Goal: Task Accomplishment & Management: Complete application form

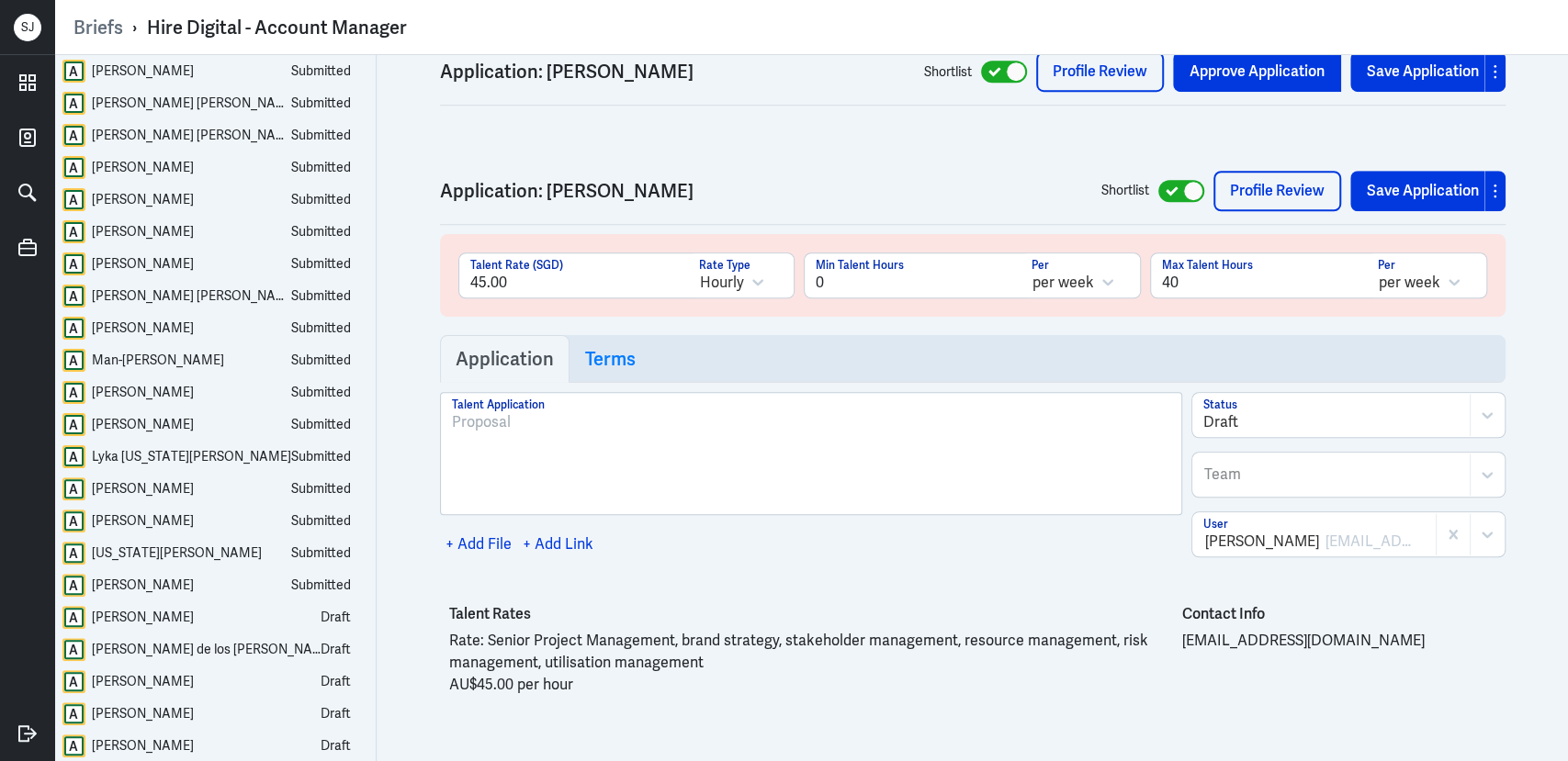
scroll to position [15171, 0]
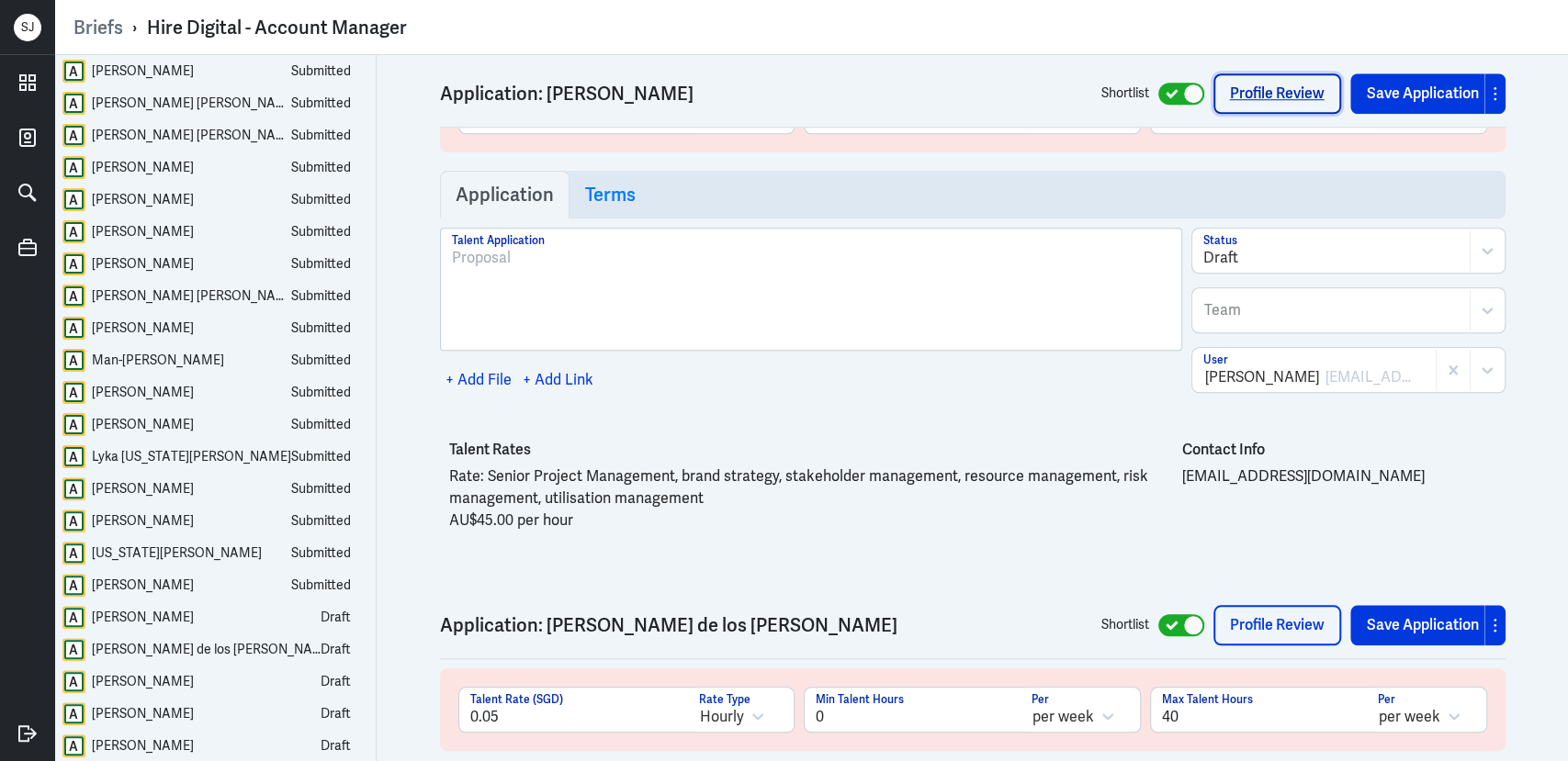
click at [1249, 104] on link "Profile Review" at bounding box center [1277, 94] width 128 height 40
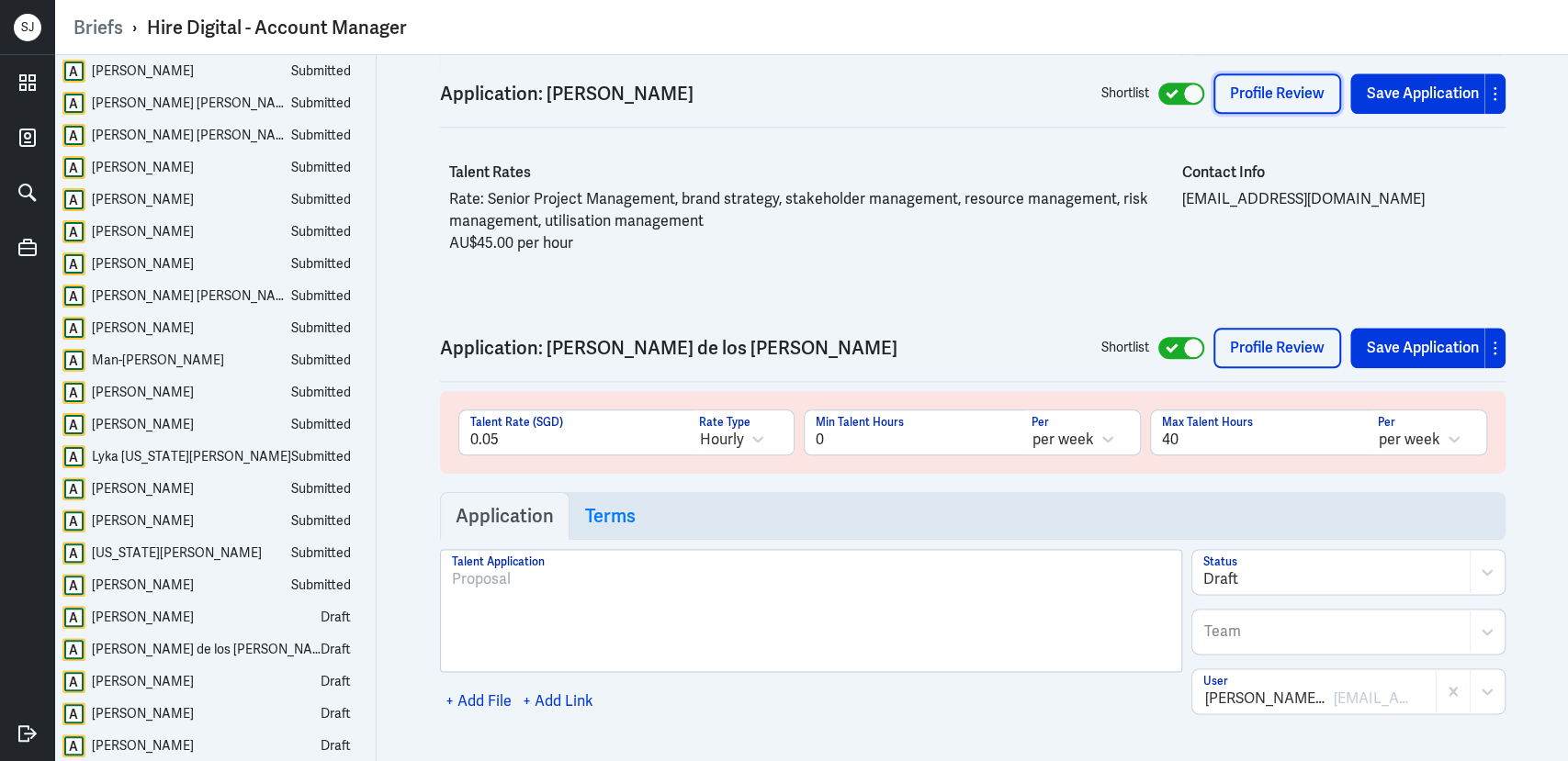
scroll to position [15465, 0]
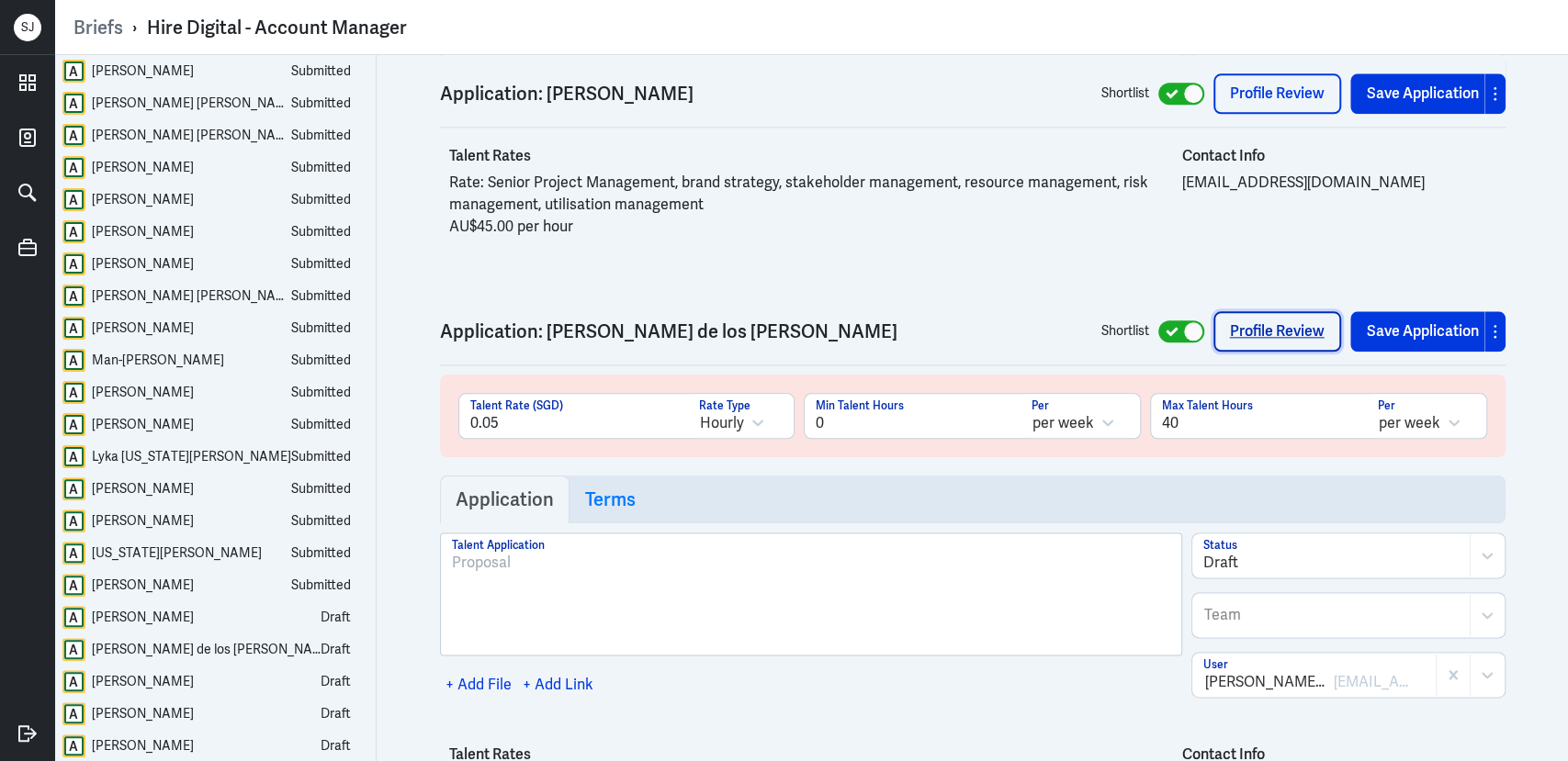
click at [1263, 312] on link "Profile Review" at bounding box center [1277, 332] width 128 height 40
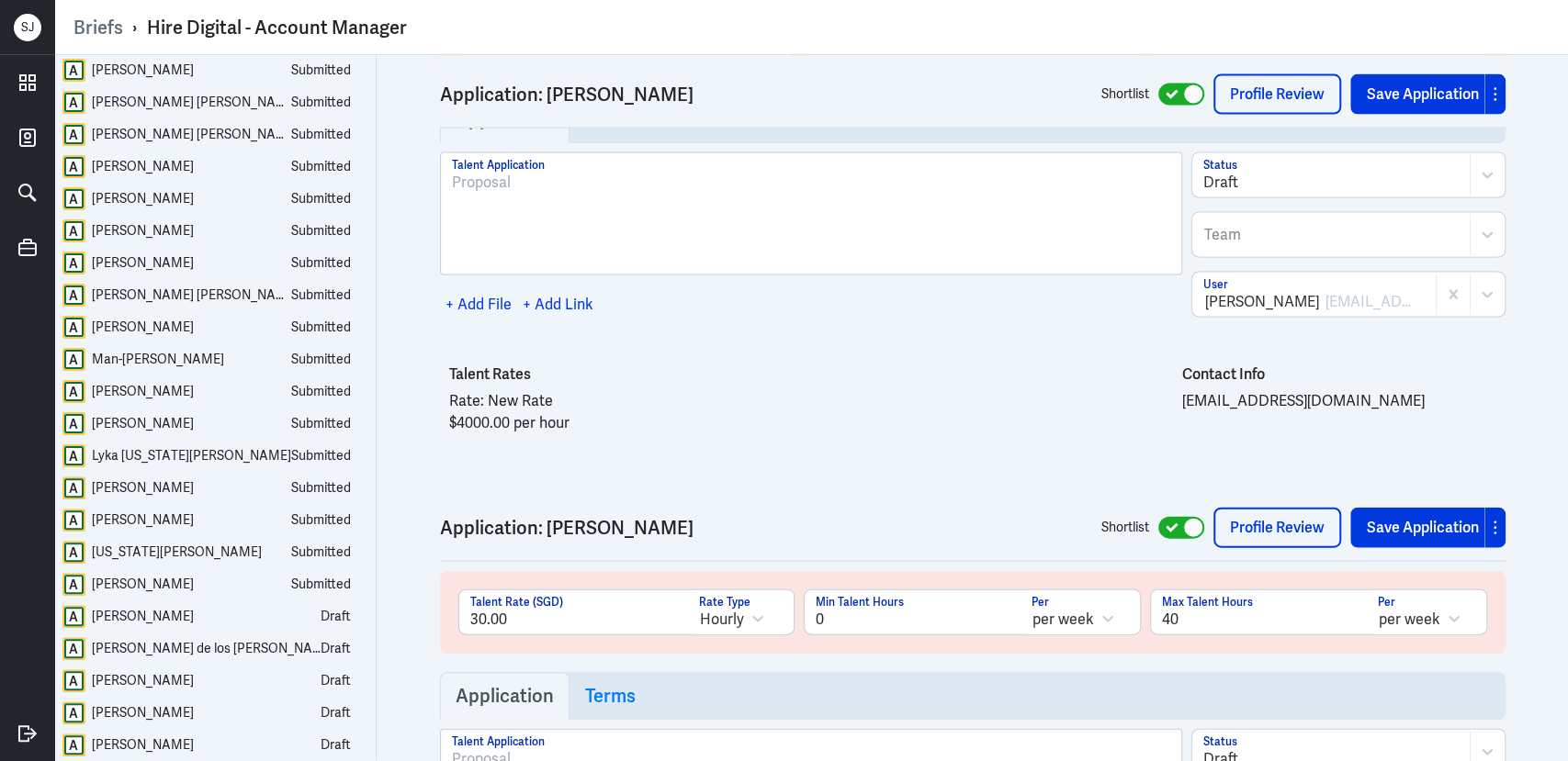
scroll to position [16652, 0]
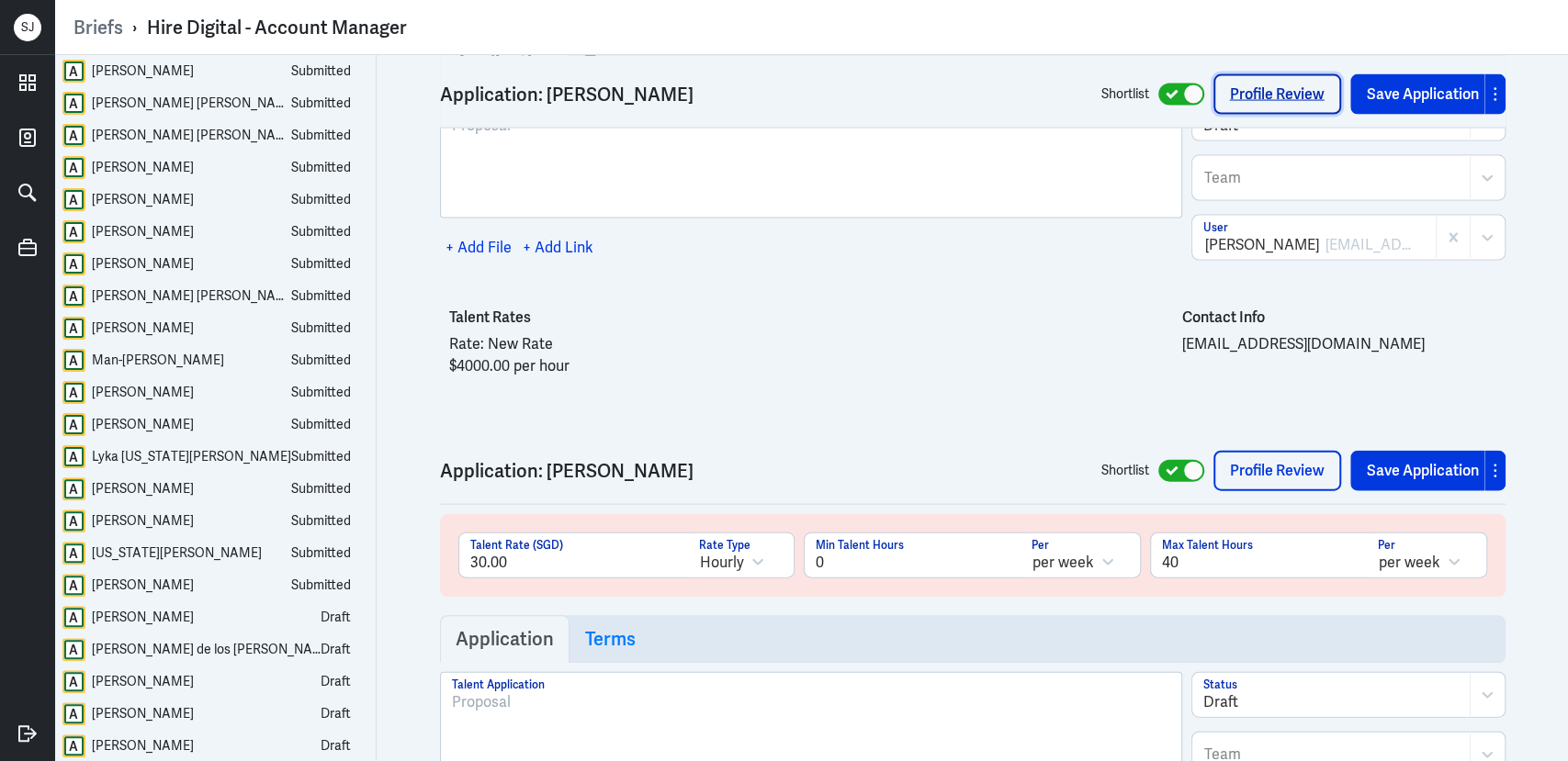
click at [1288, 89] on link "Profile Review" at bounding box center [1277, 94] width 128 height 40
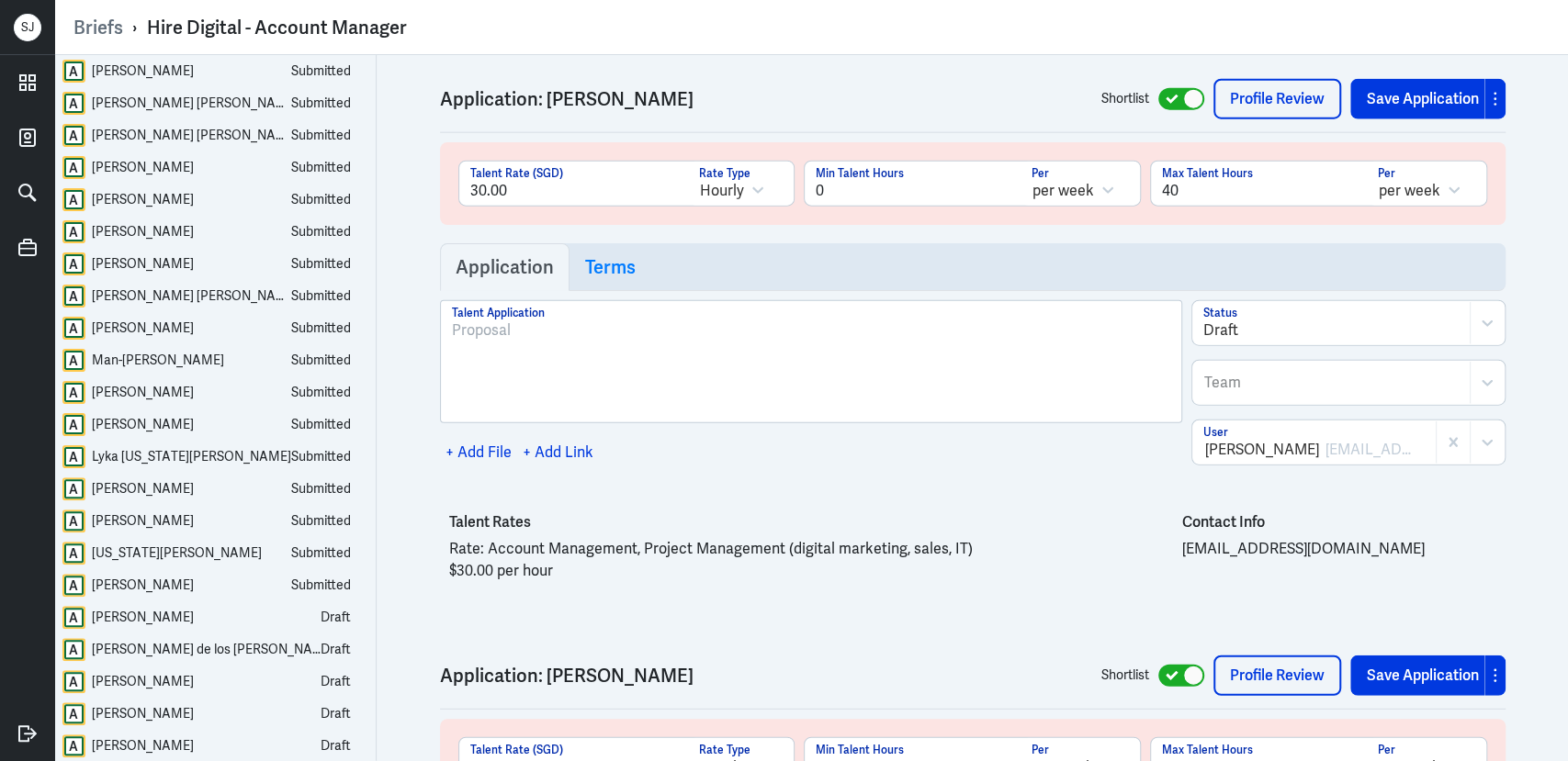
scroll to position [16986, 0]
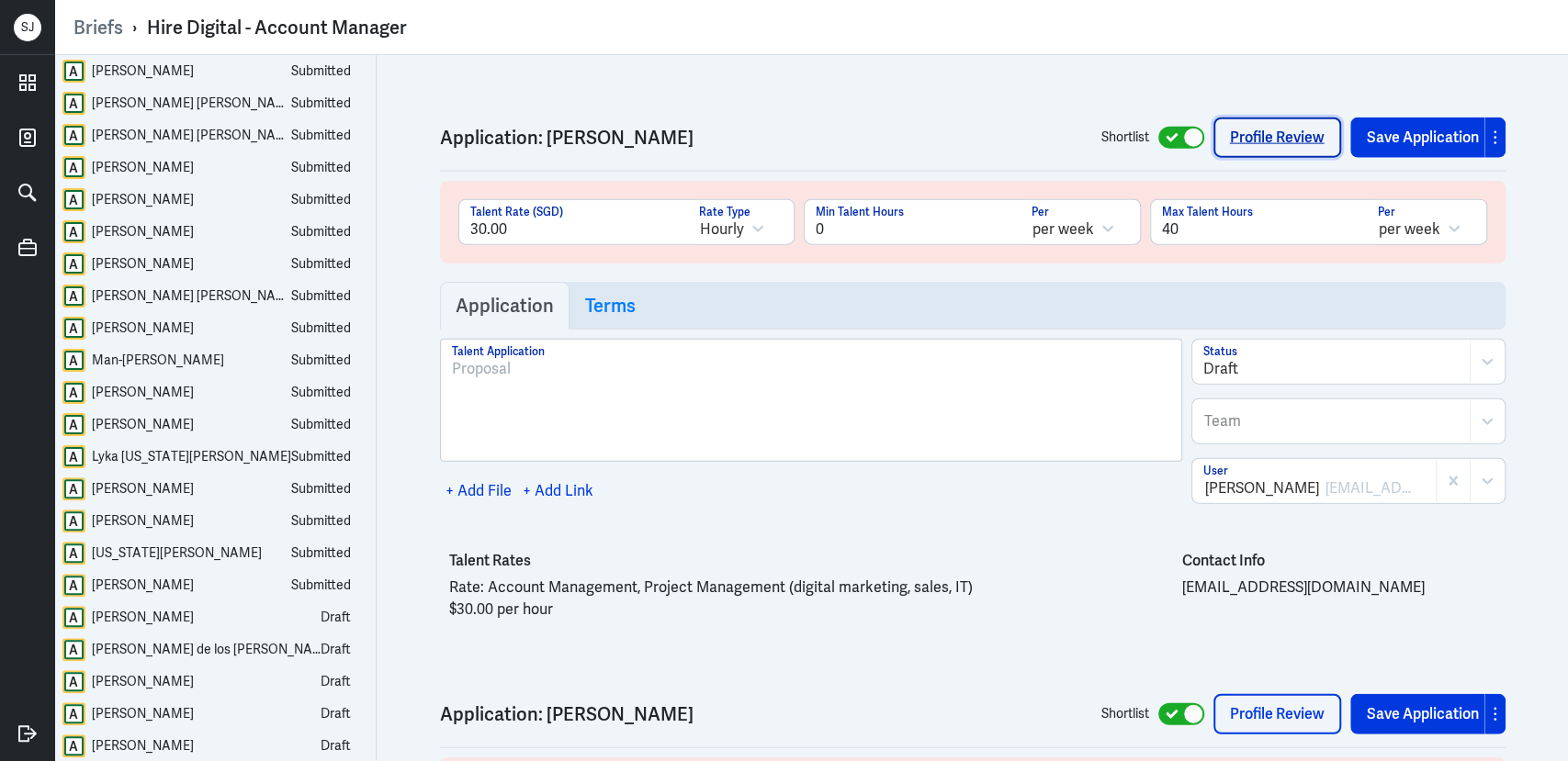
click at [1276, 118] on link "Profile Review" at bounding box center [1277, 138] width 128 height 40
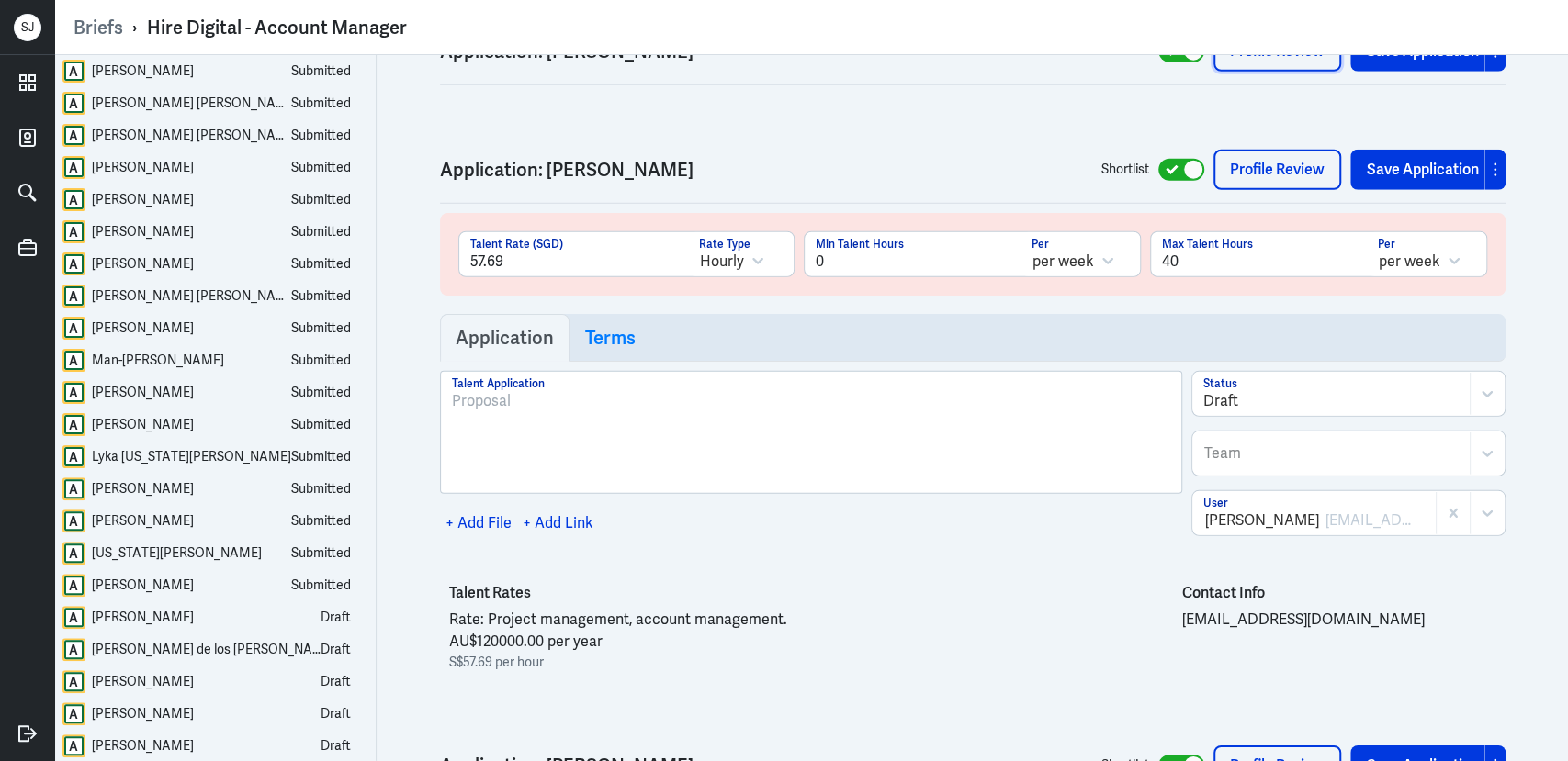
scroll to position [17704, 0]
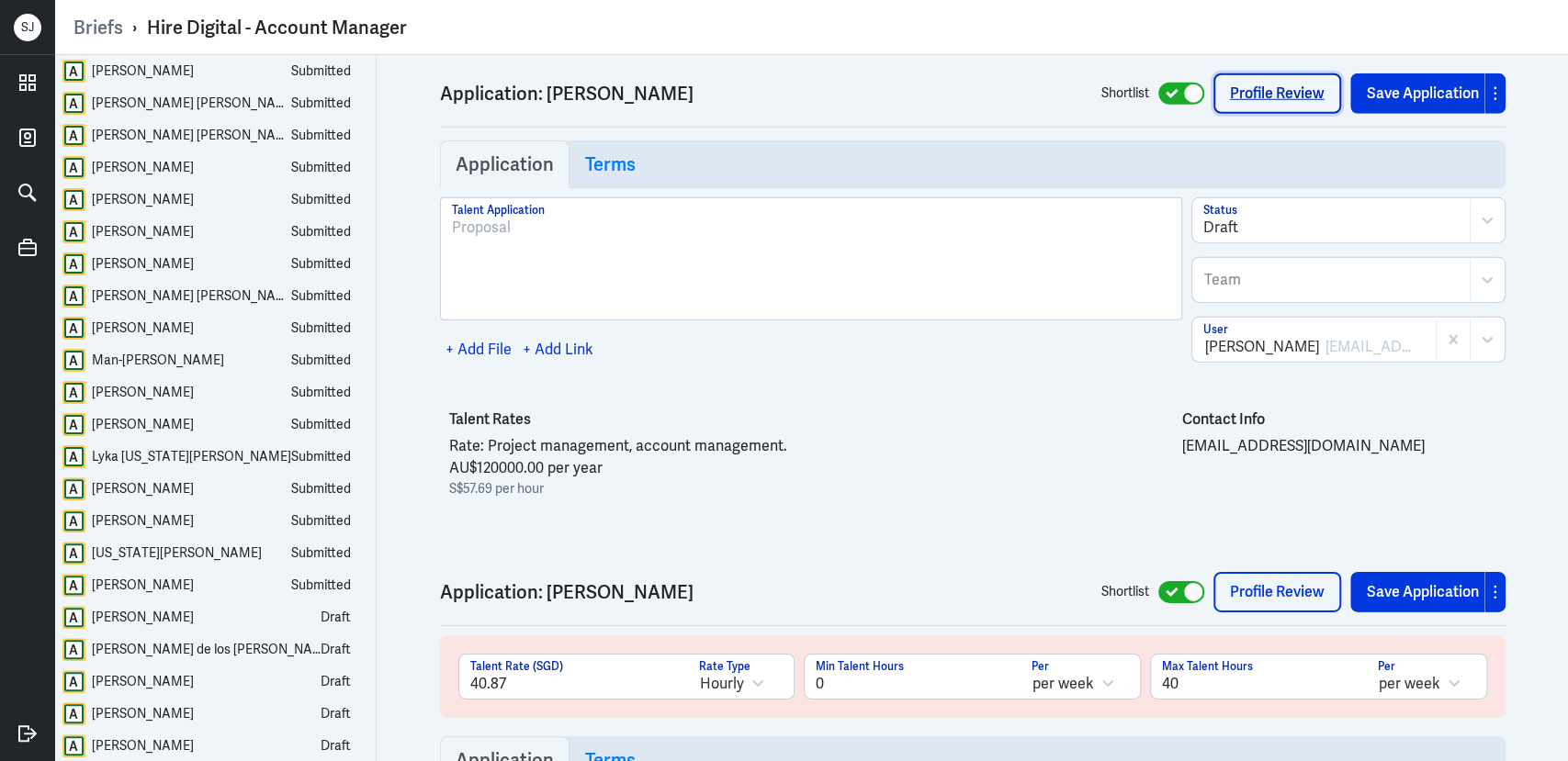
click at [1284, 86] on link "Profile Review" at bounding box center [1277, 94] width 128 height 40
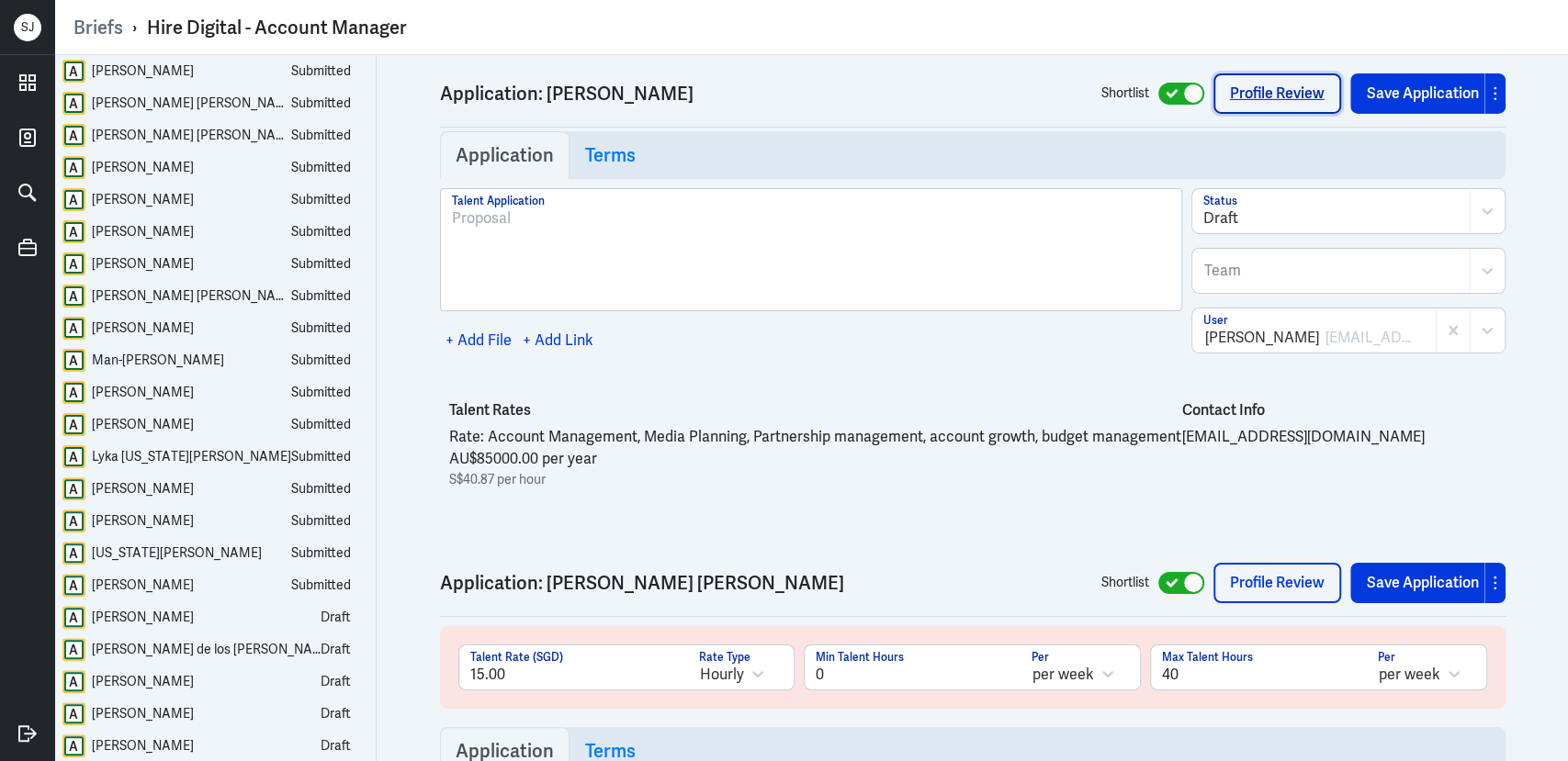
click at [1261, 92] on link "Profile Review" at bounding box center [1277, 94] width 128 height 40
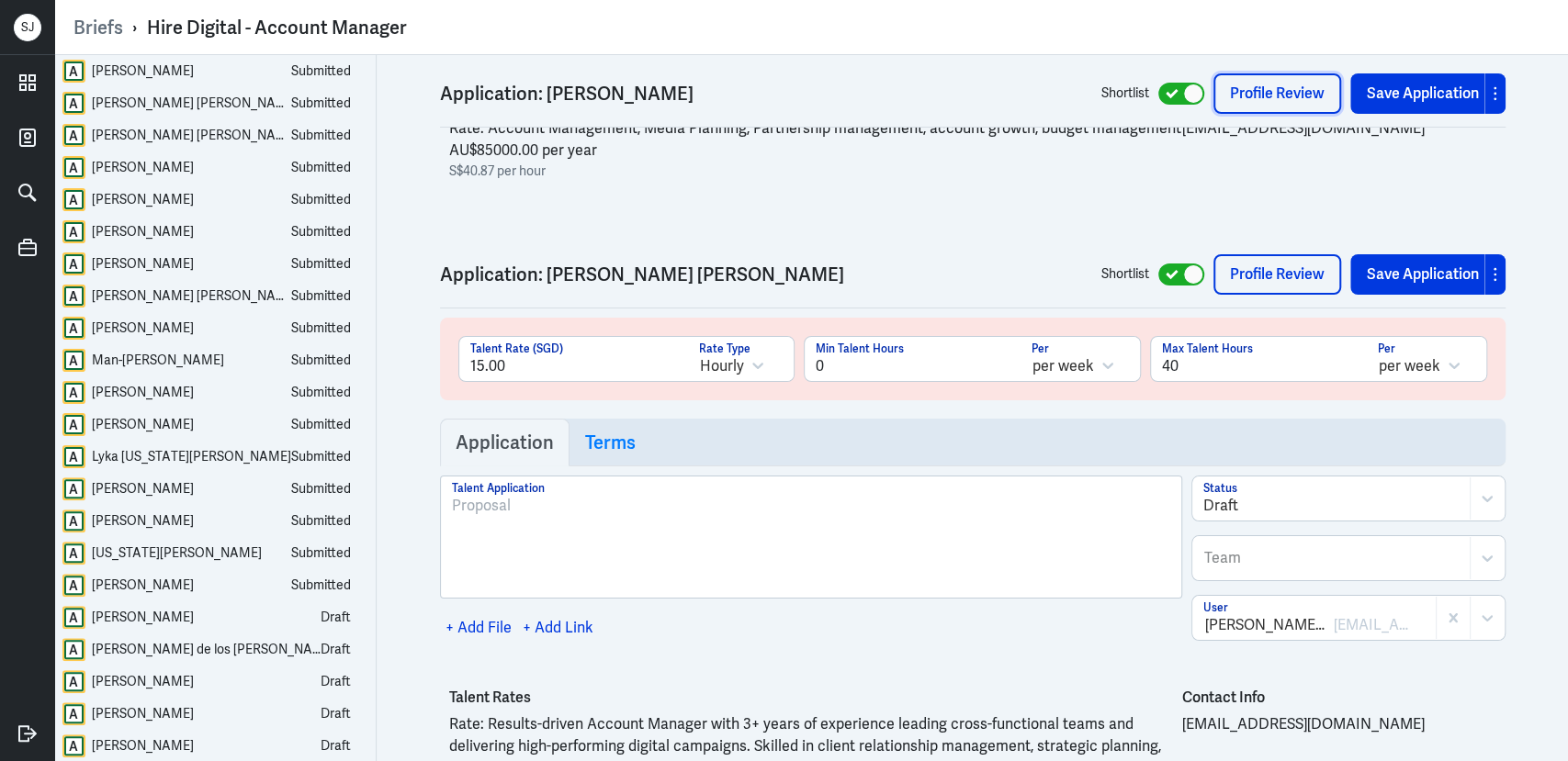
scroll to position [18805, 0]
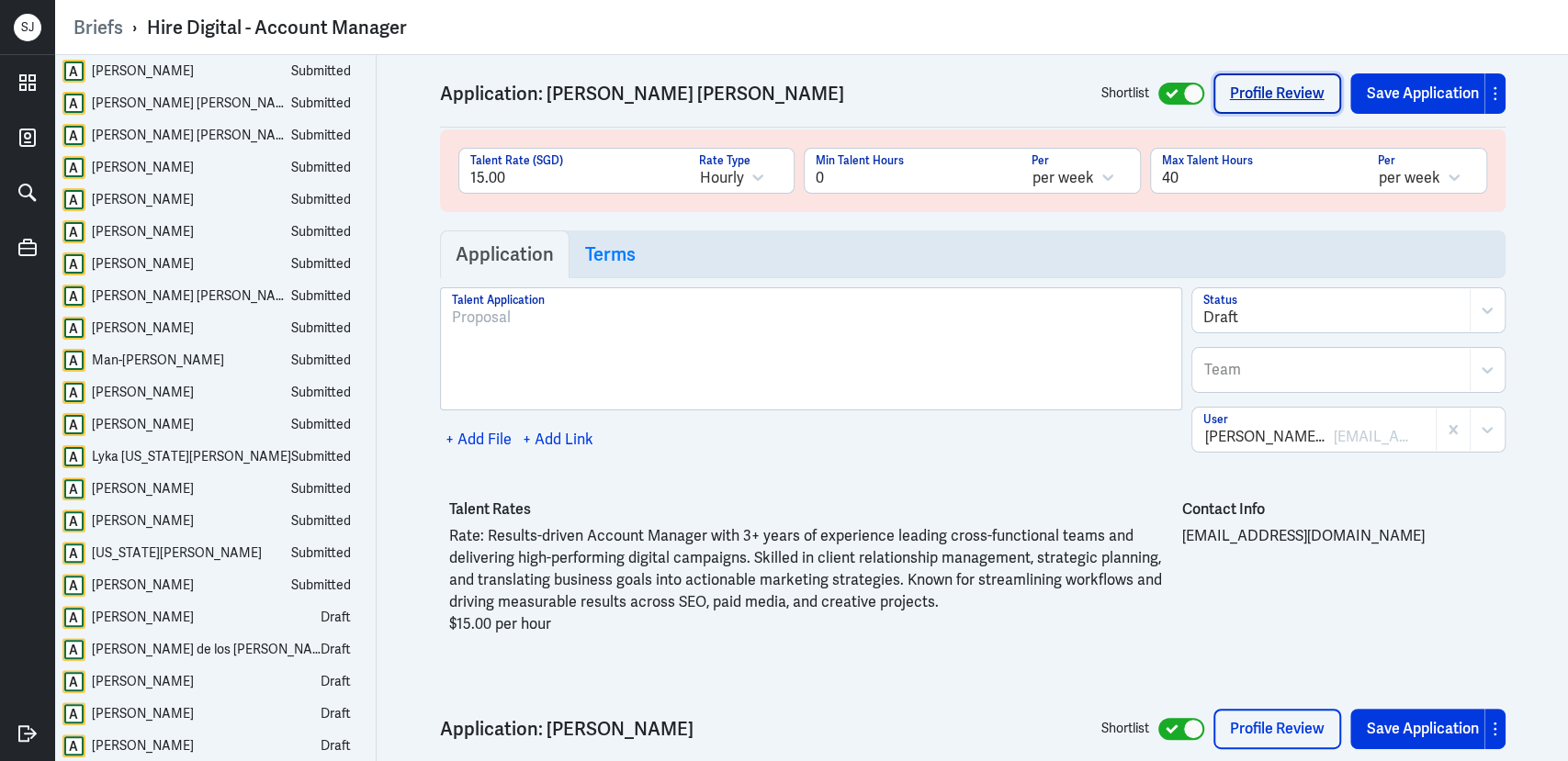
click at [1243, 90] on link "Profile Review" at bounding box center [1277, 94] width 128 height 40
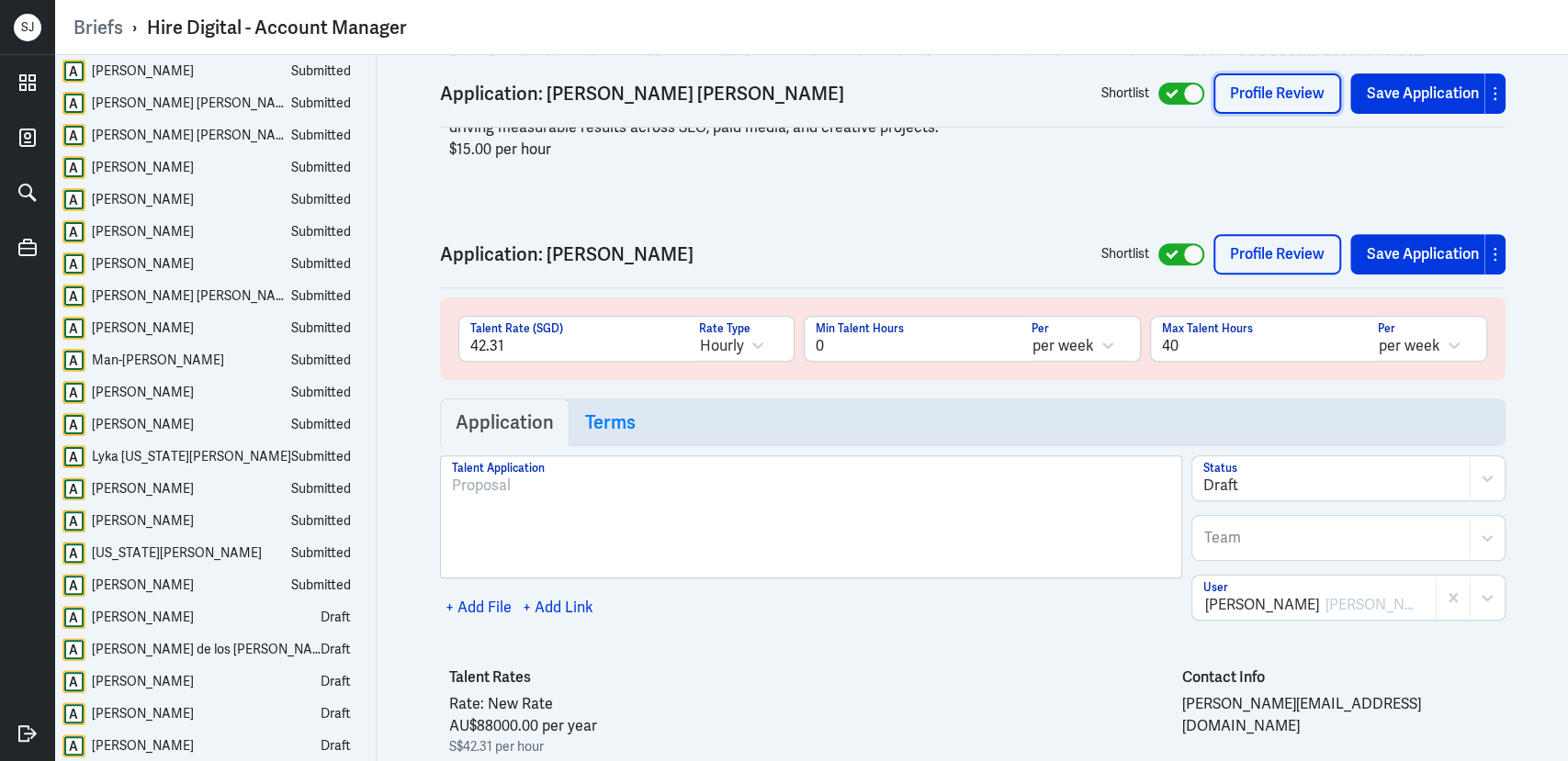
scroll to position [19372, 0]
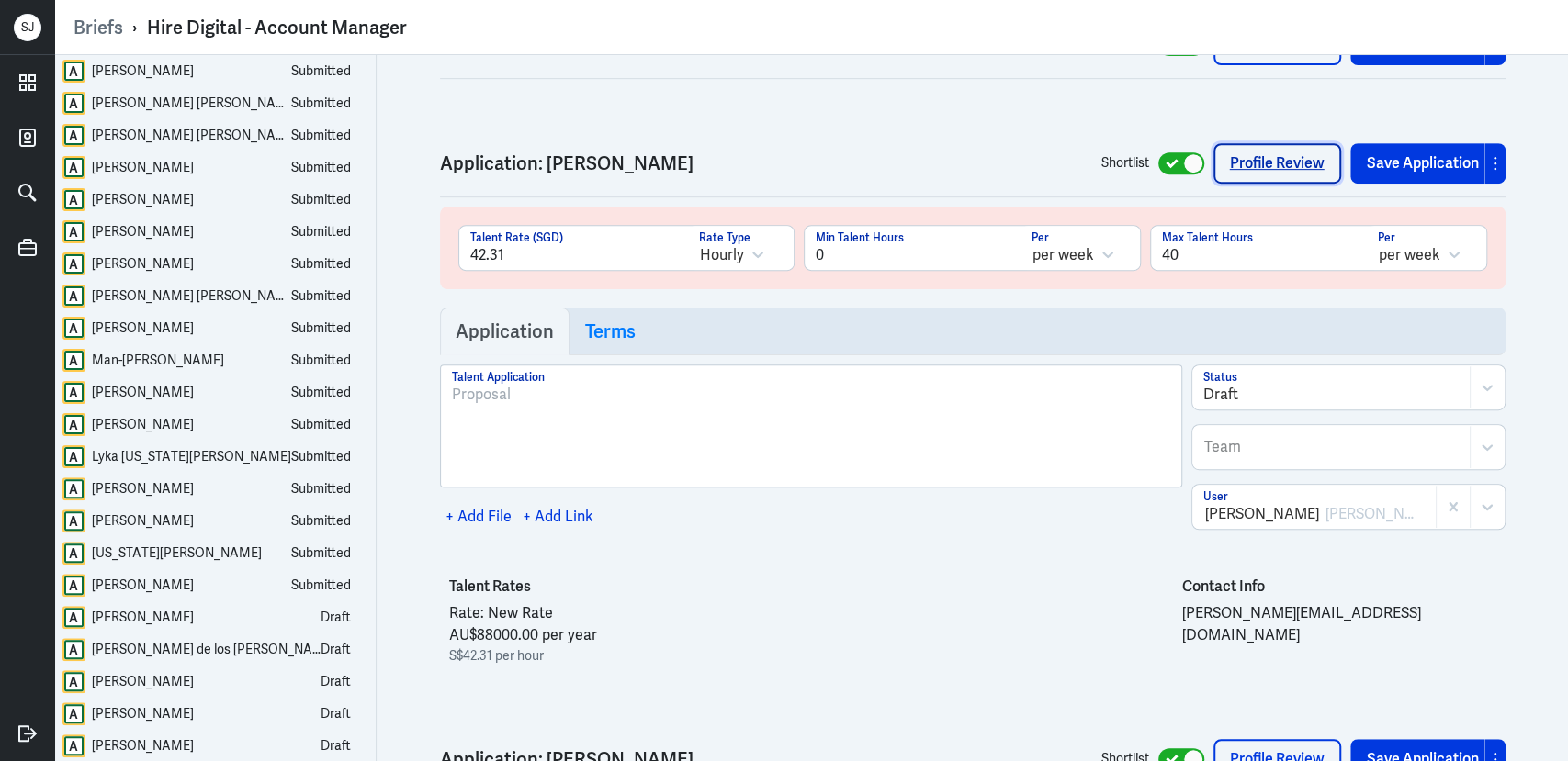
click at [1267, 143] on link "Profile Review" at bounding box center [1277, 163] width 128 height 40
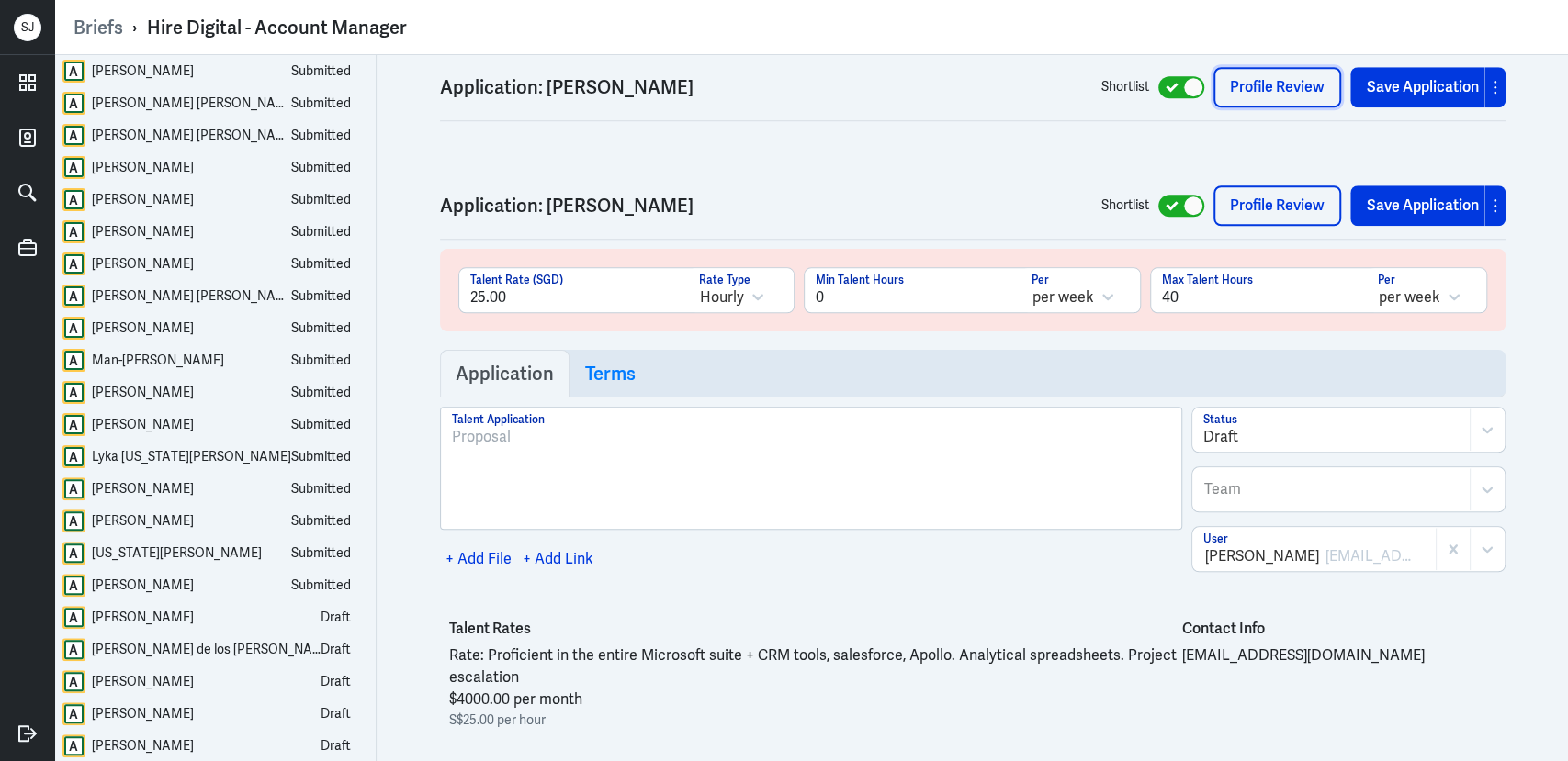
scroll to position [19954, 0]
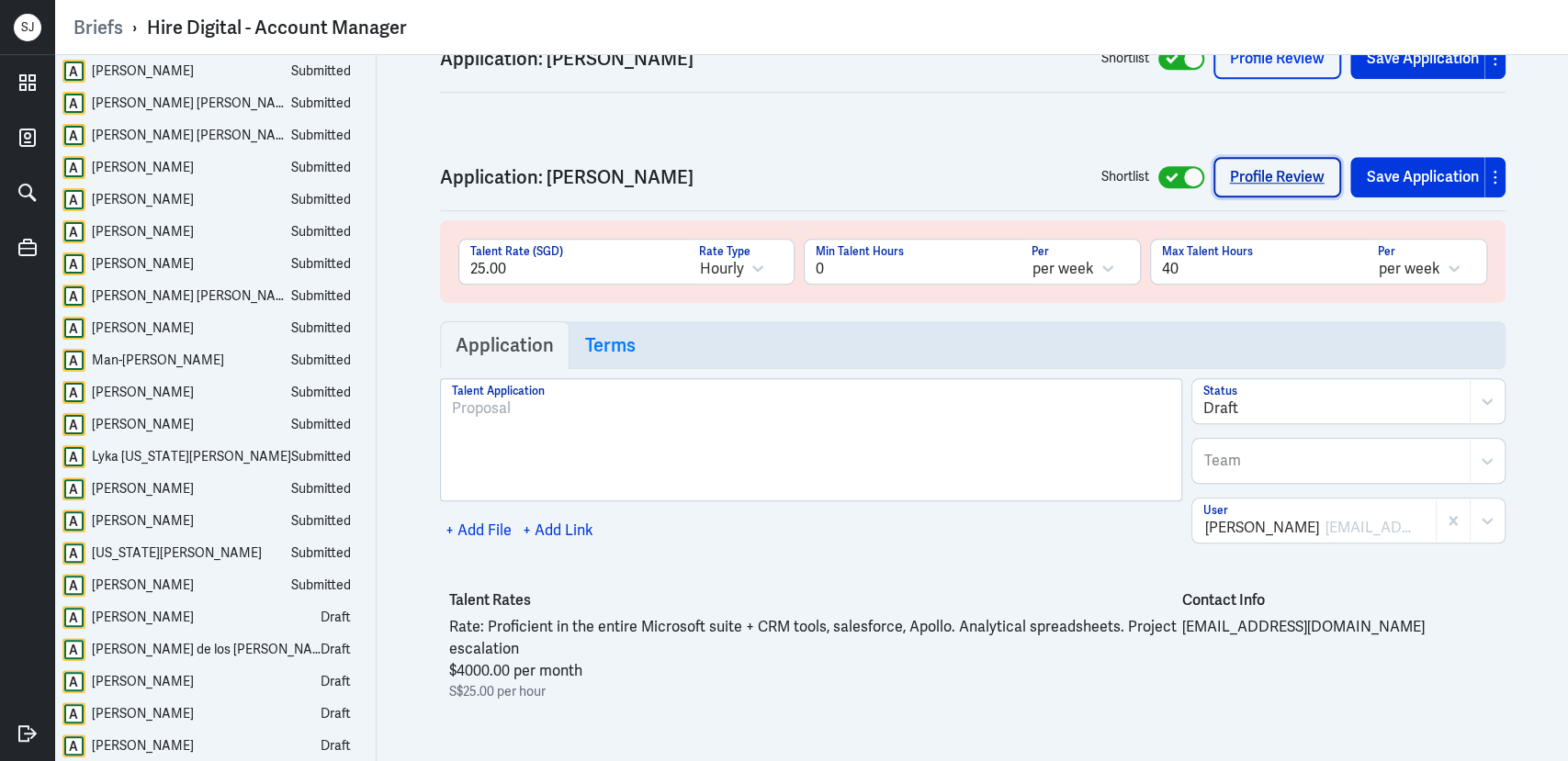
click at [1254, 157] on link "Profile Review" at bounding box center [1277, 177] width 128 height 40
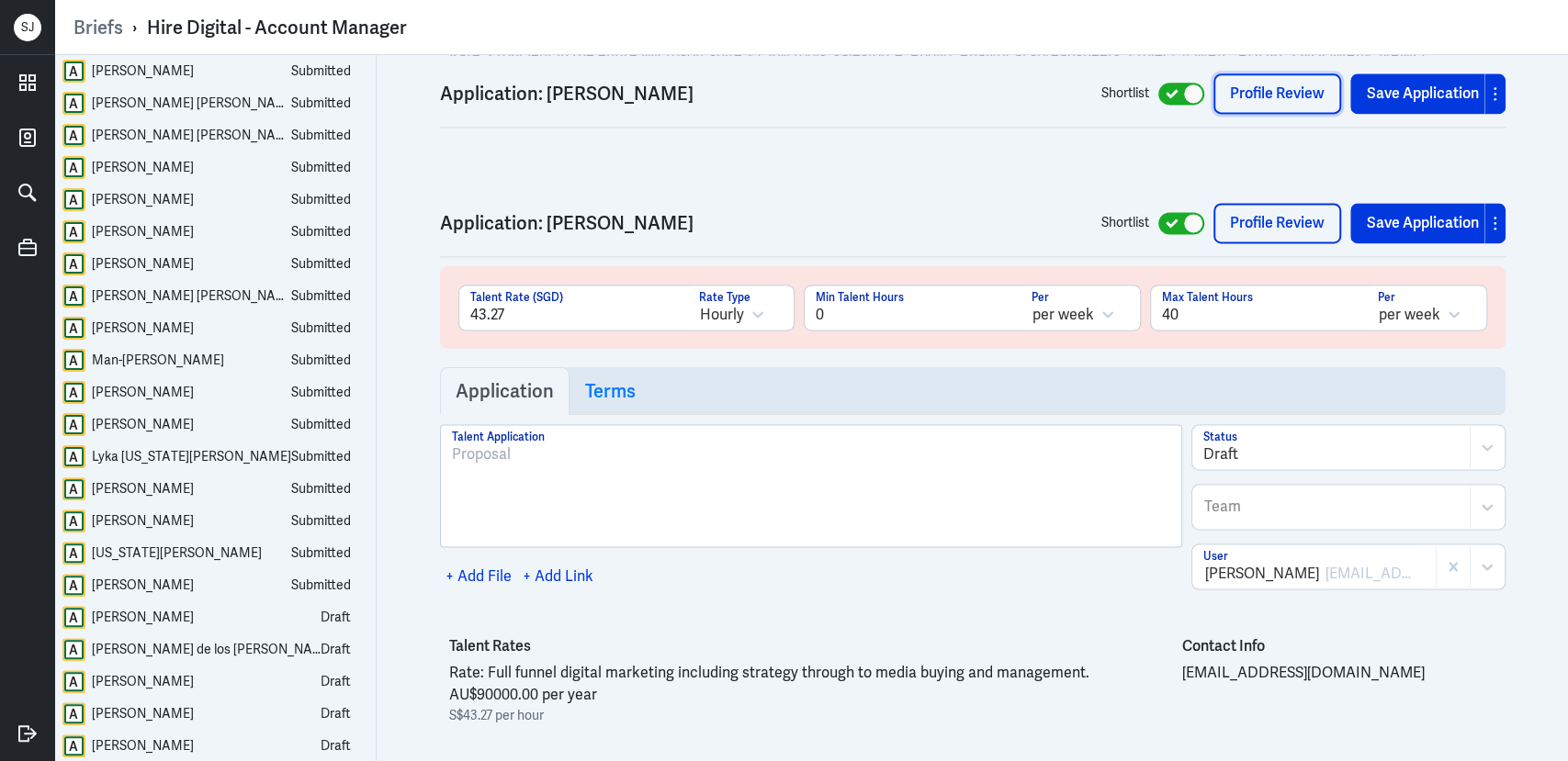
scroll to position [20630, 0]
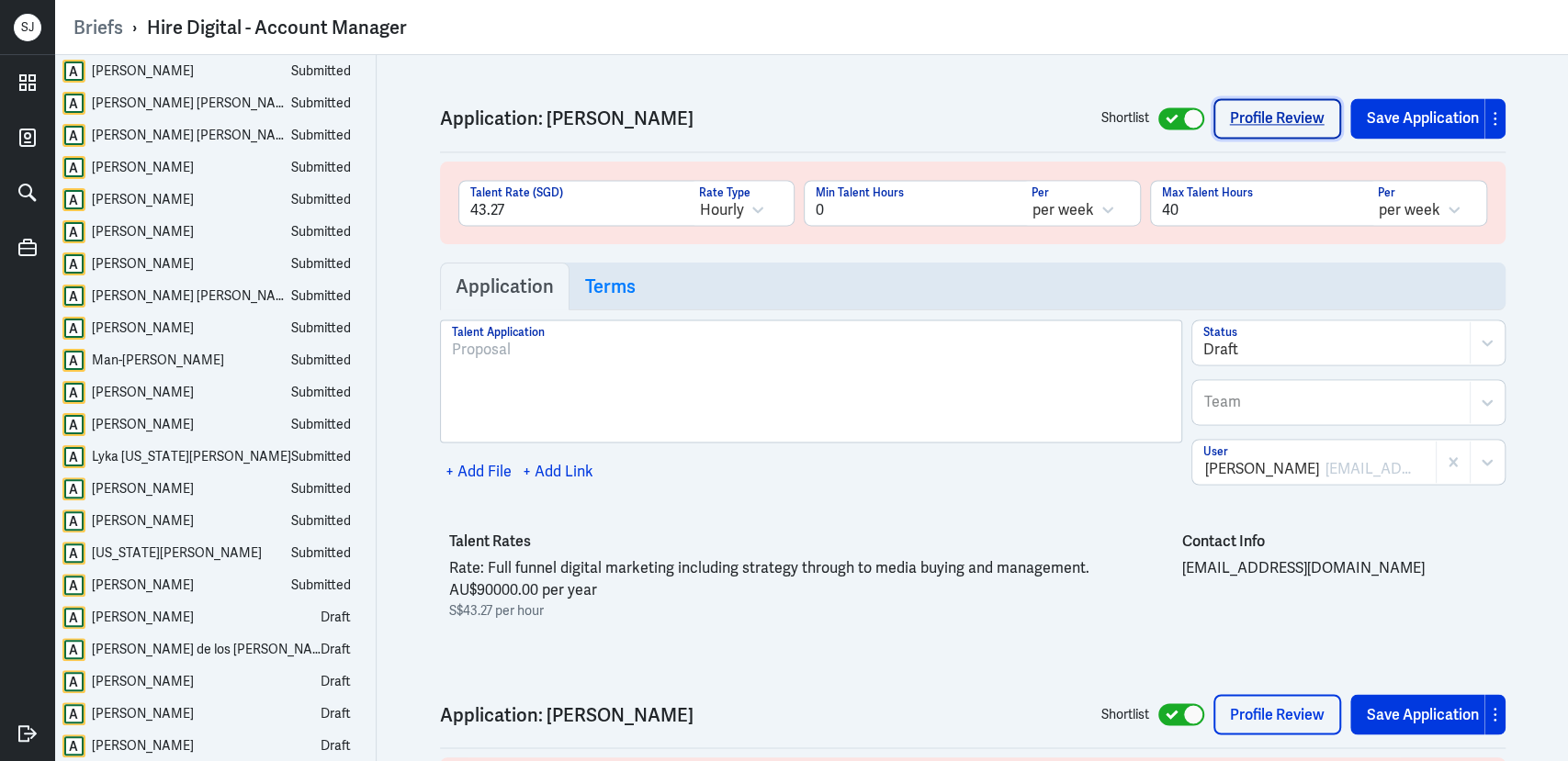
click at [1221, 102] on link "Profile Review" at bounding box center [1277, 118] width 128 height 40
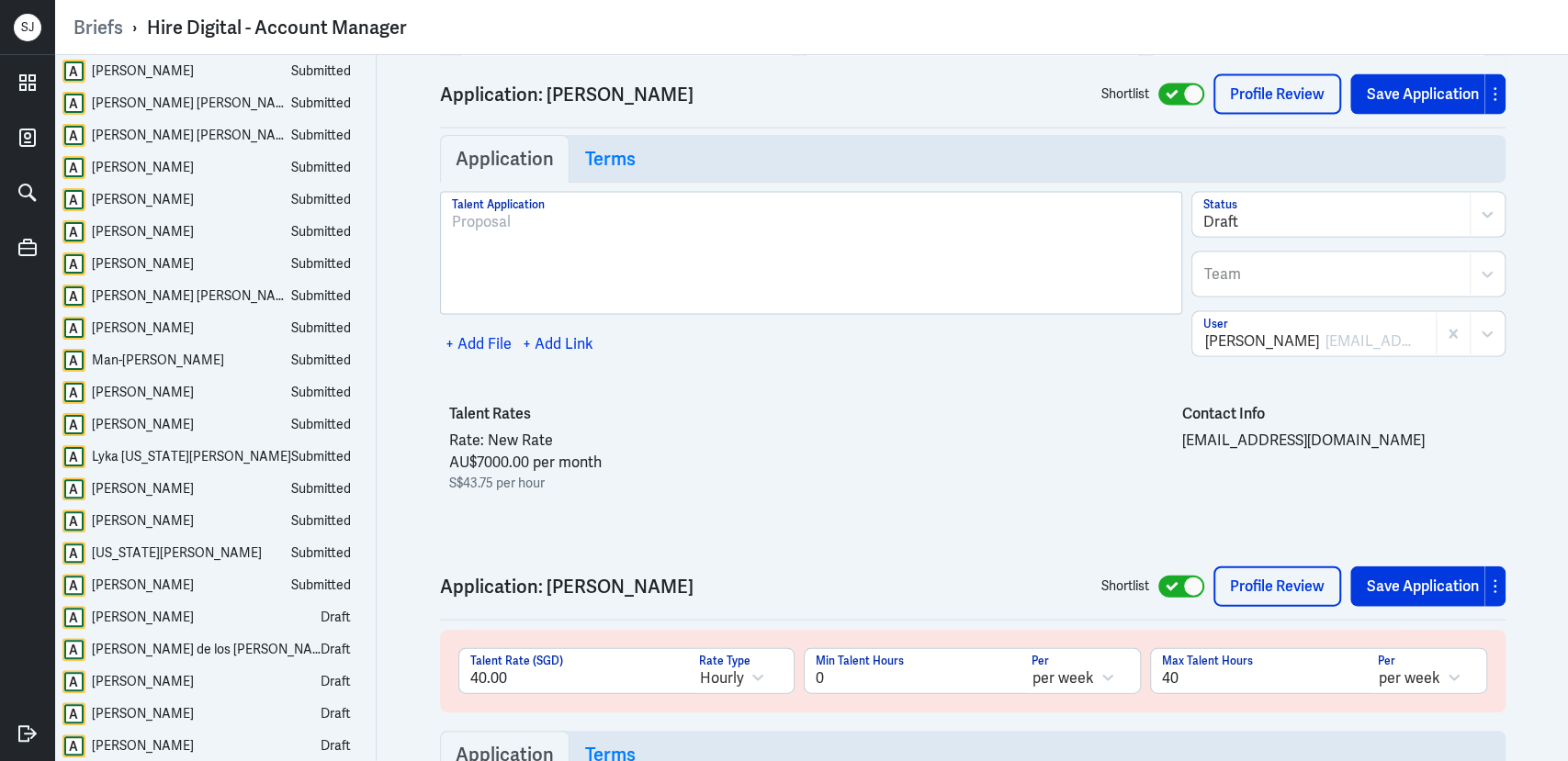
scroll to position [21354, 0]
click at [1257, 85] on link "Profile Review" at bounding box center [1277, 94] width 128 height 40
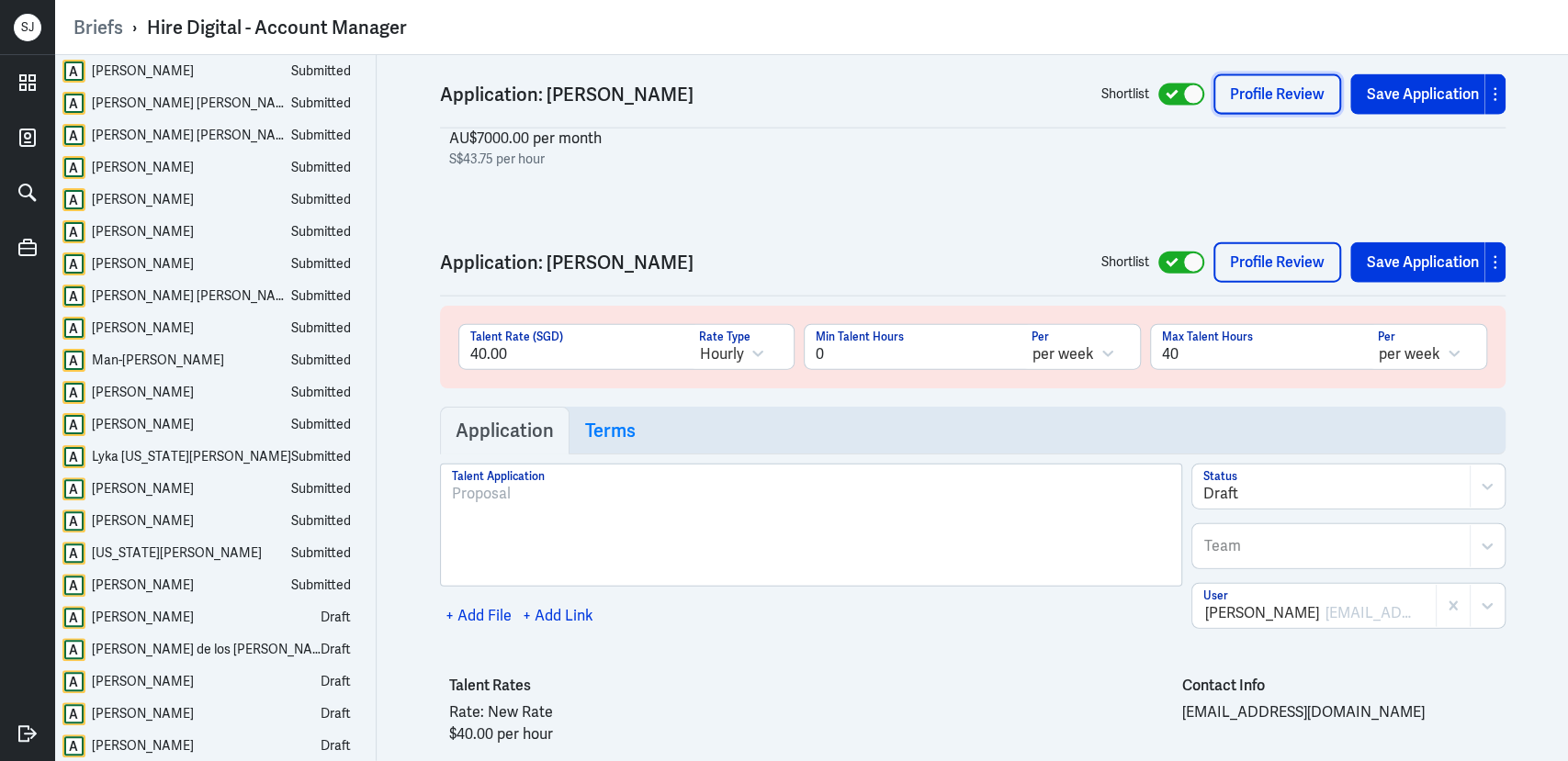
scroll to position [21719, 0]
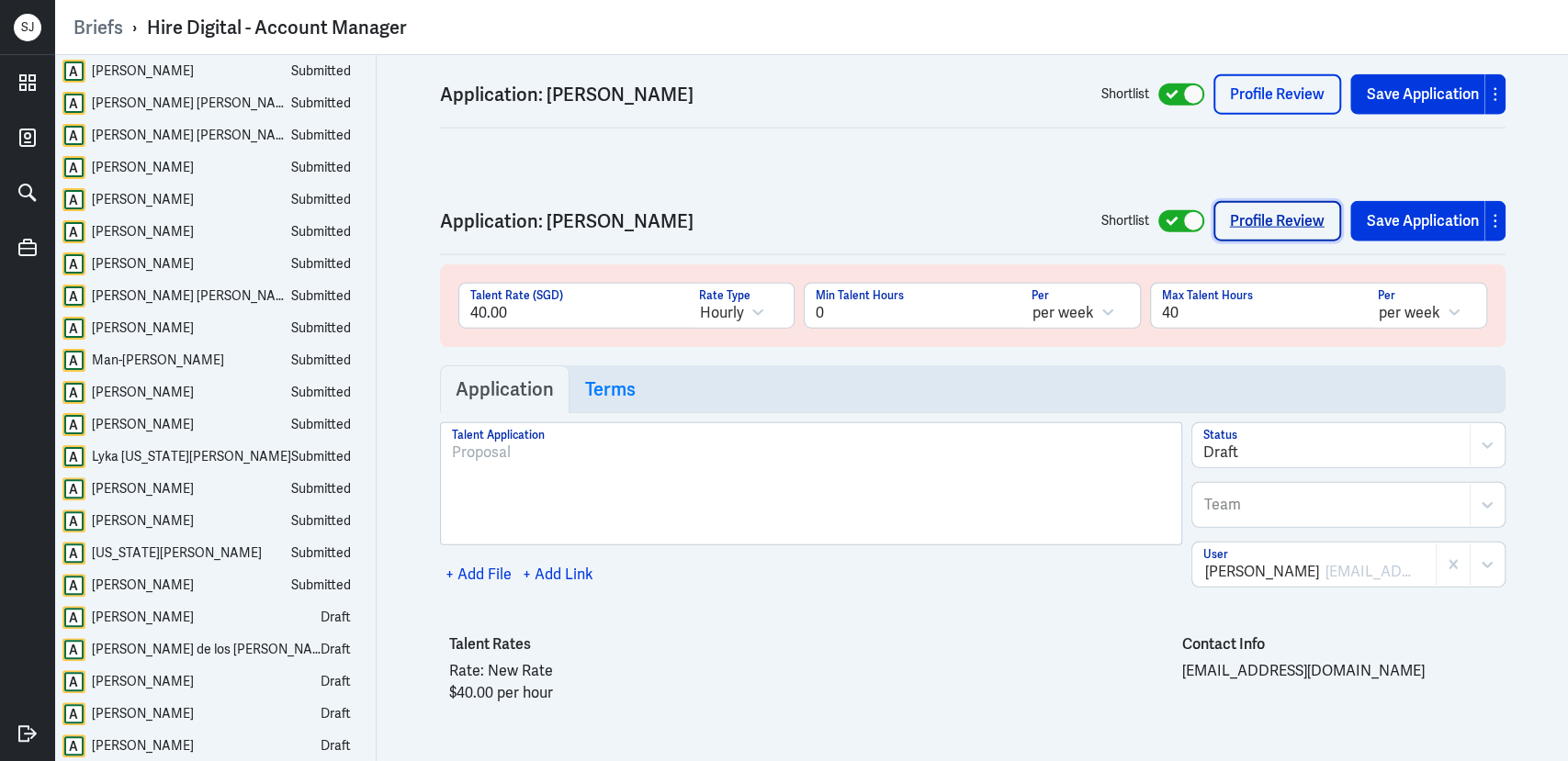
click at [1286, 201] on link "Profile Review" at bounding box center [1277, 221] width 128 height 40
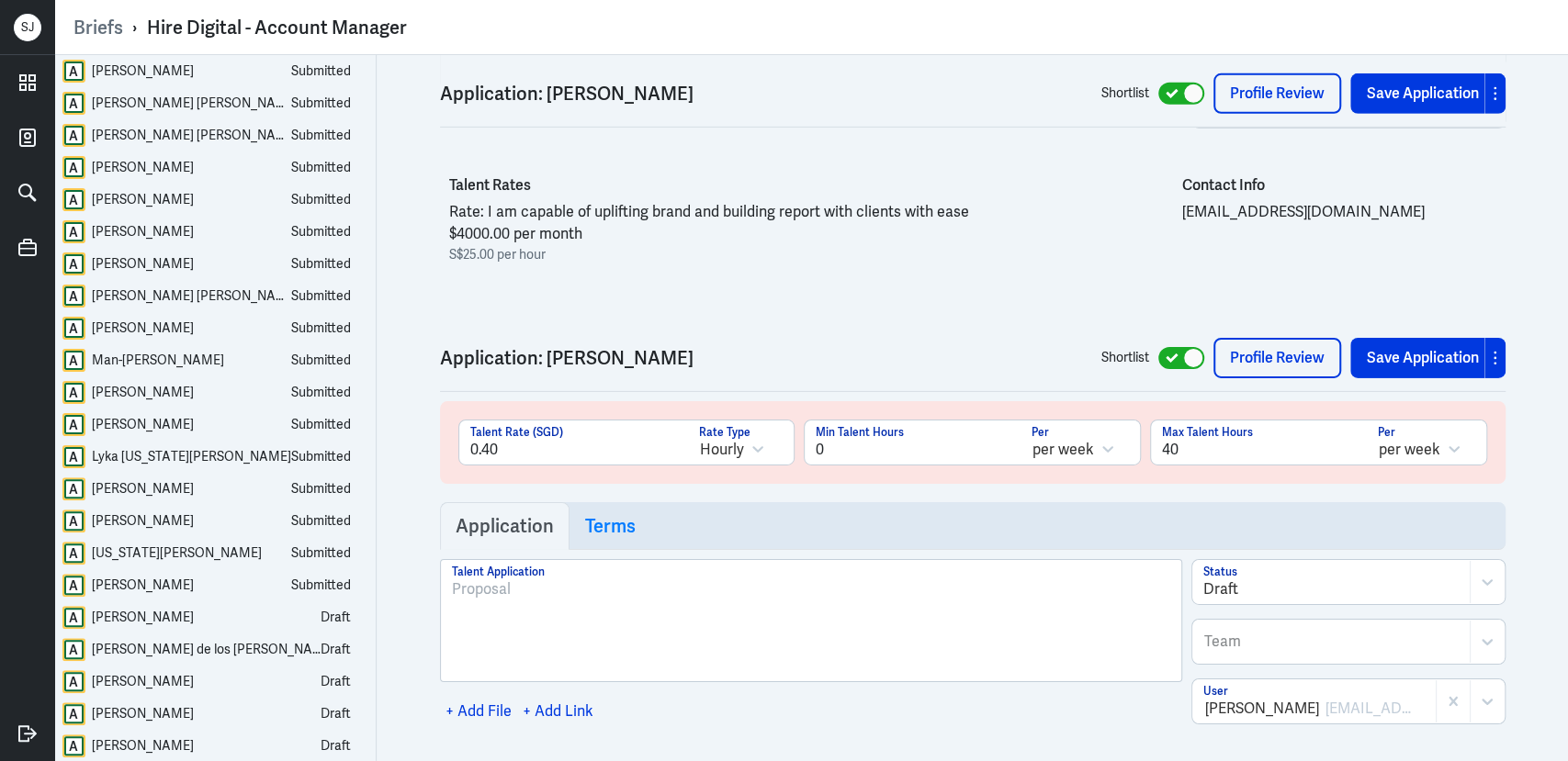
scroll to position [22766, 0]
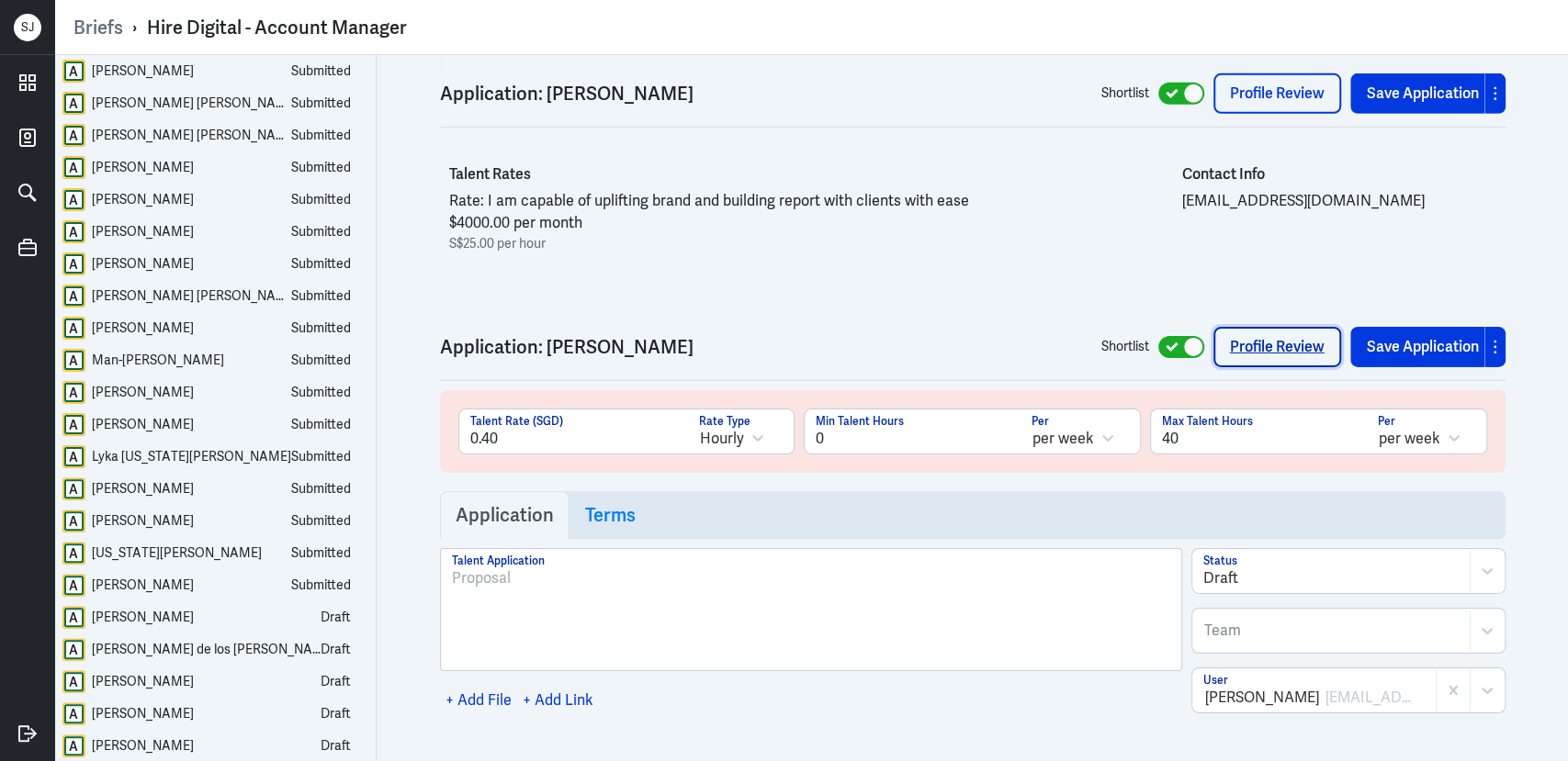
click at [1319, 327] on link "Profile Review" at bounding box center [1277, 347] width 128 height 40
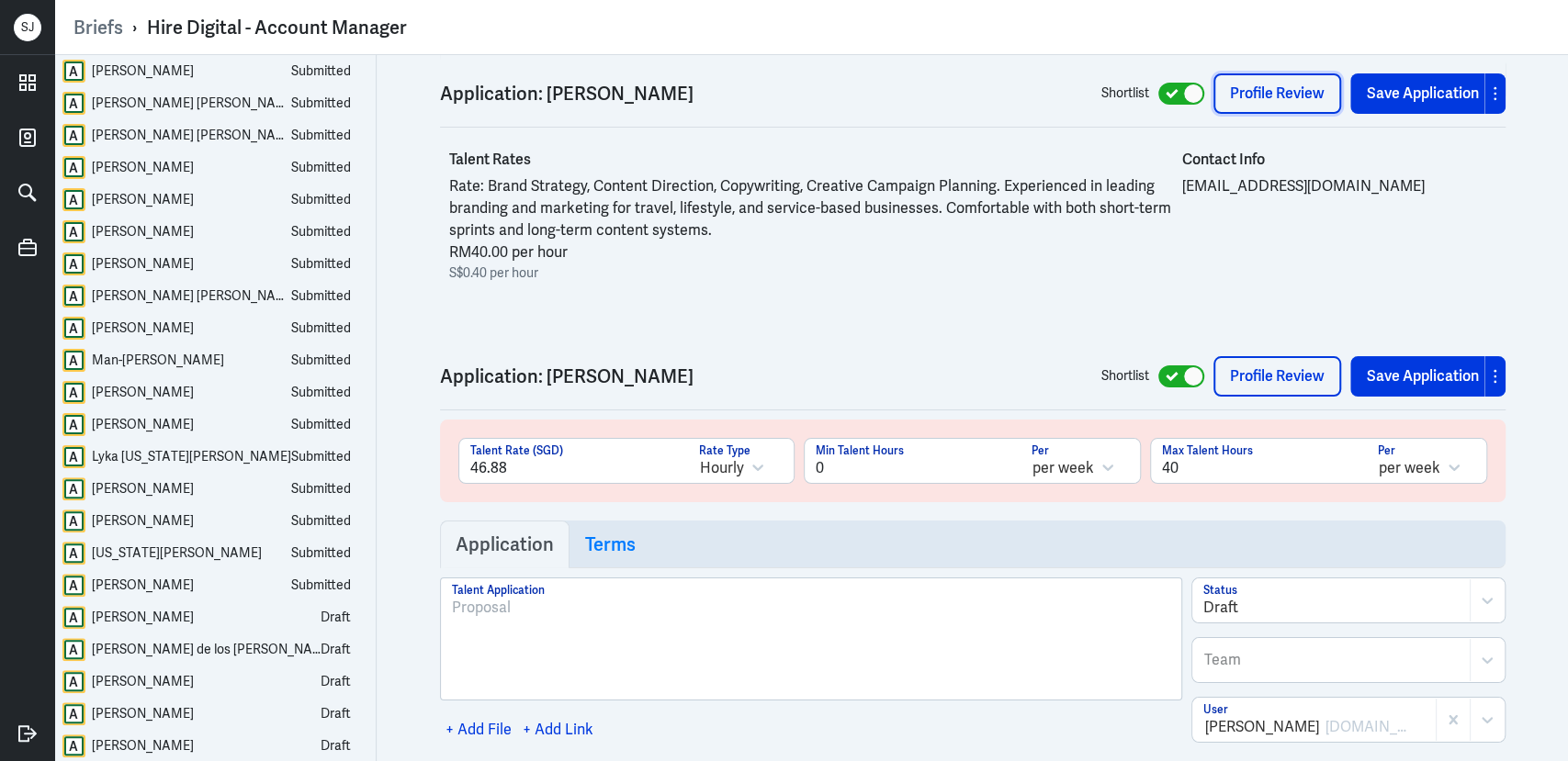
scroll to position [23483, 0]
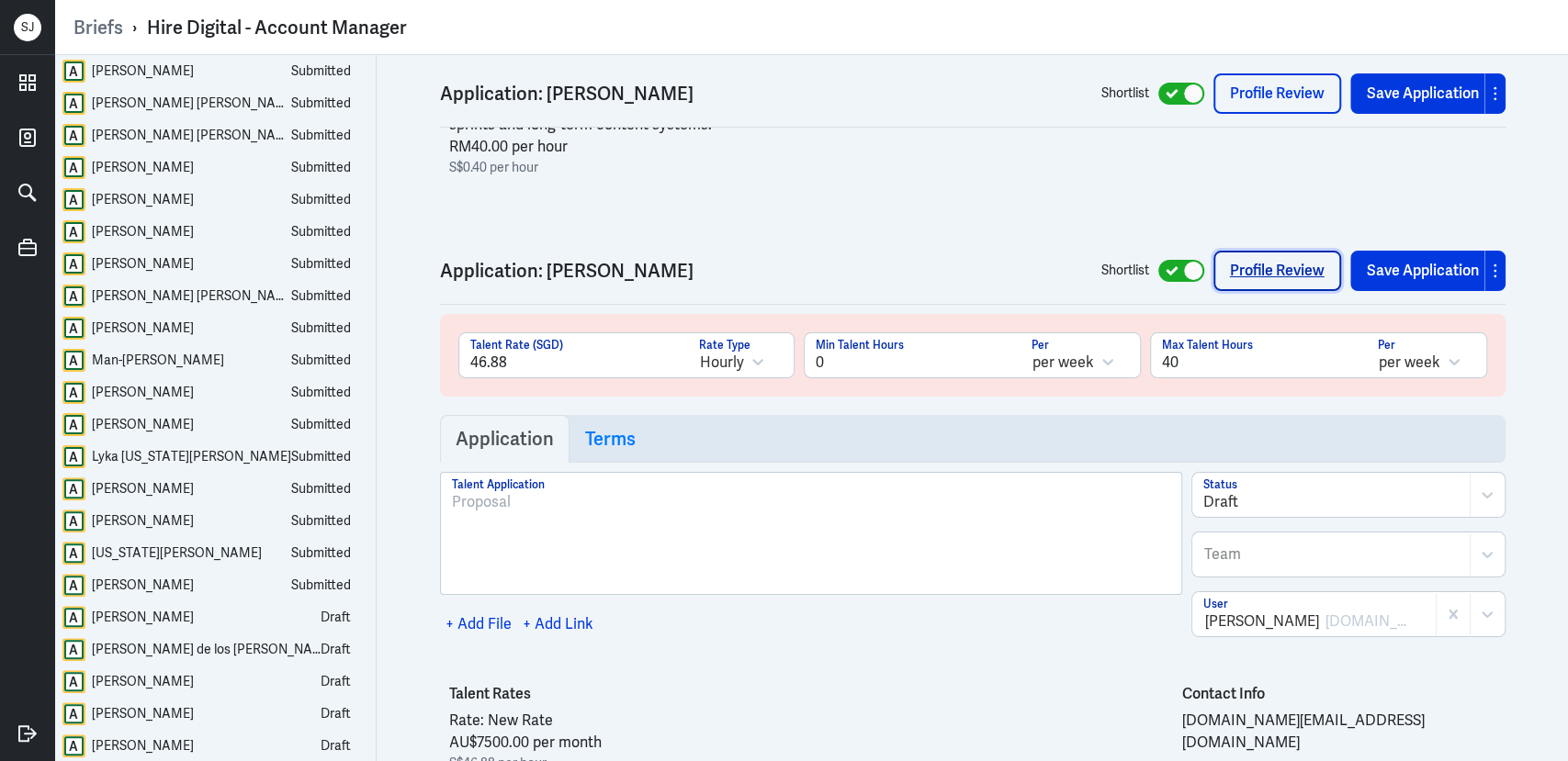
click at [1300, 251] on link "Profile Review" at bounding box center [1277, 271] width 128 height 40
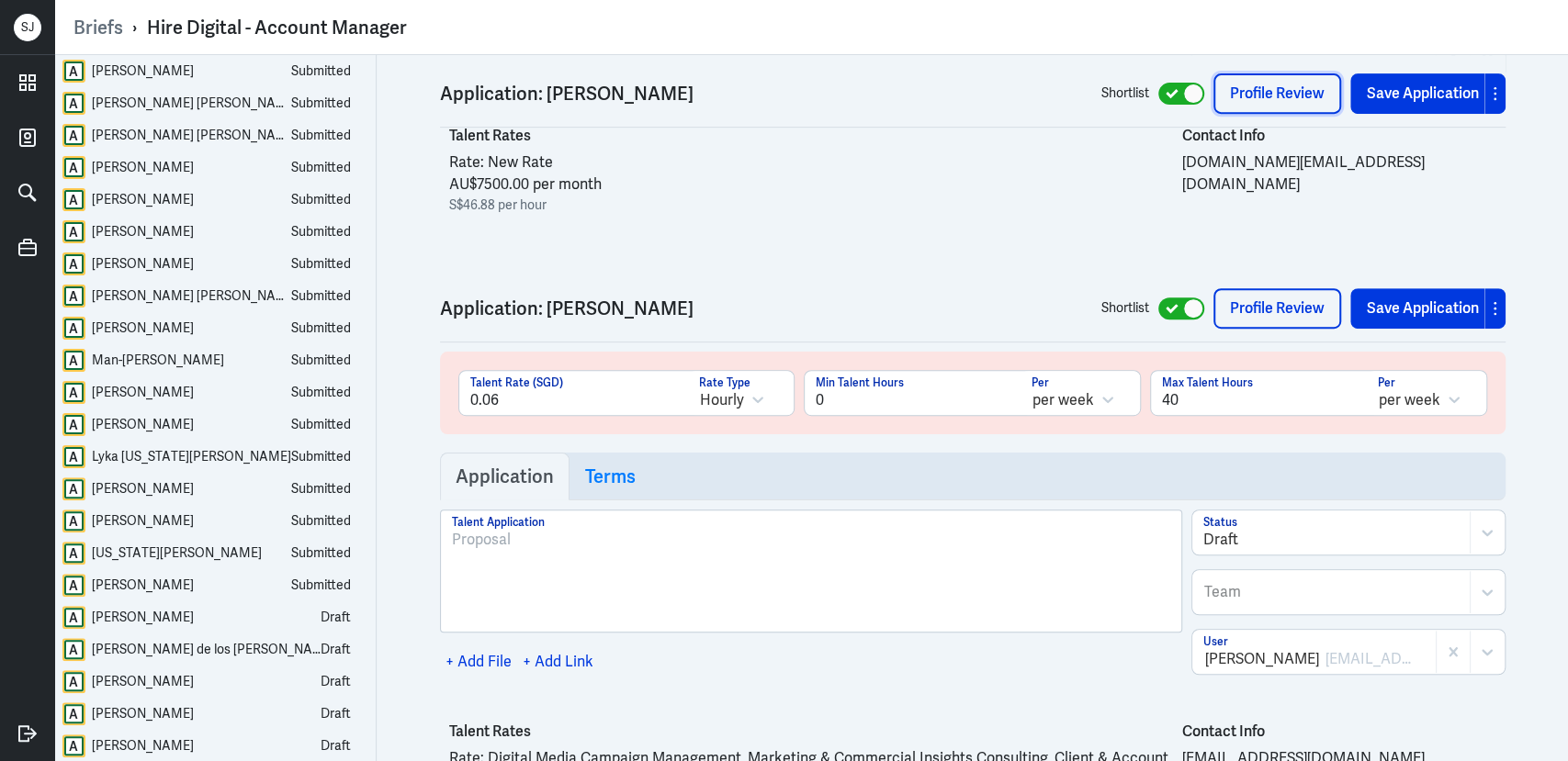
scroll to position [24050, 0]
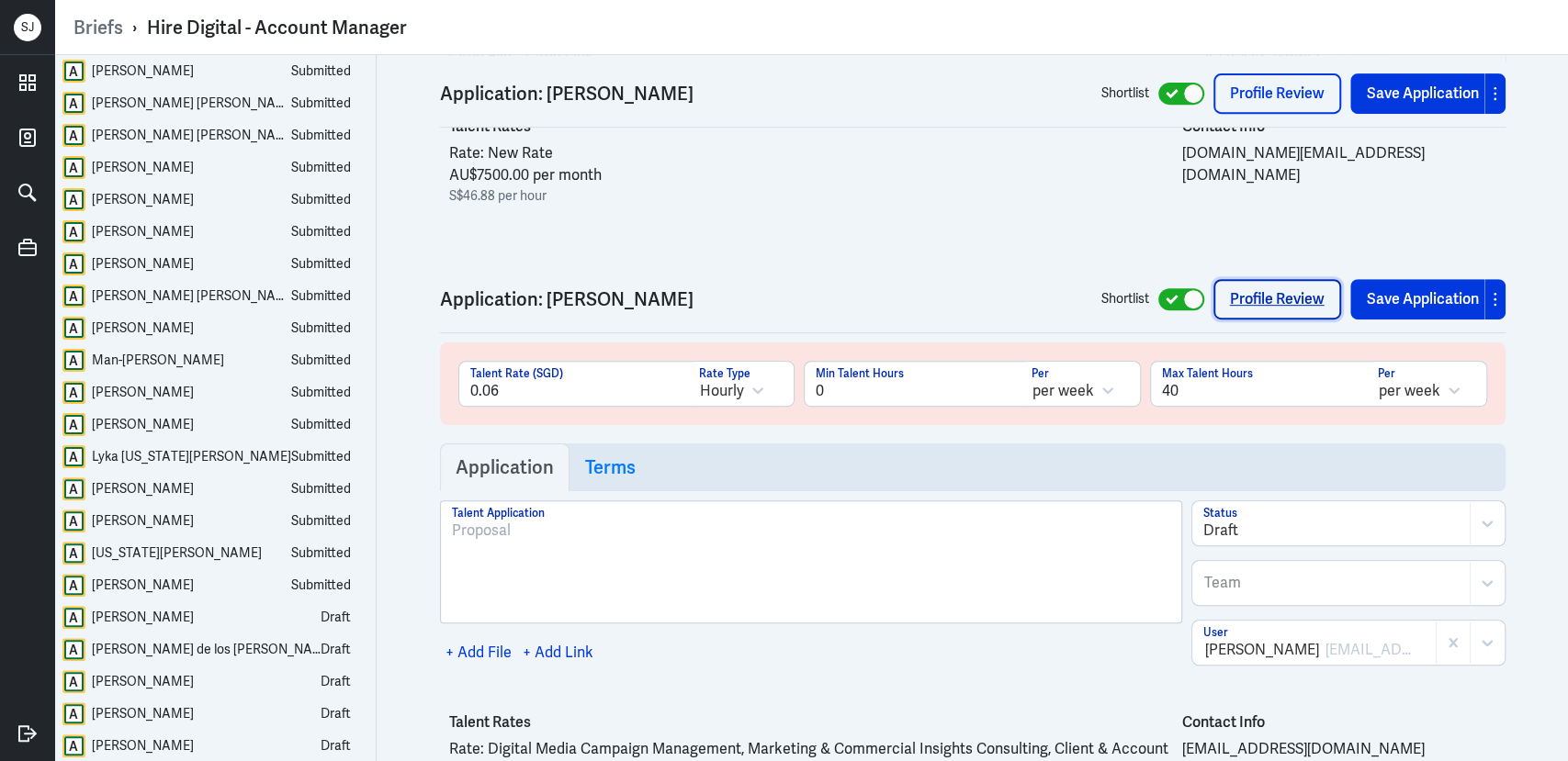
click at [1278, 280] on link "Profile Review" at bounding box center [1277, 300] width 128 height 40
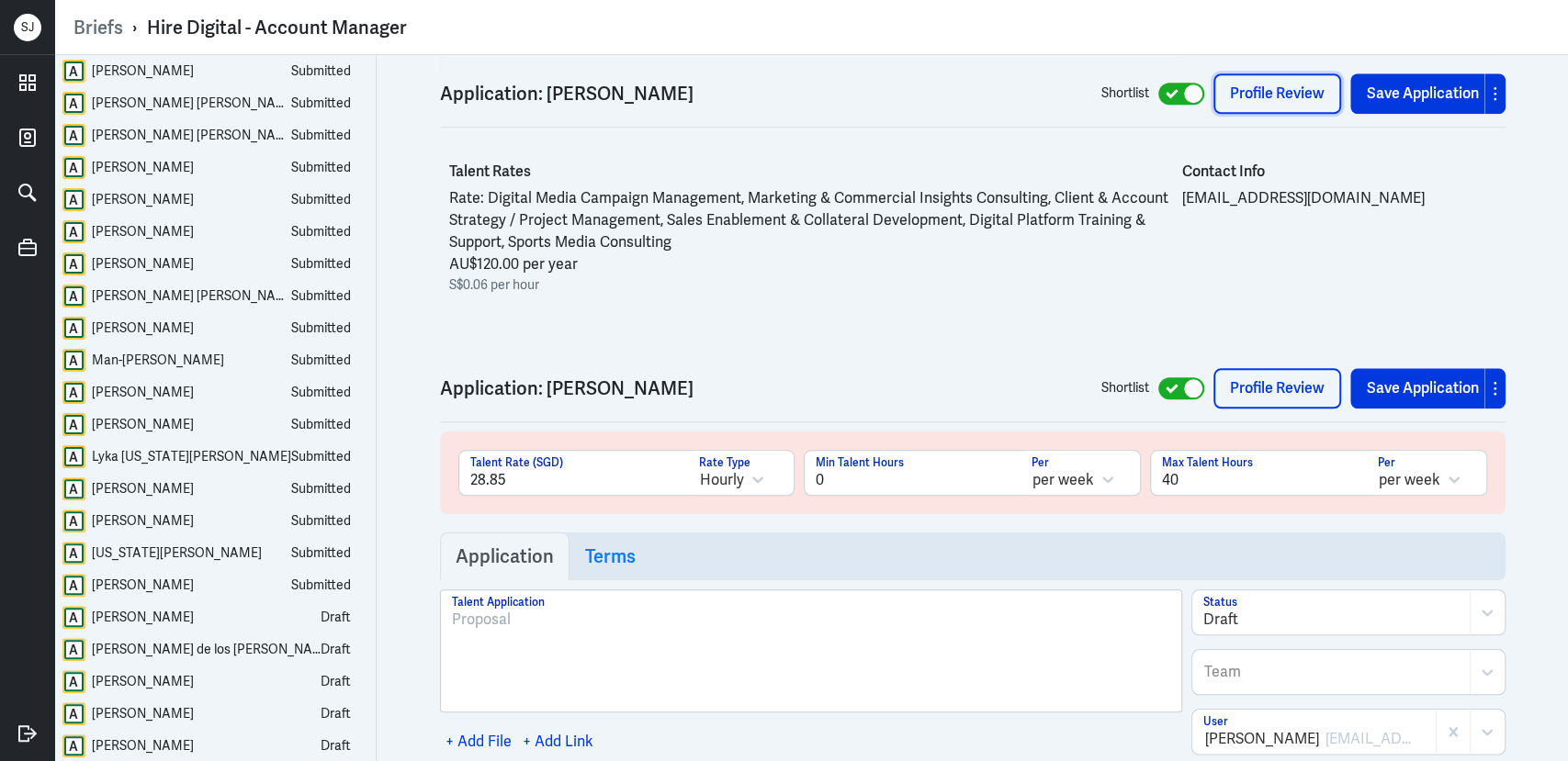
scroll to position [24736, 0]
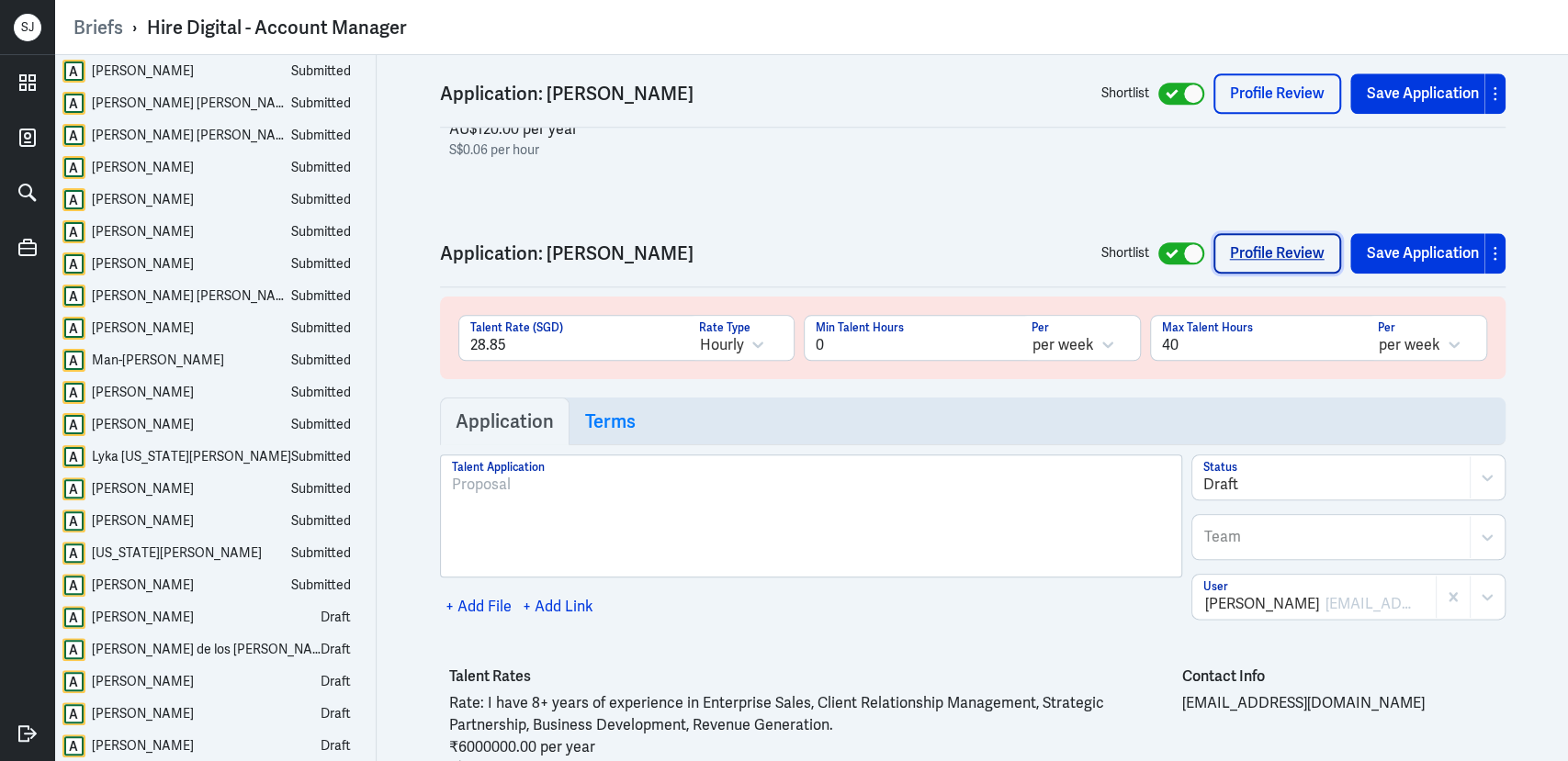
click at [1260, 234] on link "Profile Review" at bounding box center [1277, 254] width 128 height 40
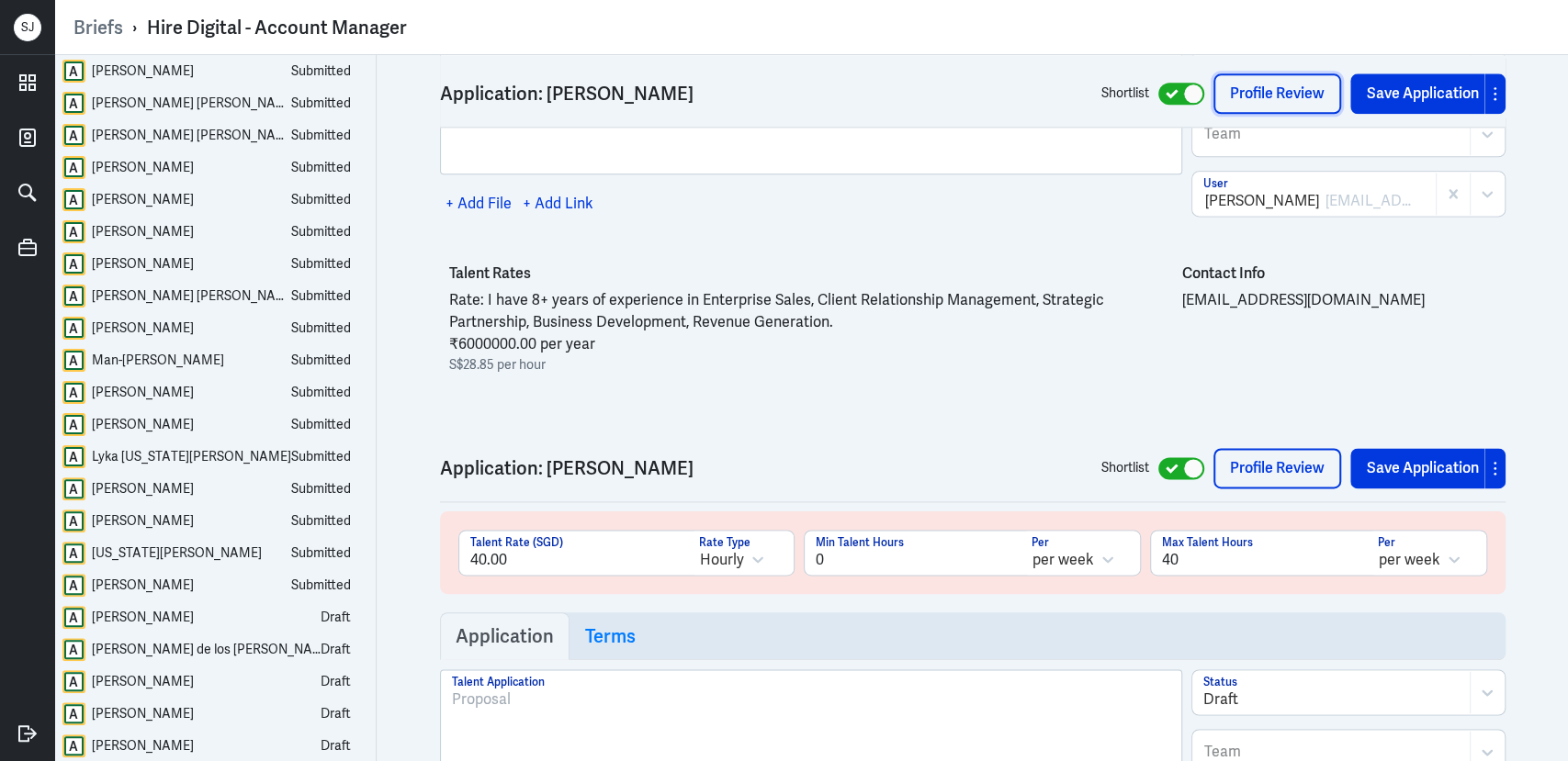
scroll to position [25404, 0]
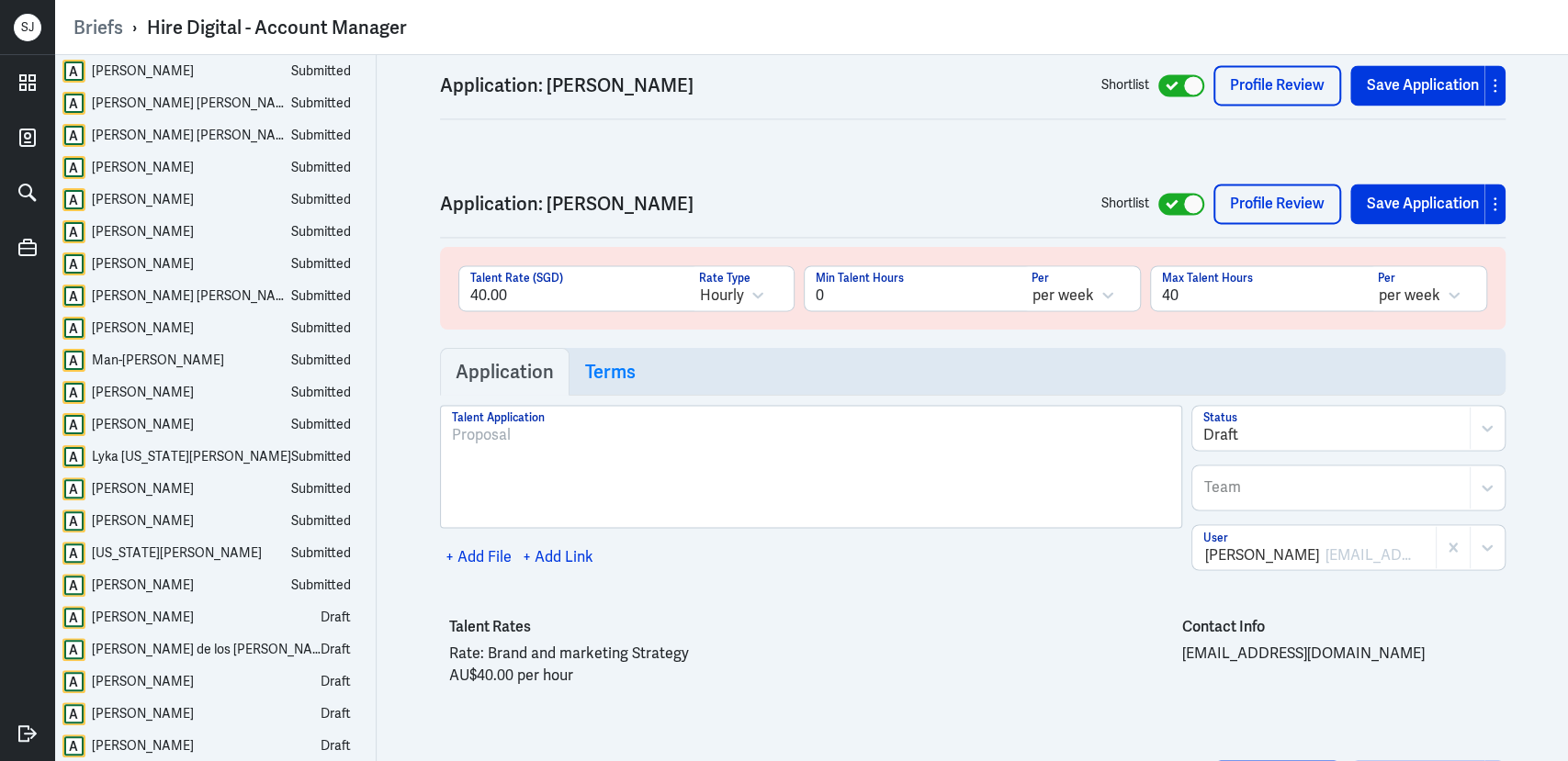
click at [620, 193] on h3 "Application: Daphne Khoo" at bounding box center [765, 204] width 652 height 22
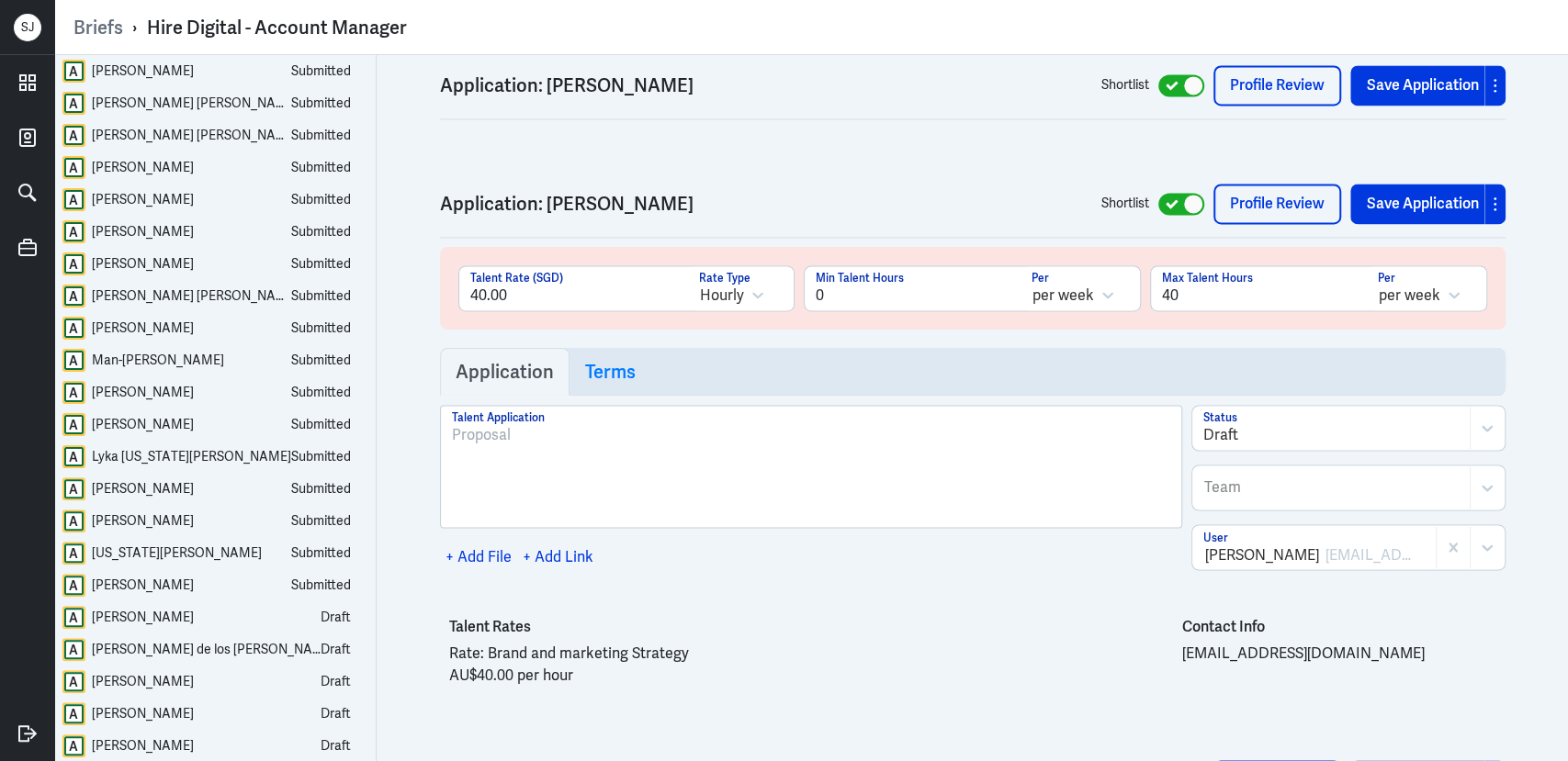
click at [565, 193] on h3 "Application: Daphne Khoo" at bounding box center [765, 204] width 652 height 22
click at [655, 193] on h3 "Application: Daphne Khoo" at bounding box center [765, 204] width 652 height 22
copy h3 "Daphne Khoo"
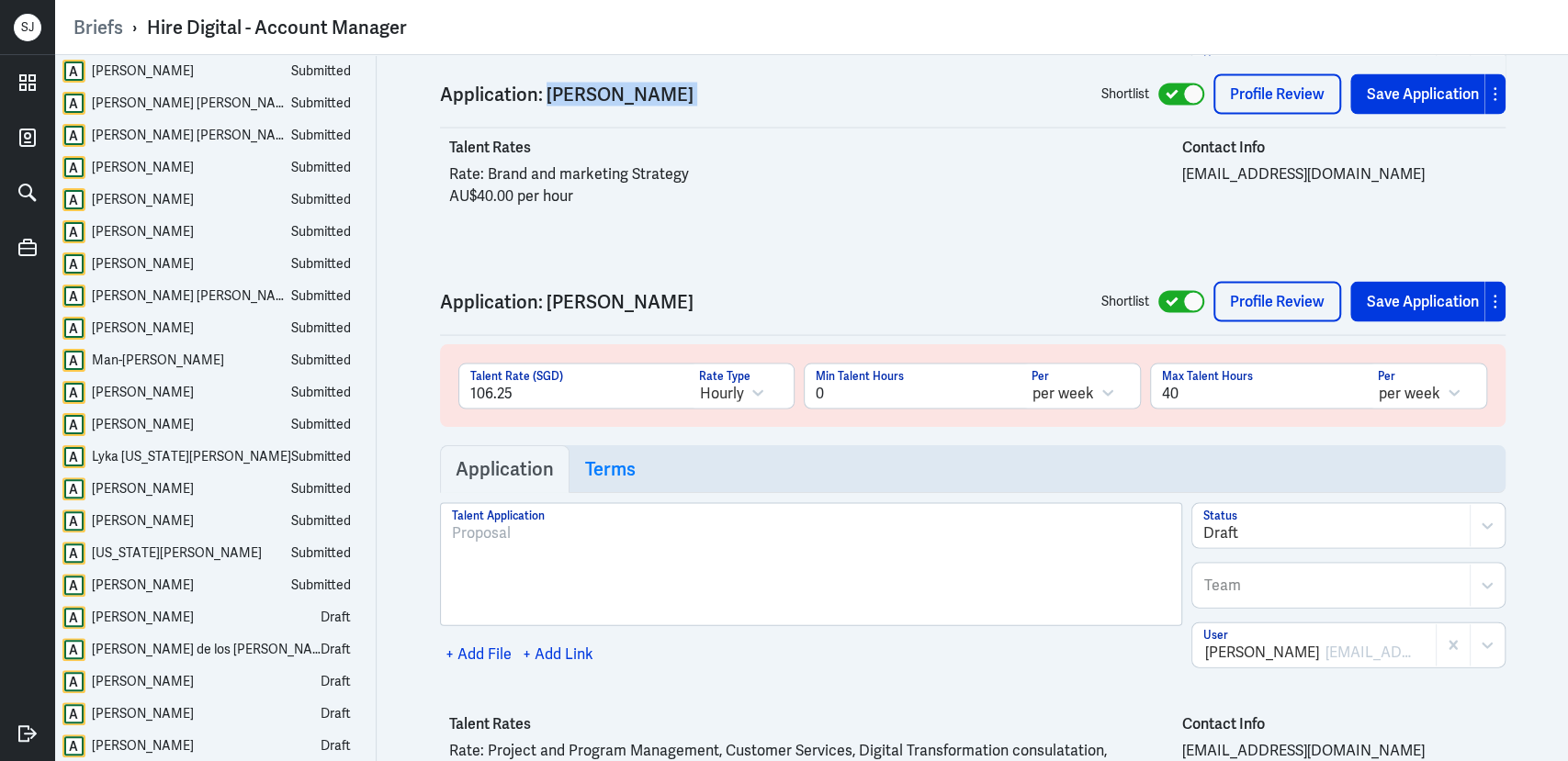
scroll to position [25883, 0]
click at [1244, 281] on link "Profile Review" at bounding box center [1277, 301] width 128 height 40
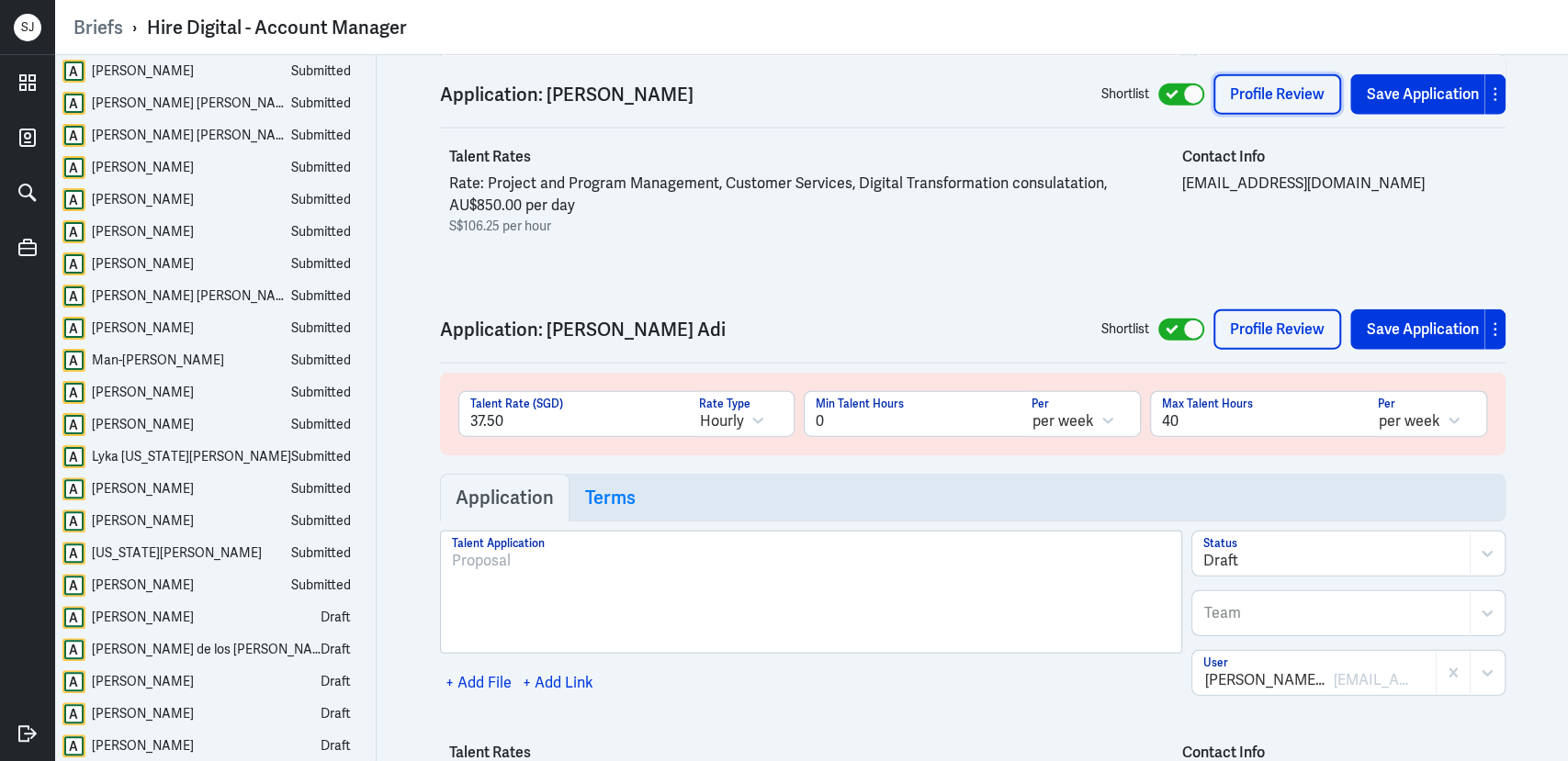
scroll to position [26510, 0]
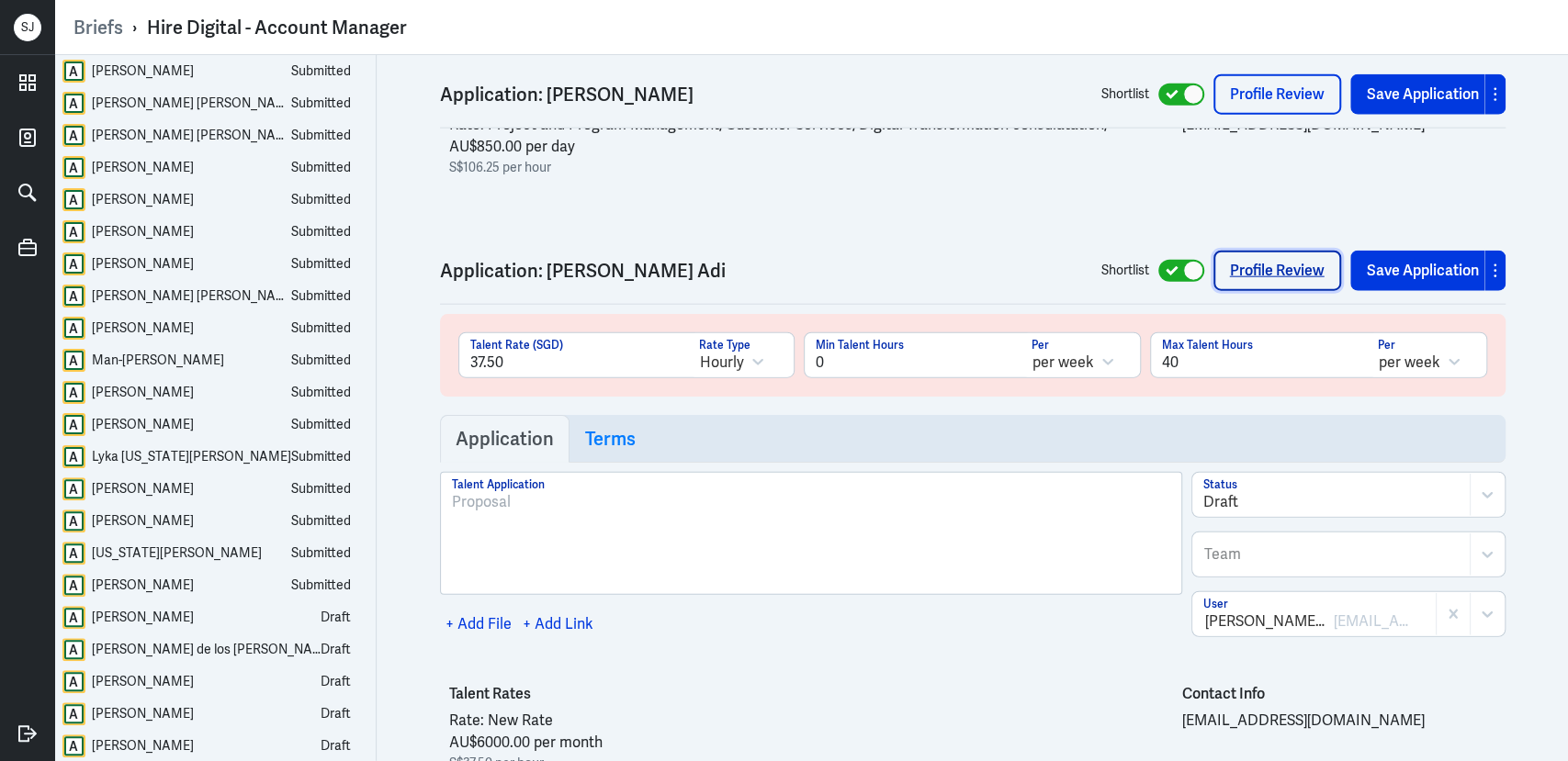
click at [1262, 251] on link "Profile Review" at bounding box center [1277, 271] width 128 height 40
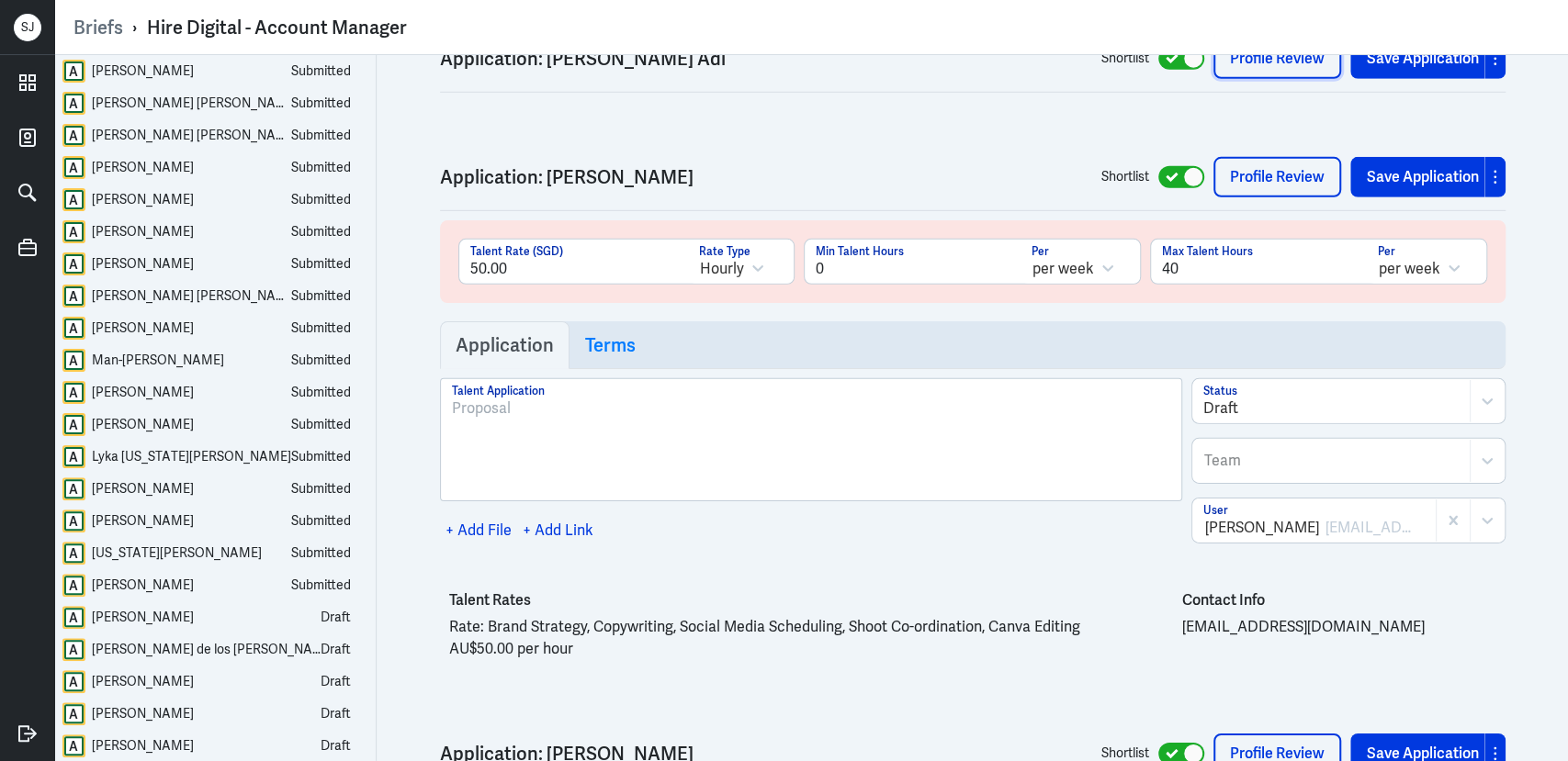
scroll to position [27215, 0]
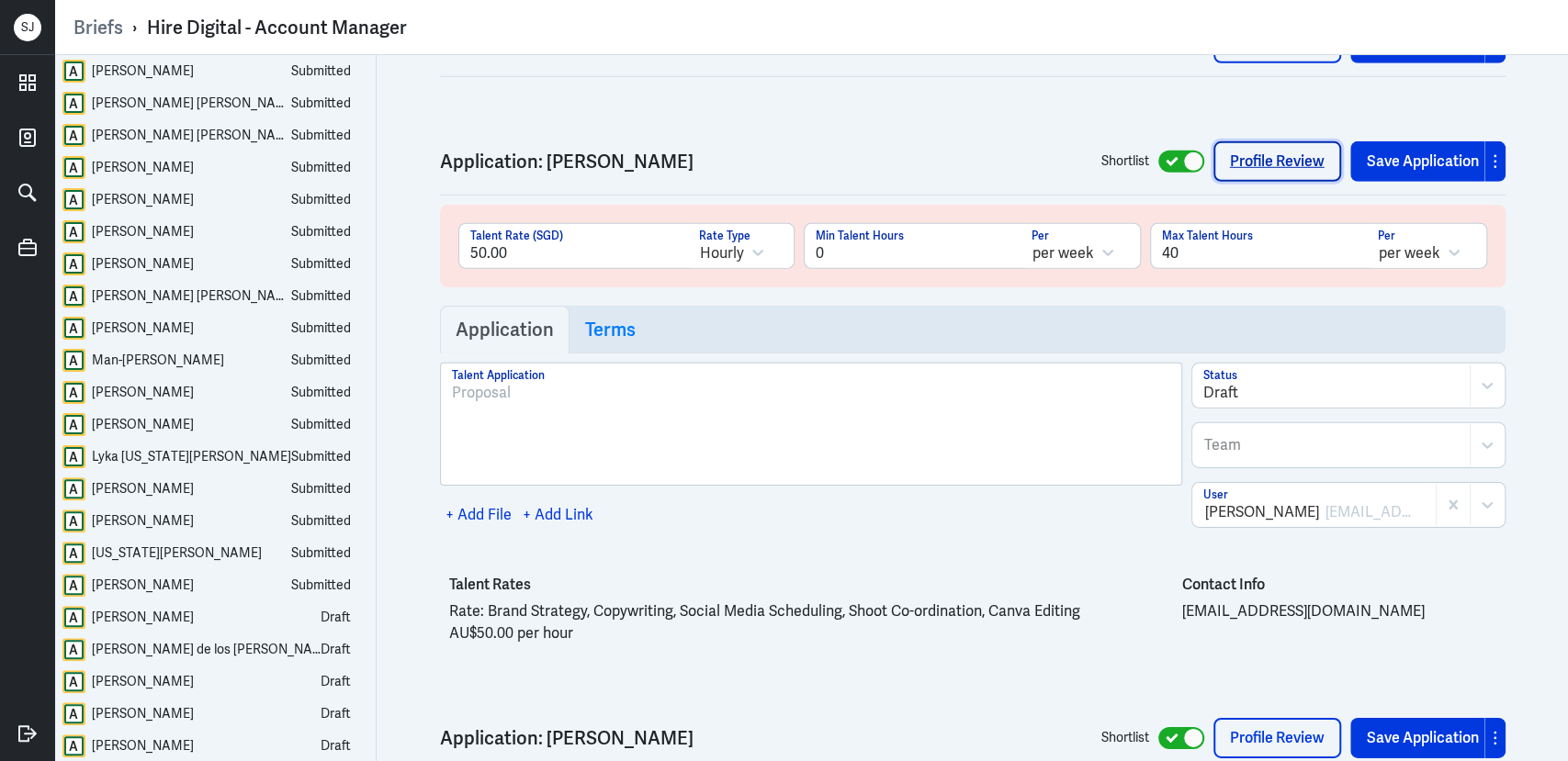
click at [1260, 142] on link "Profile Review" at bounding box center [1277, 162] width 128 height 40
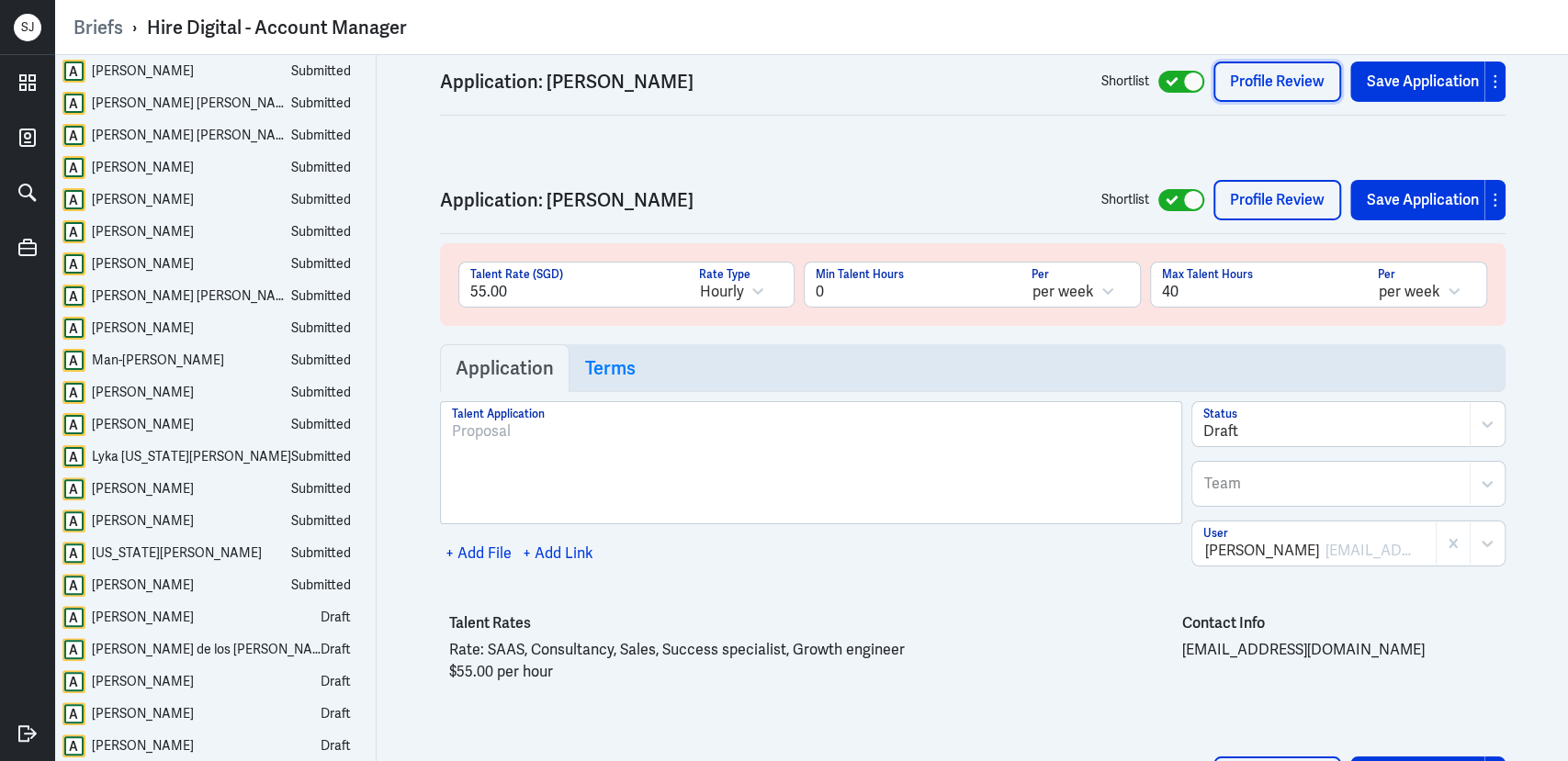
scroll to position [27852, 0]
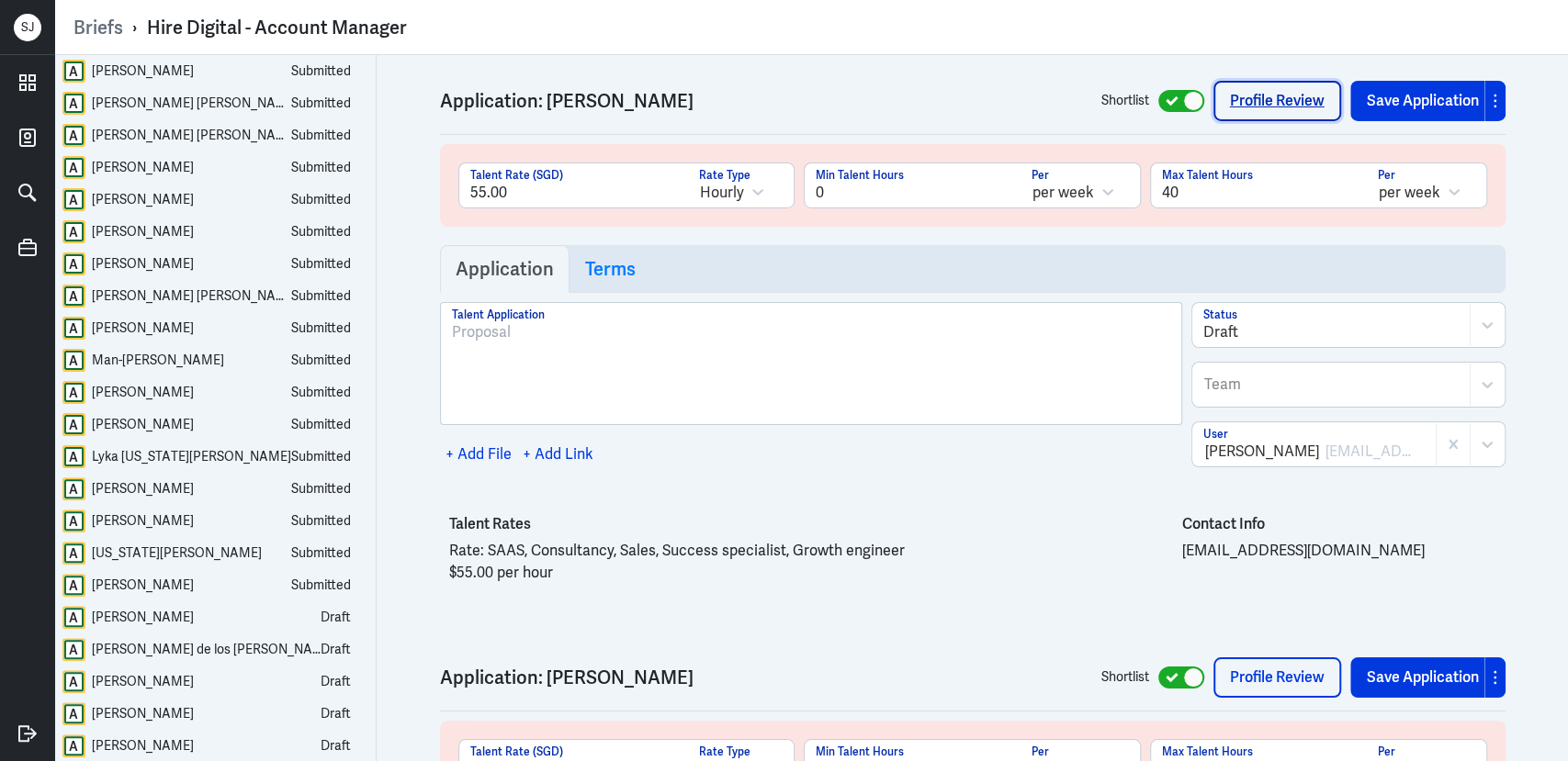
click at [1273, 99] on link "Profile Review" at bounding box center [1277, 101] width 128 height 40
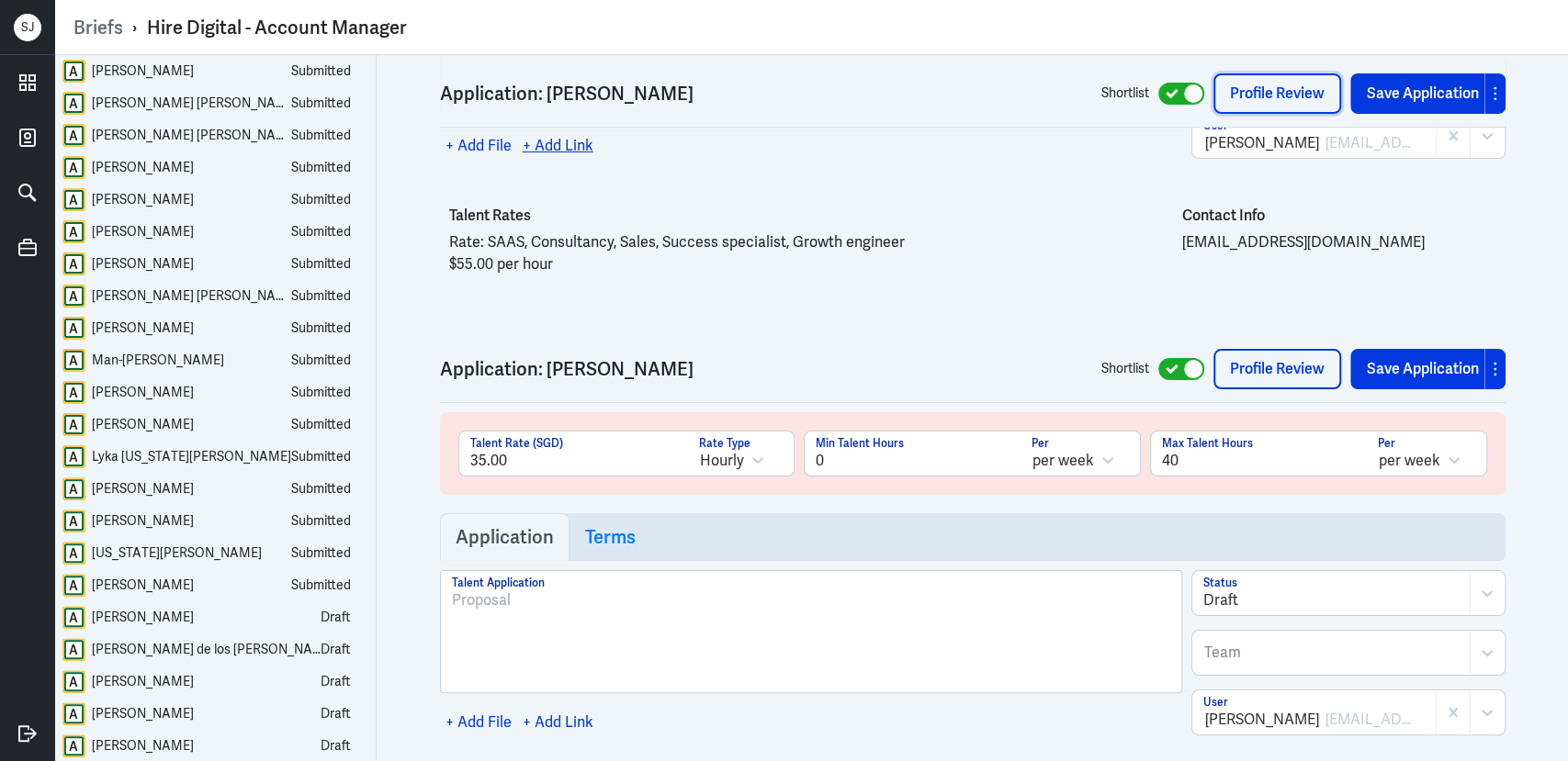
scroll to position [28181, 0]
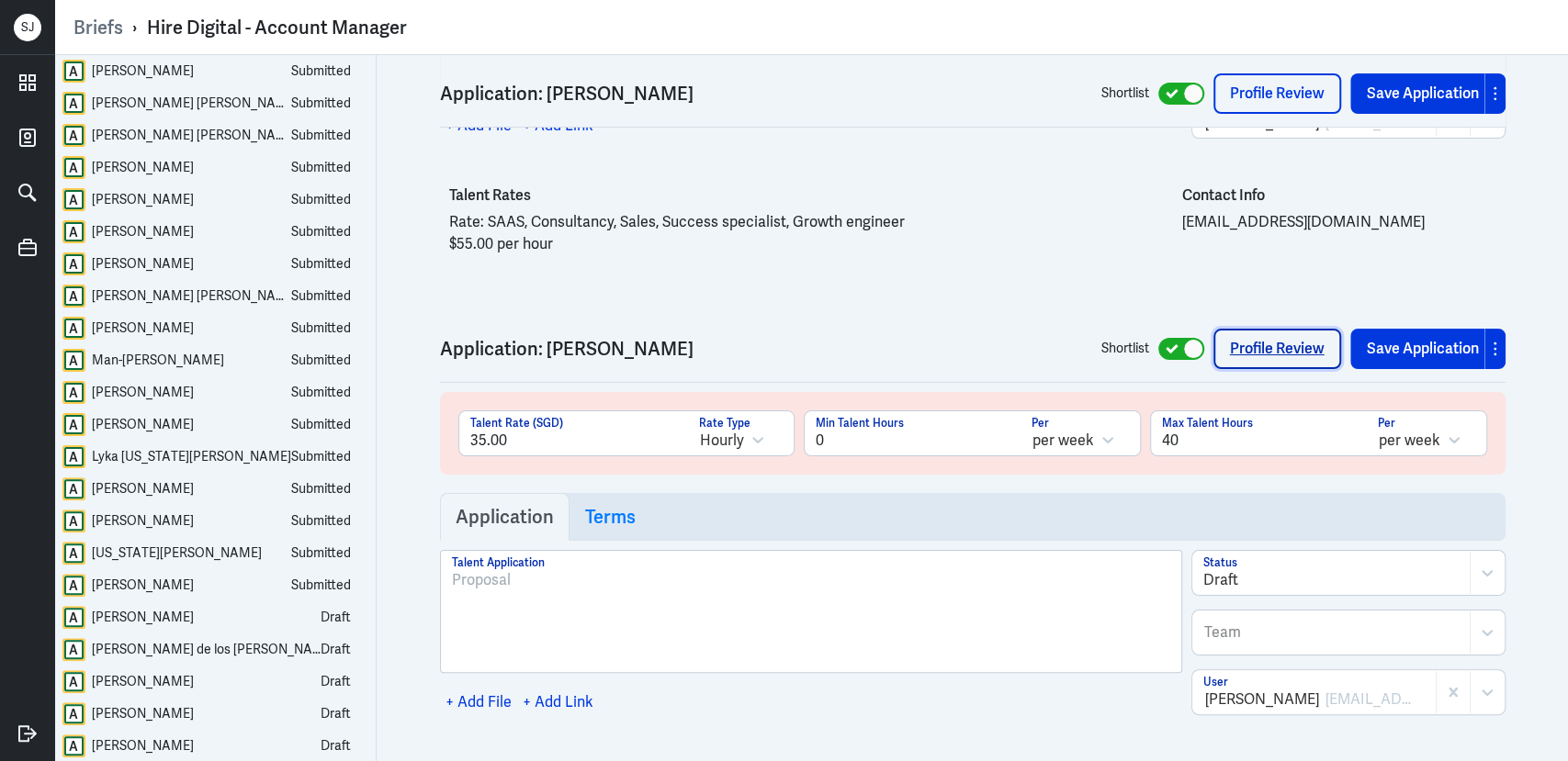
click at [1233, 329] on link "Profile Review" at bounding box center [1277, 349] width 128 height 40
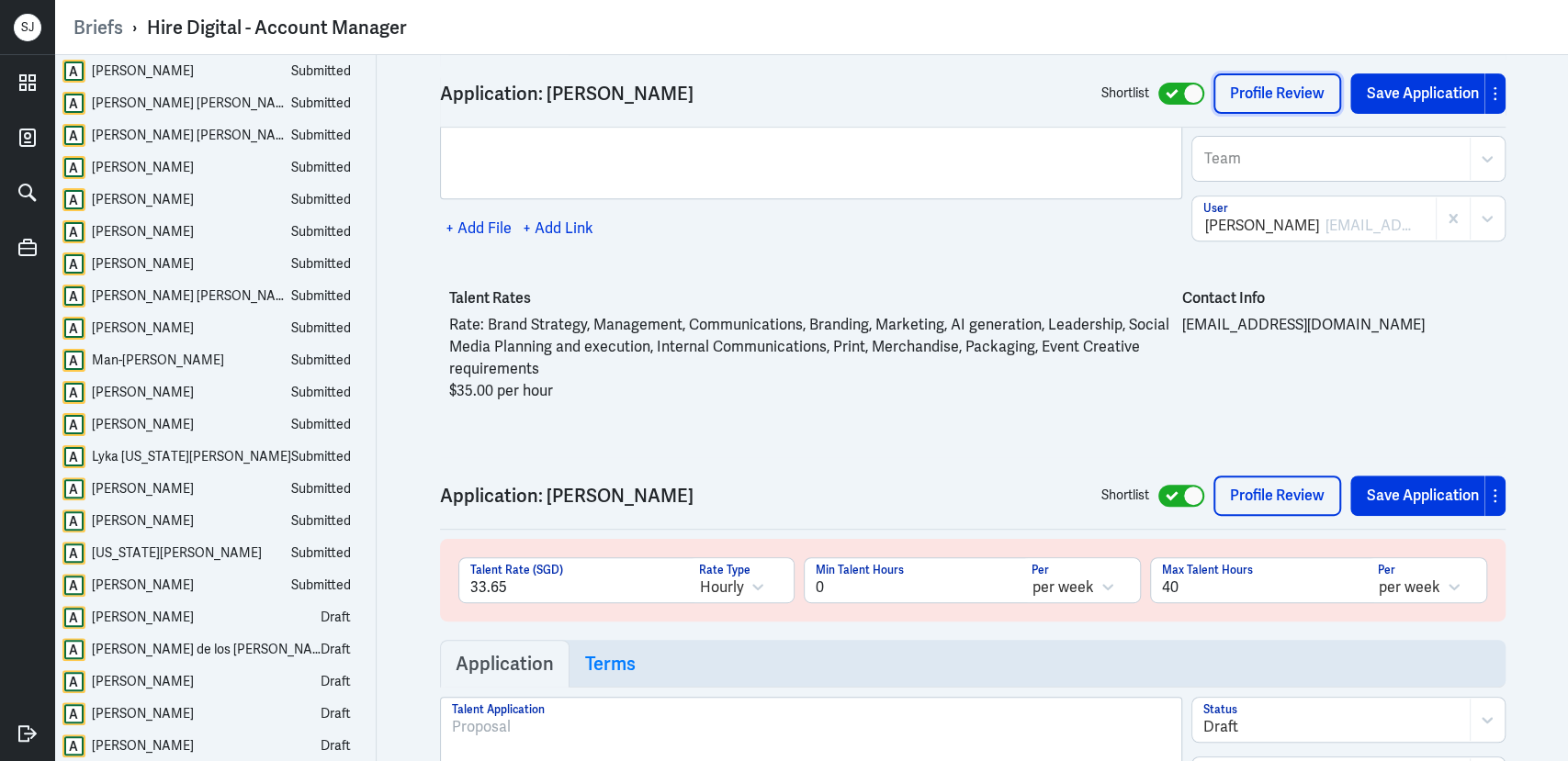
scroll to position [28798, 0]
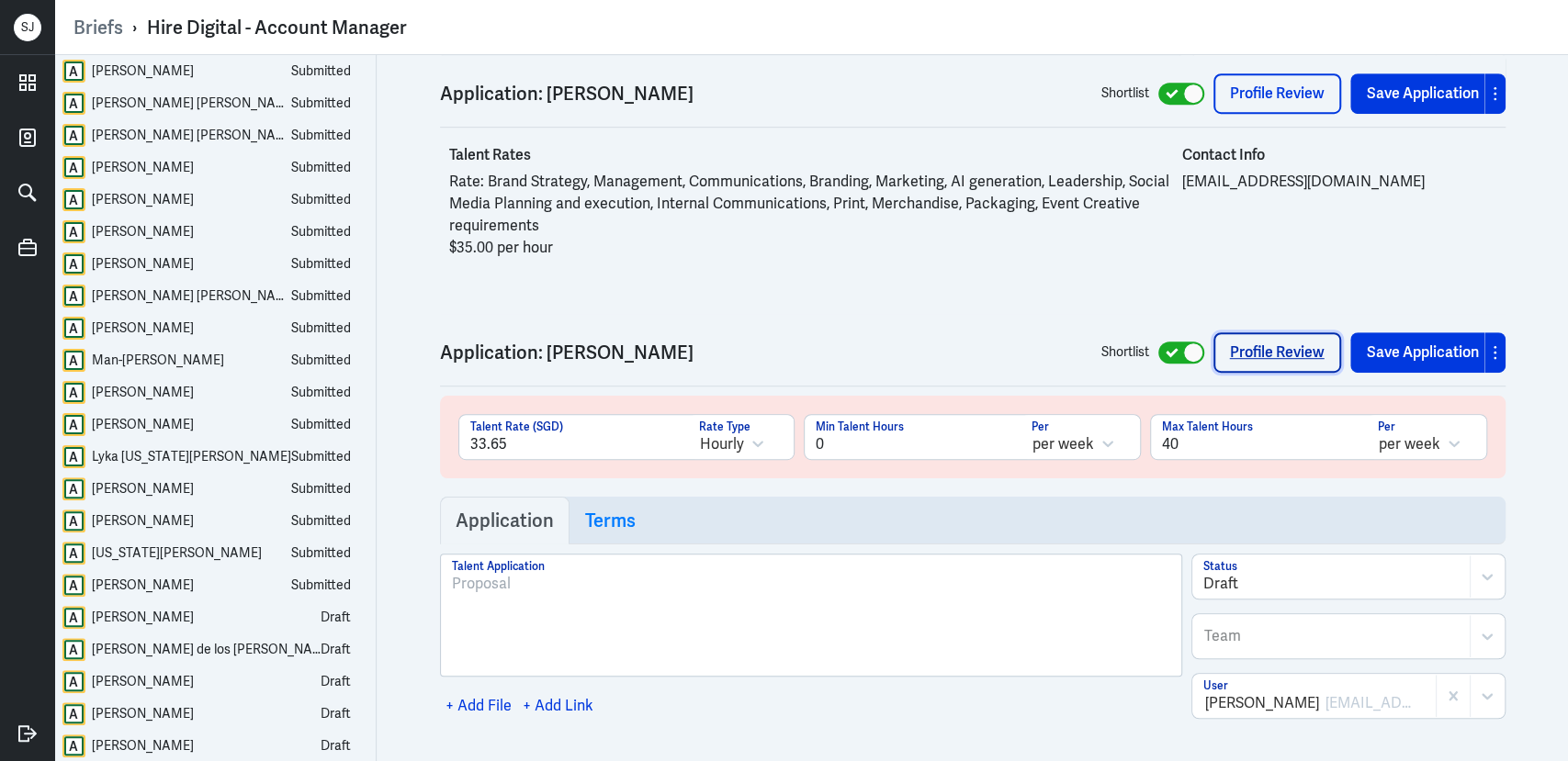
click at [1272, 333] on link "Profile Review" at bounding box center [1277, 353] width 128 height 40
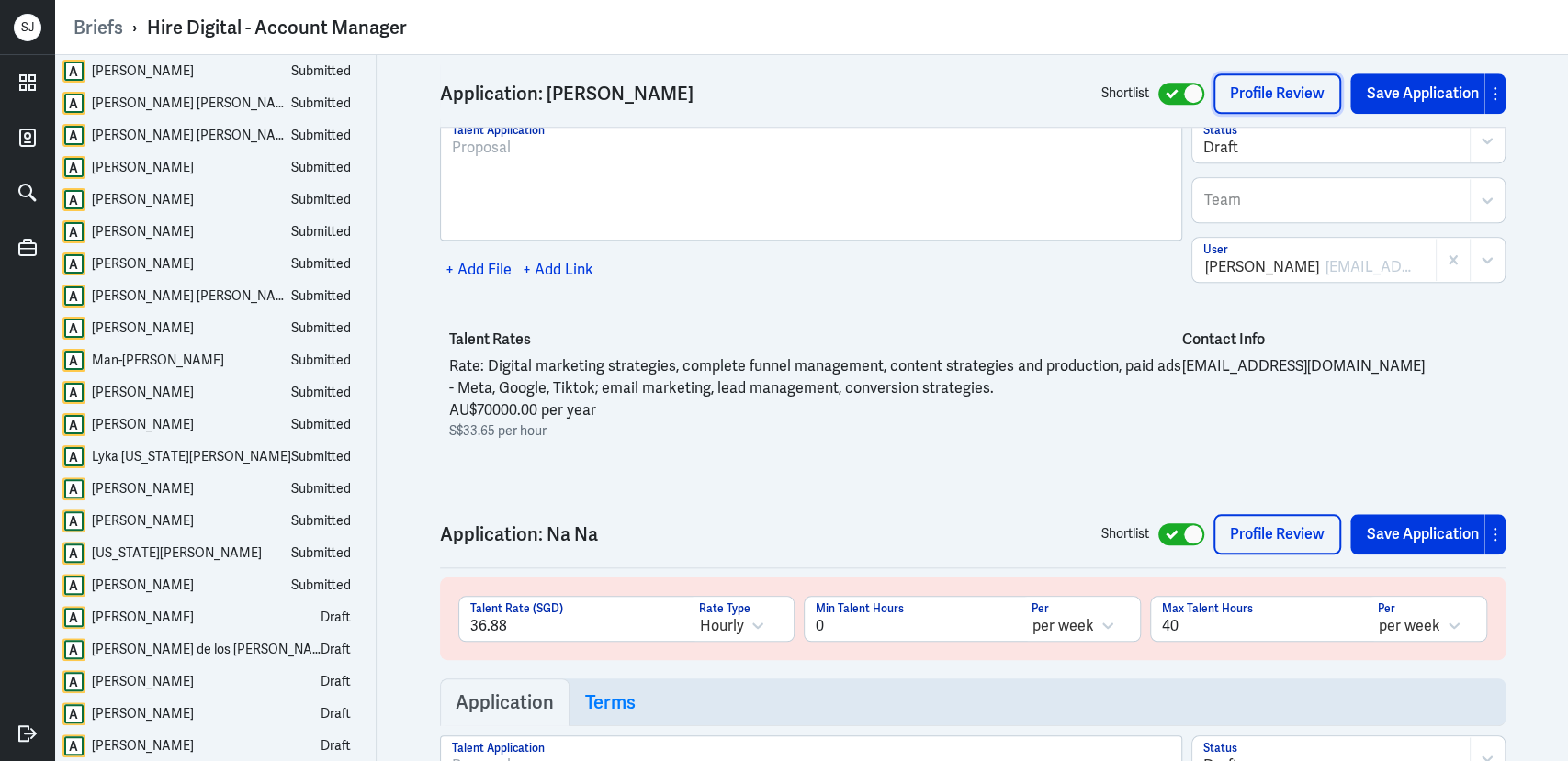
scroll to position [29616, 0]
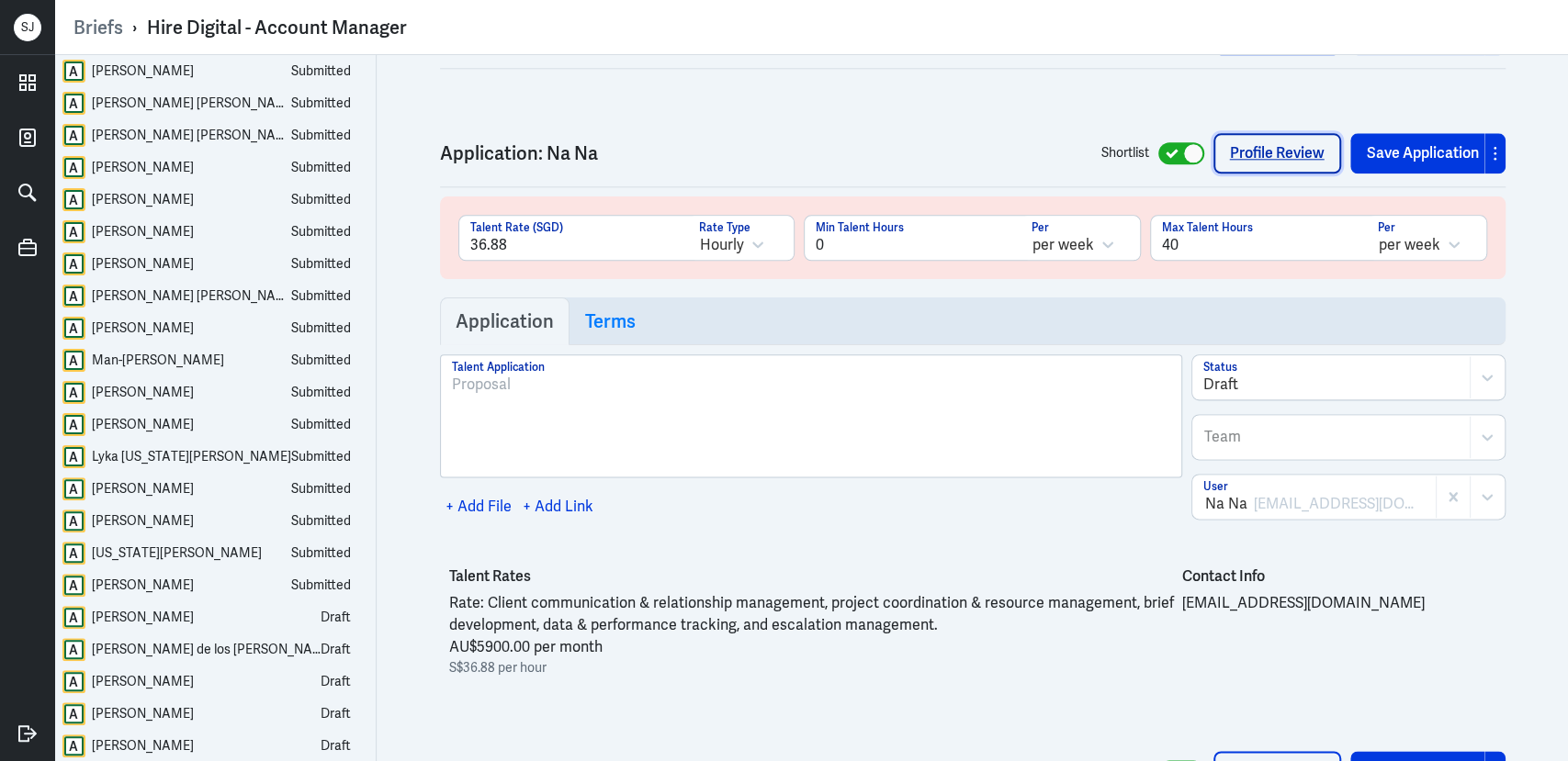
click at [1259, 133] on link "Profile Review" at bounding box center [1277, 153] width 128 height 40
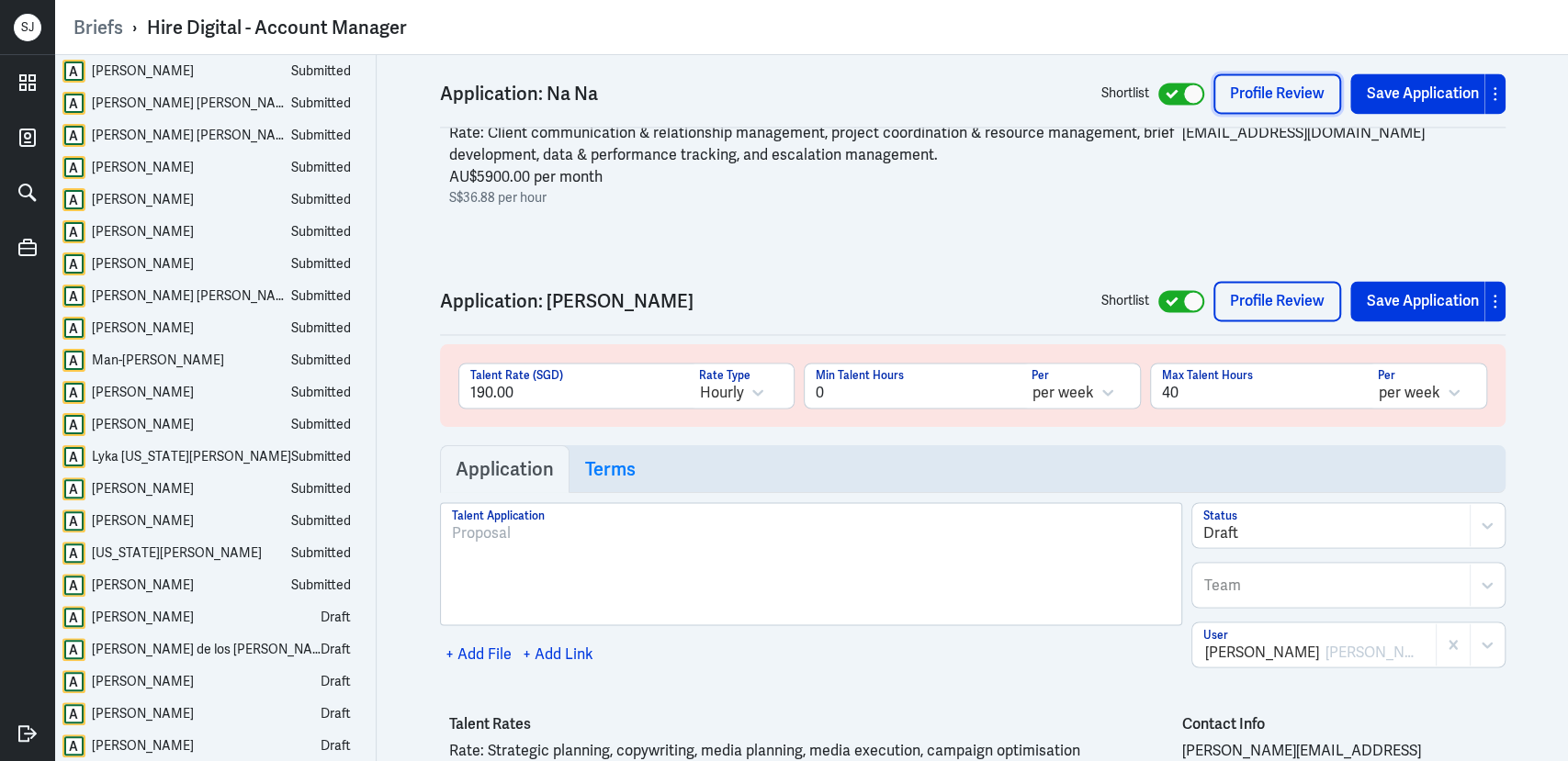
scroll to position [30087, 0]
click at [1258, 280] on link "Profile Review" at bounding box center [1277, 300] width 128 height 40
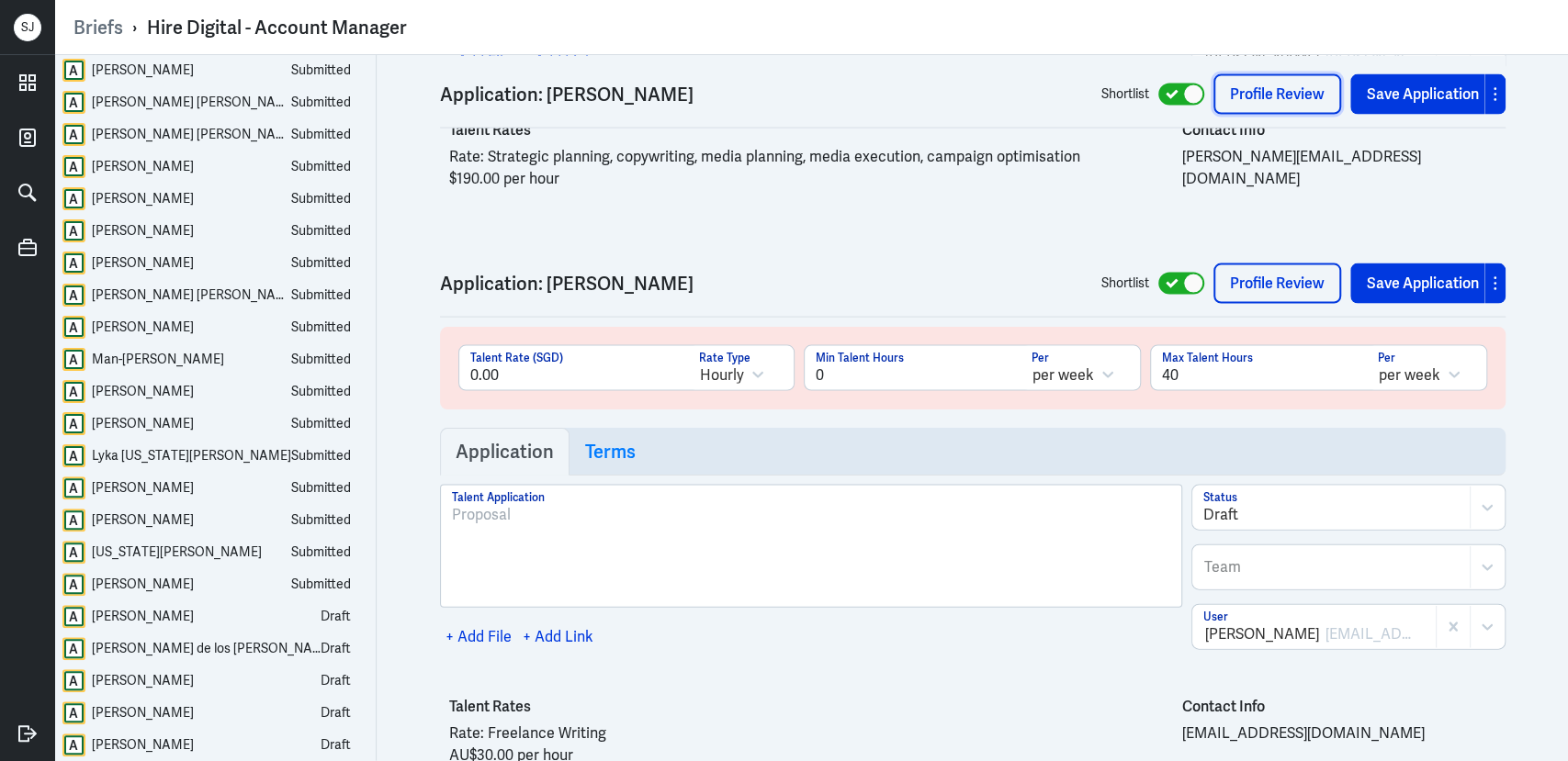
scroll to position [30907, 0]
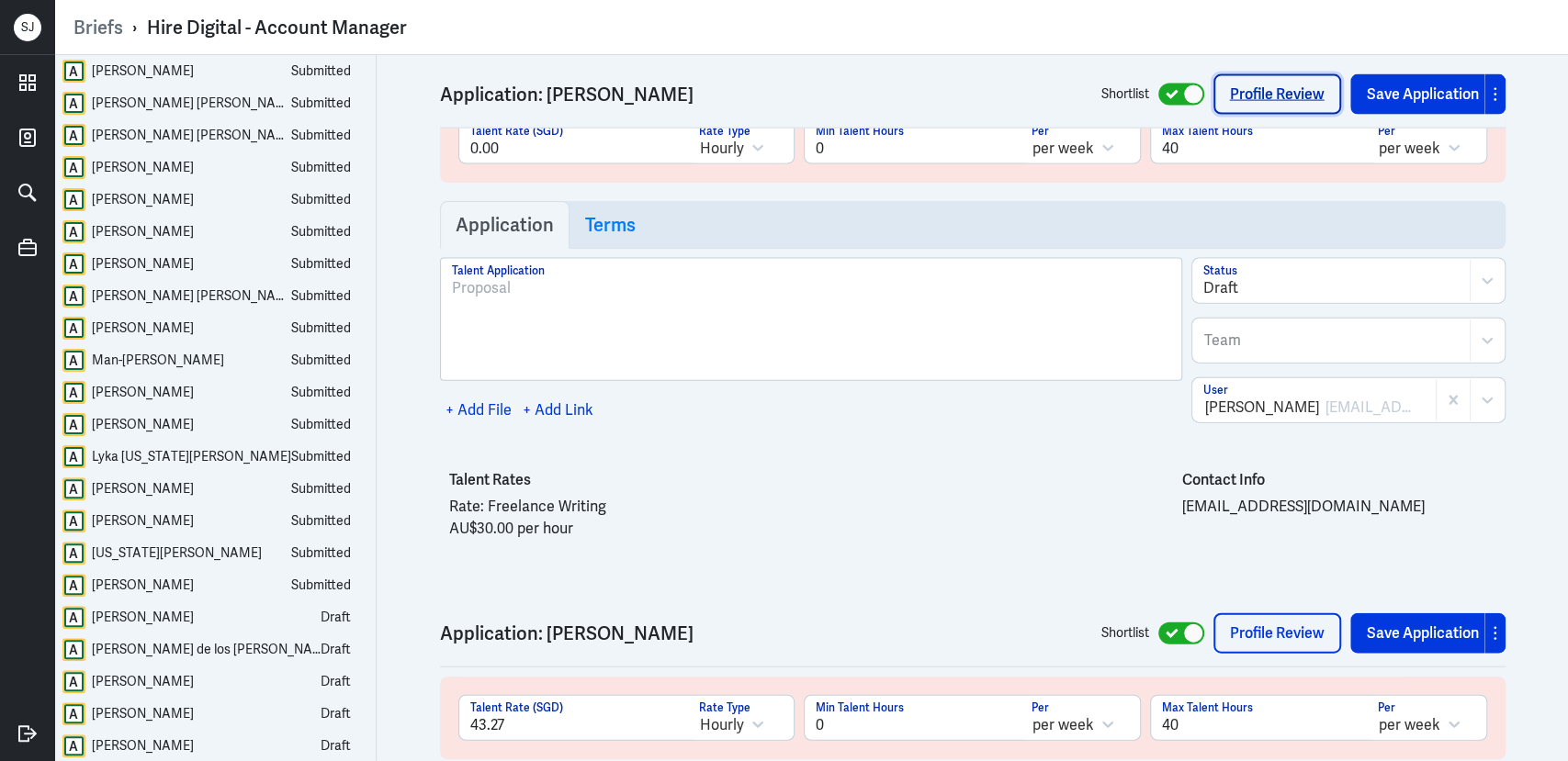
click at [1250, 109] on link "Profile Review" at bounding box center [1277, 94] width 128 height 40
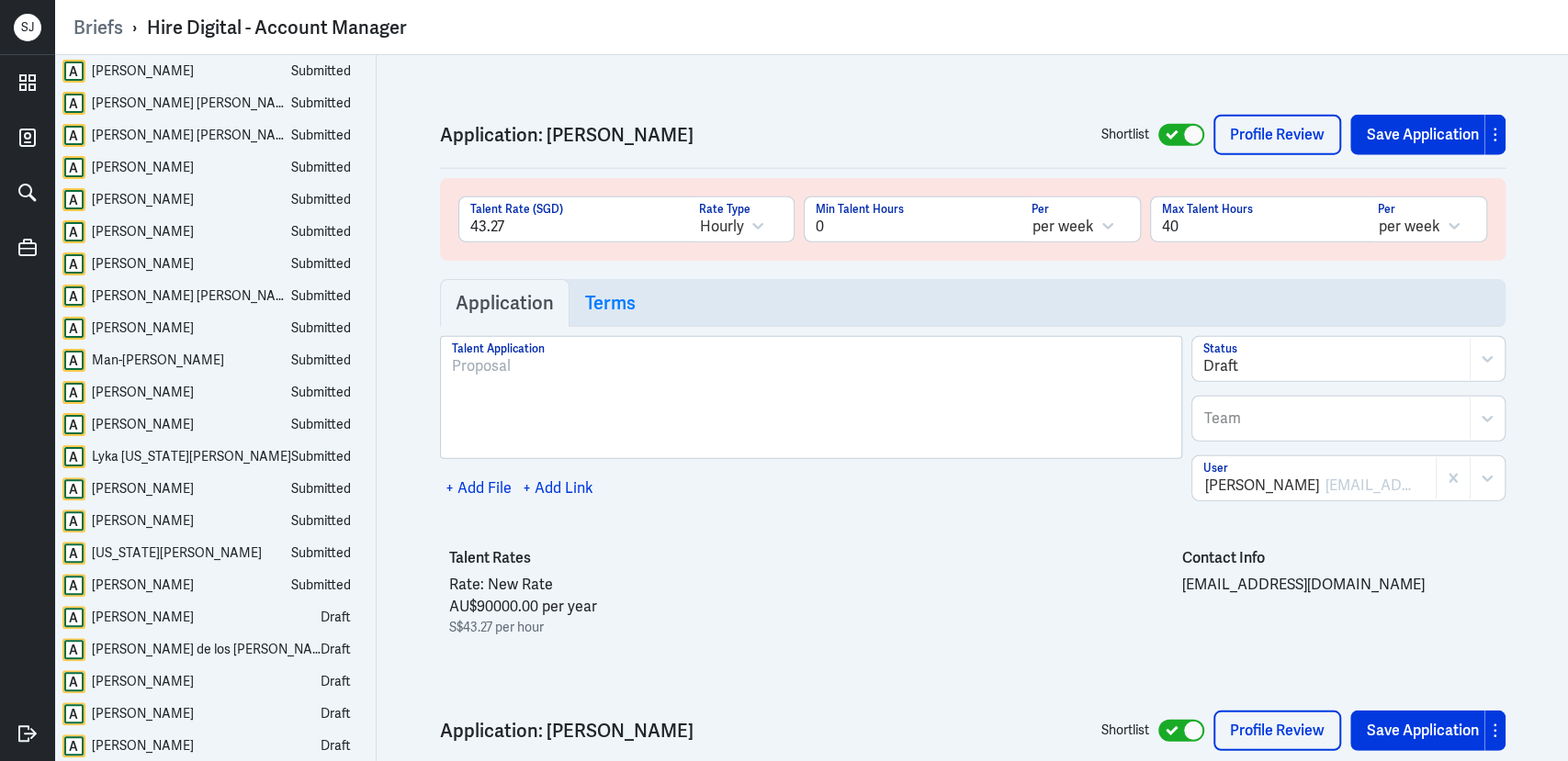
scroll to position [31625, 0]
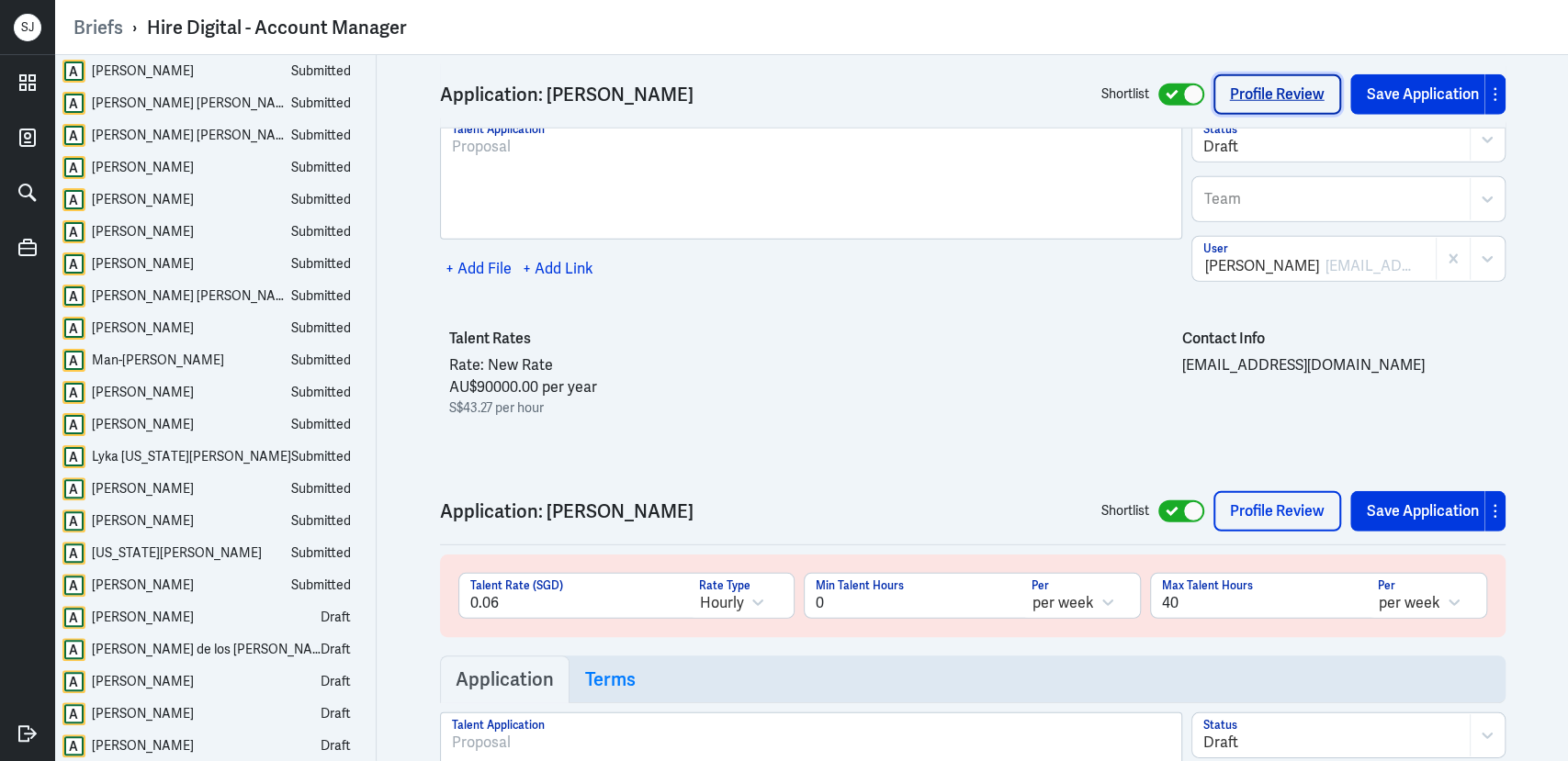
click at [1281, 109] on link "Profile Review" at bounding box center [1277, 94] width 128 height 40
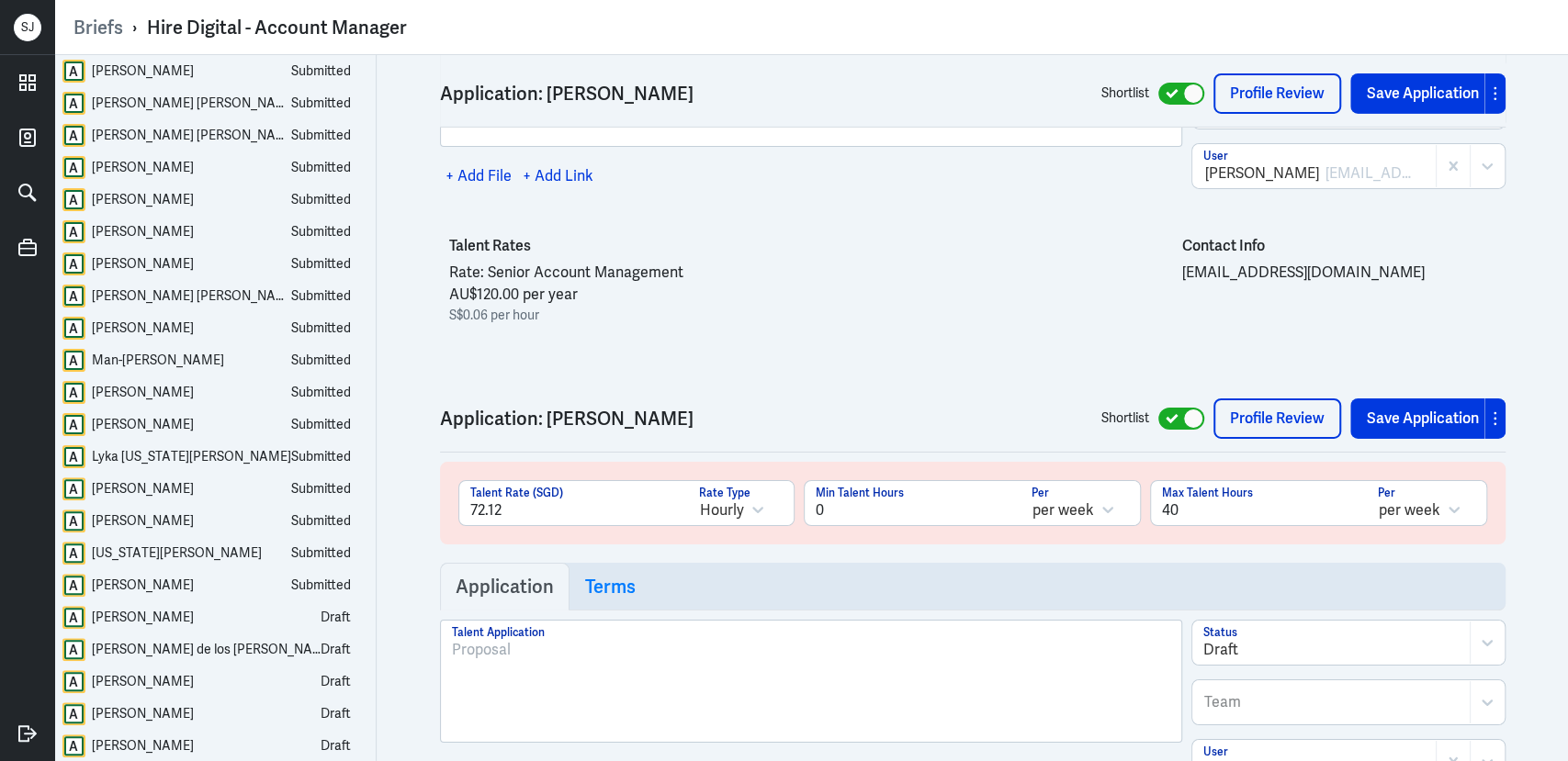
scroll to position [32318, 0]
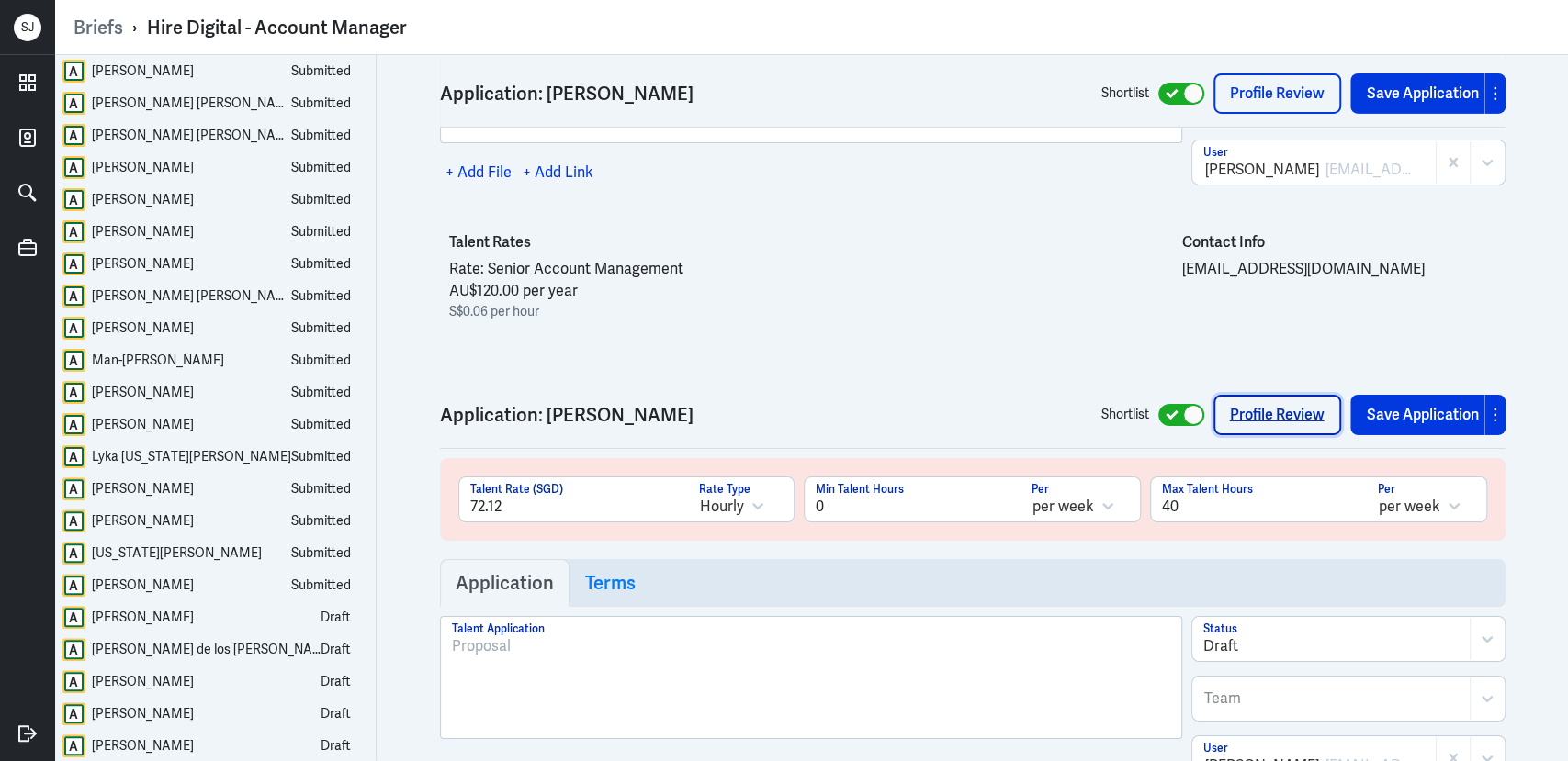
click at [1271, 394] on link "Profile Review" at bounding box center [1277, 414] width 128 height 40
click at [1246, 72] on div "Application: Luke Rockman Shortlist Profile Review Save Application" at bounding box center [972, 91] width 1066 height 73
click at [1250, 103] on link "Profile Review" at bounding box center [1277, 94] width 128 height 40
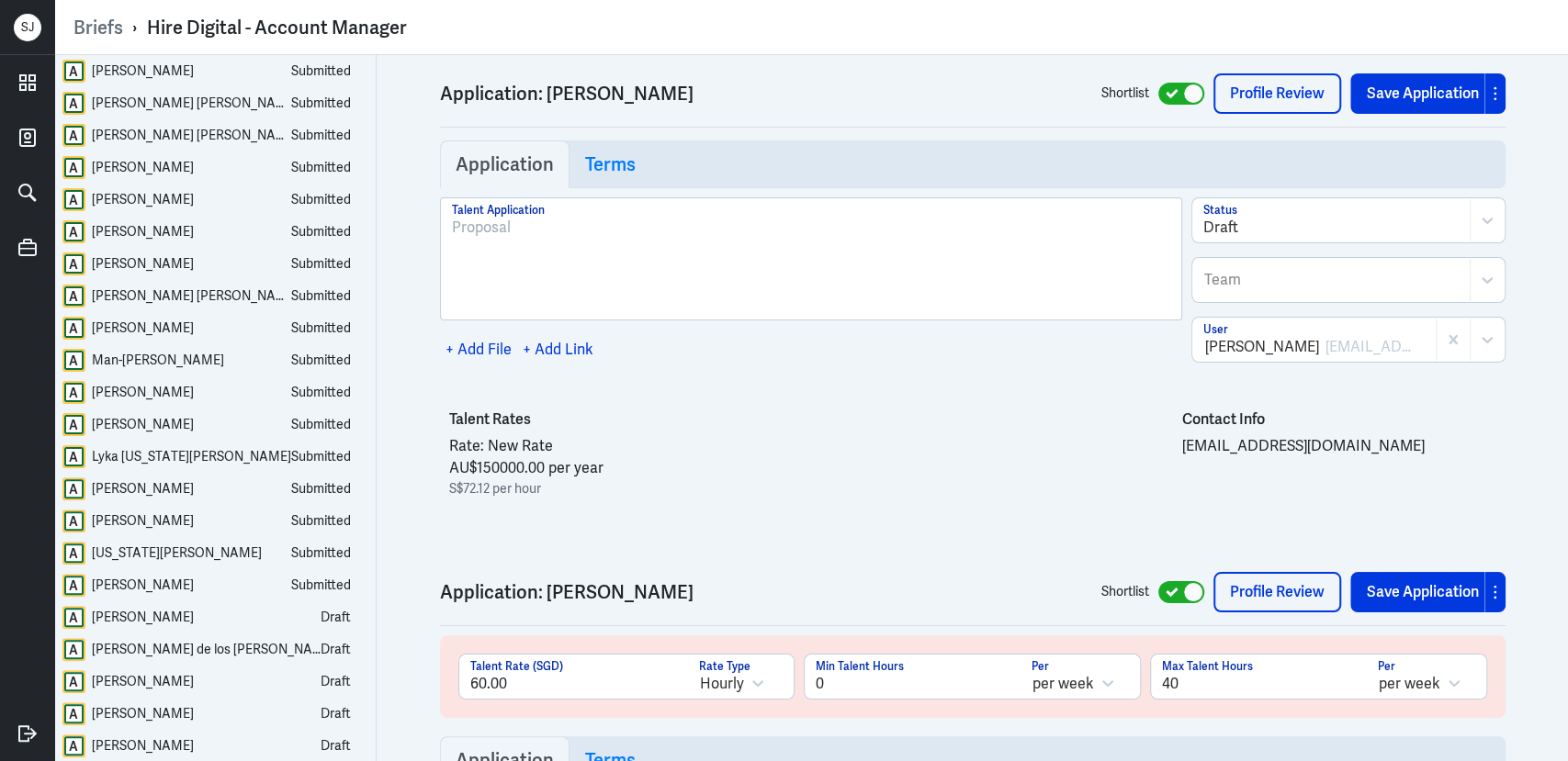
scroll to position [32864, 0]
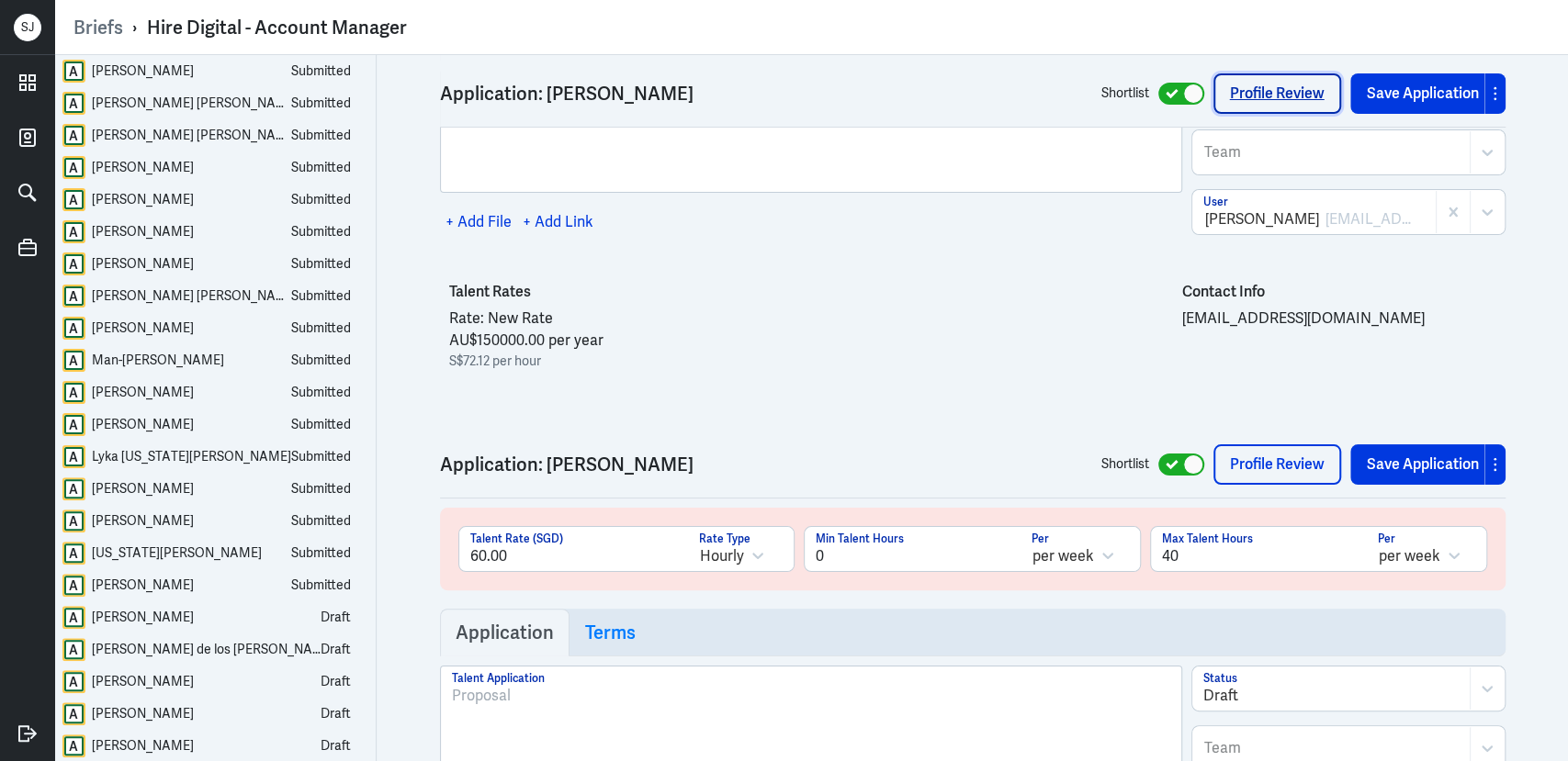
click at [1236, 89] on link "Profile Review" at bounding box center [1277, 94] width 128 height 40
click at [1228, 444] on link "Profile Review" at bounding box center [1277, 464] width 128 height 40
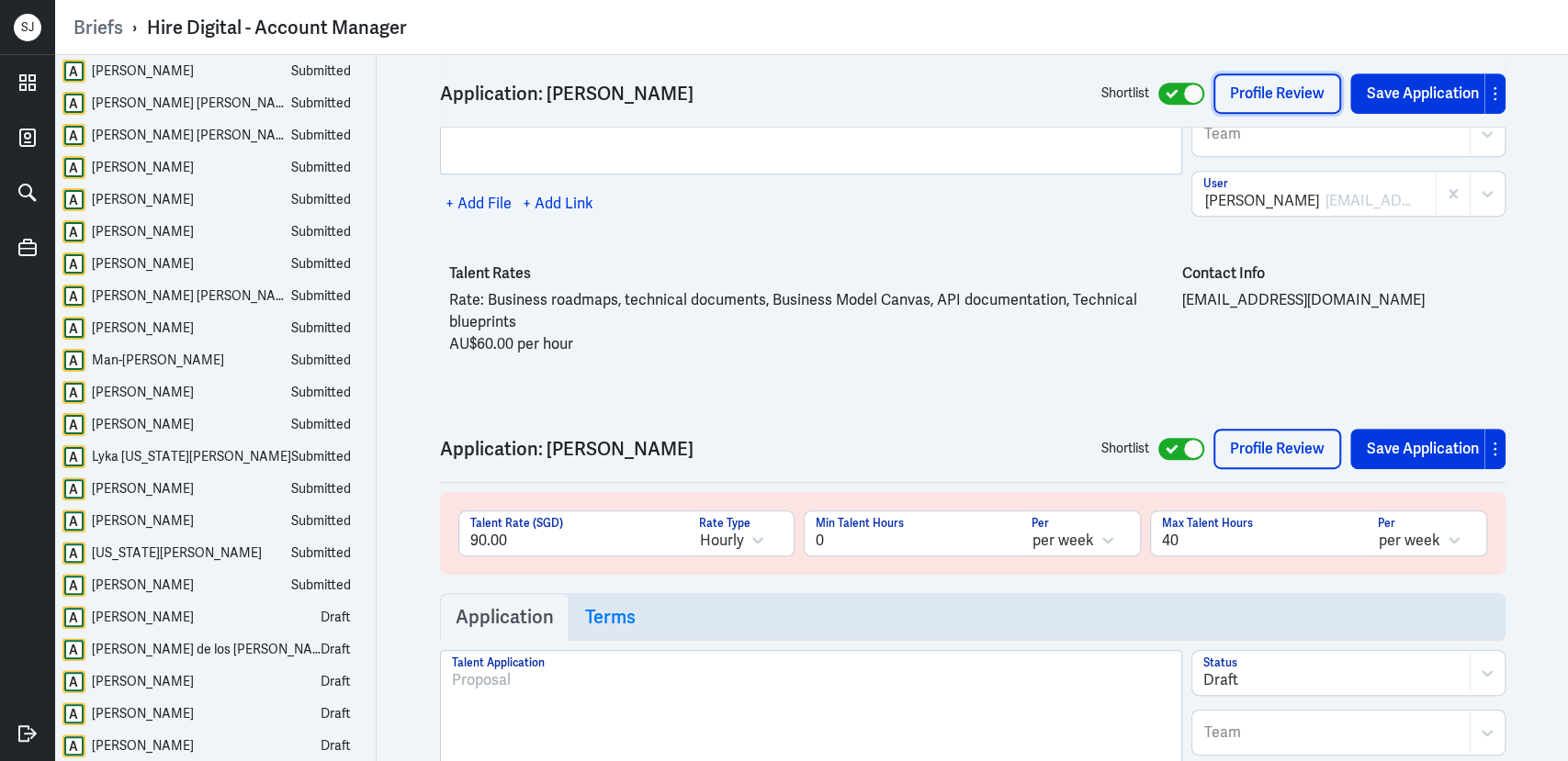
scroll to position [33612, 0]
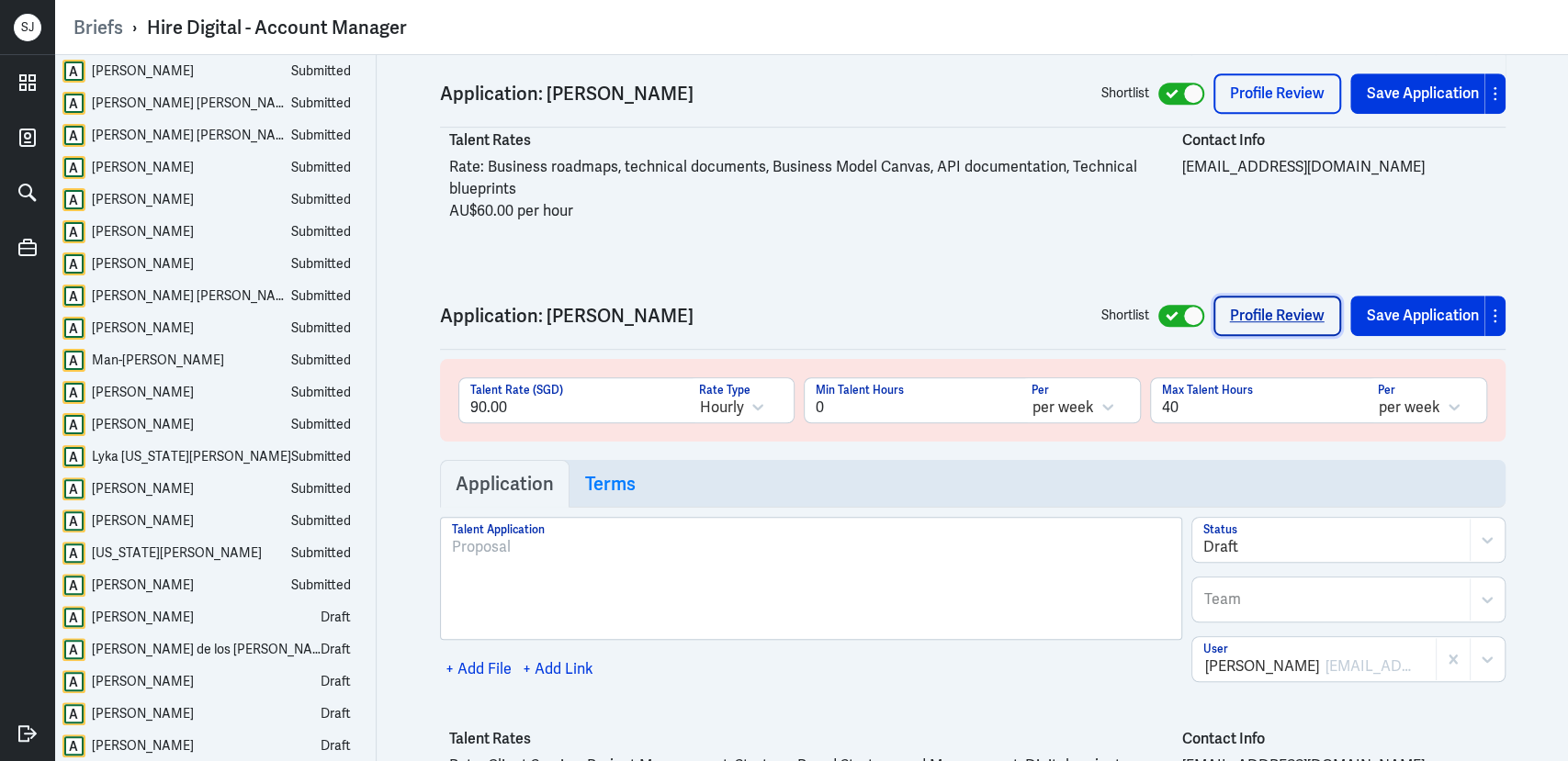
click at [1248, 296] on link "Profile Review" at bounding box center [1277, 316] width 128 height 40
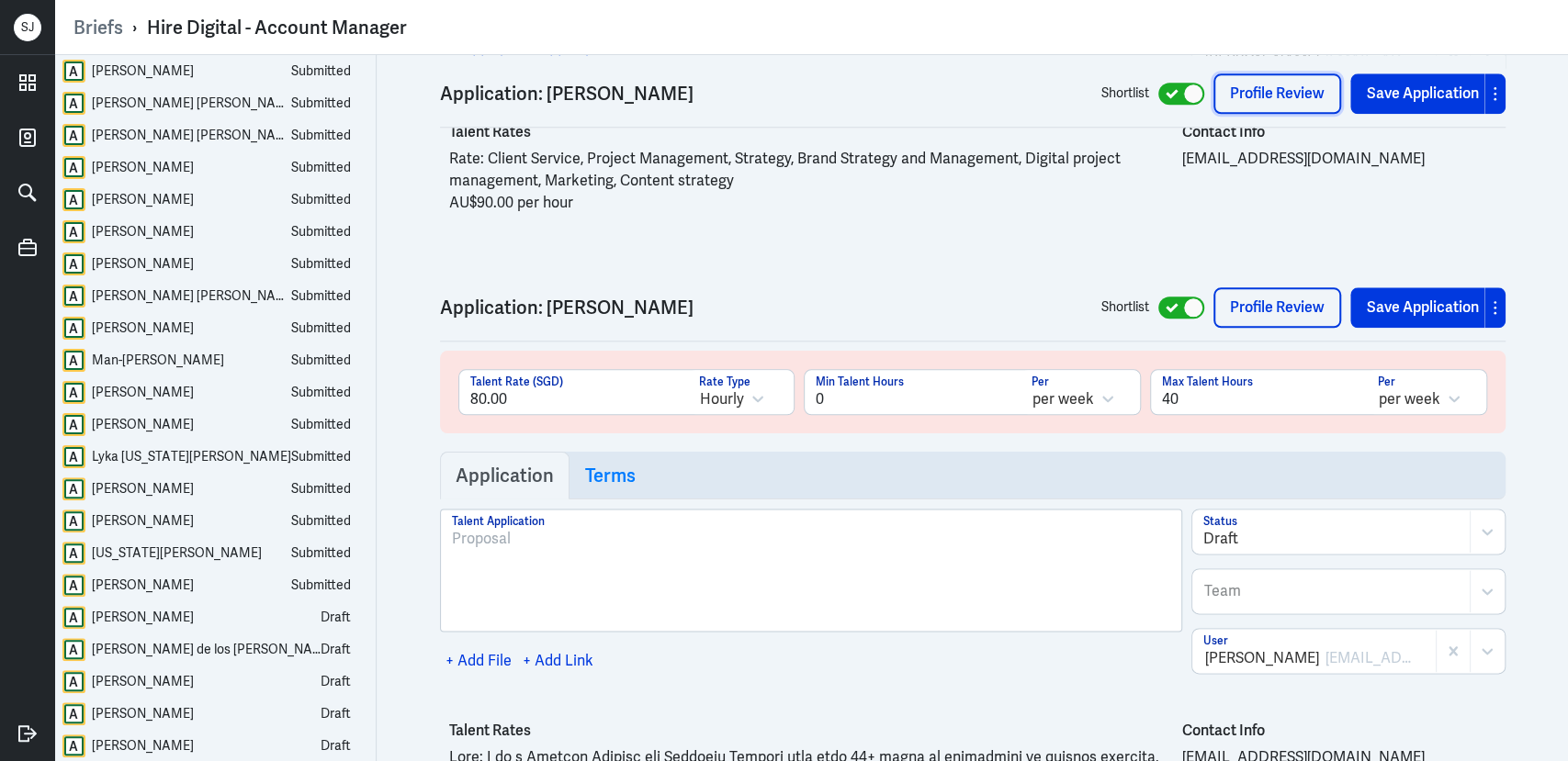
scroll to position [34220, 0]
click at [1267, 286] on link "Profile Review" at bounding box center [1277, 306] width 128 height 40
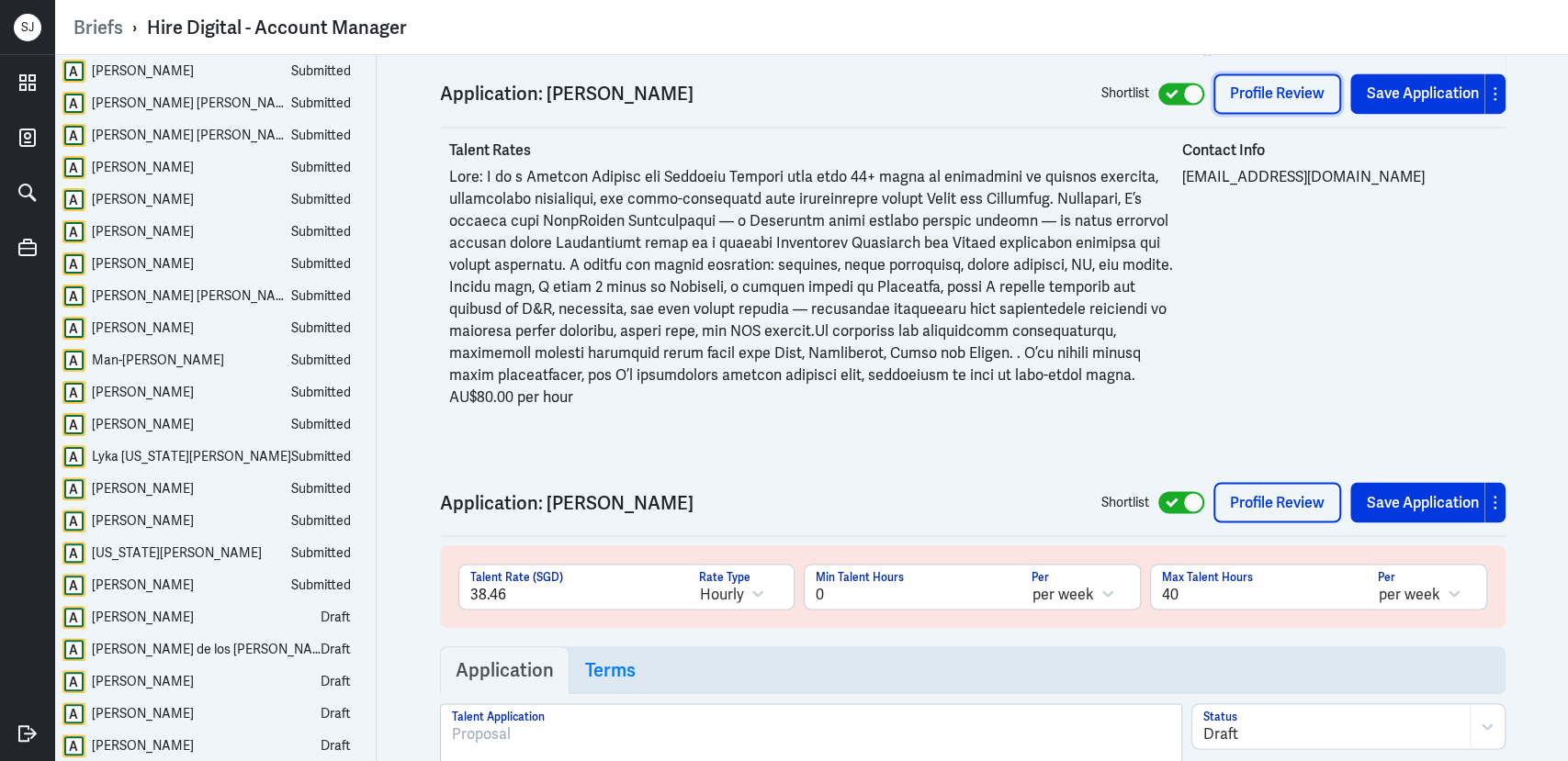
scroll to position [35021, 0]
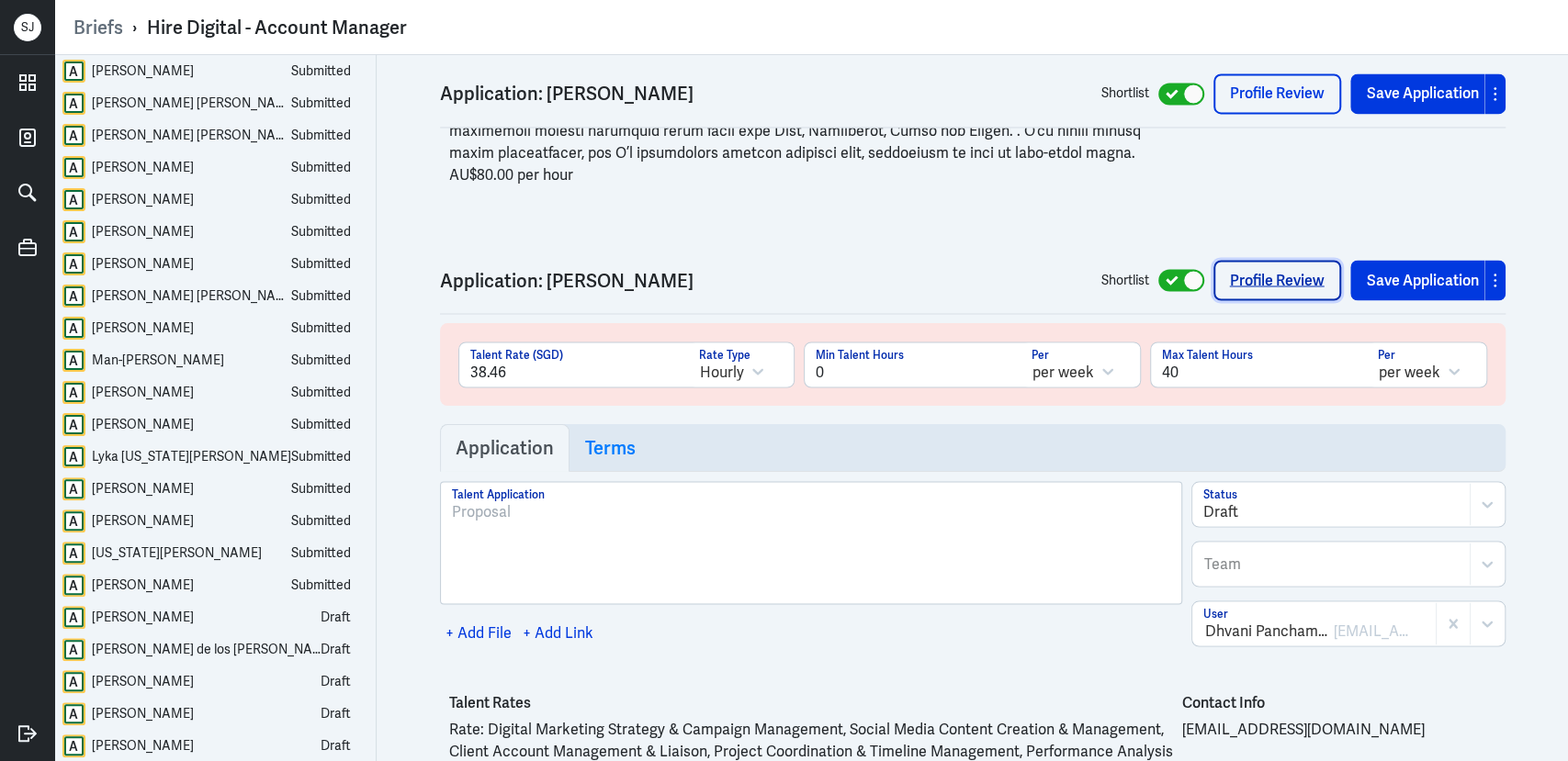
click at [1284, 260] on link "Profile Review" at bounding box center [1277, 280] width 128 height 40
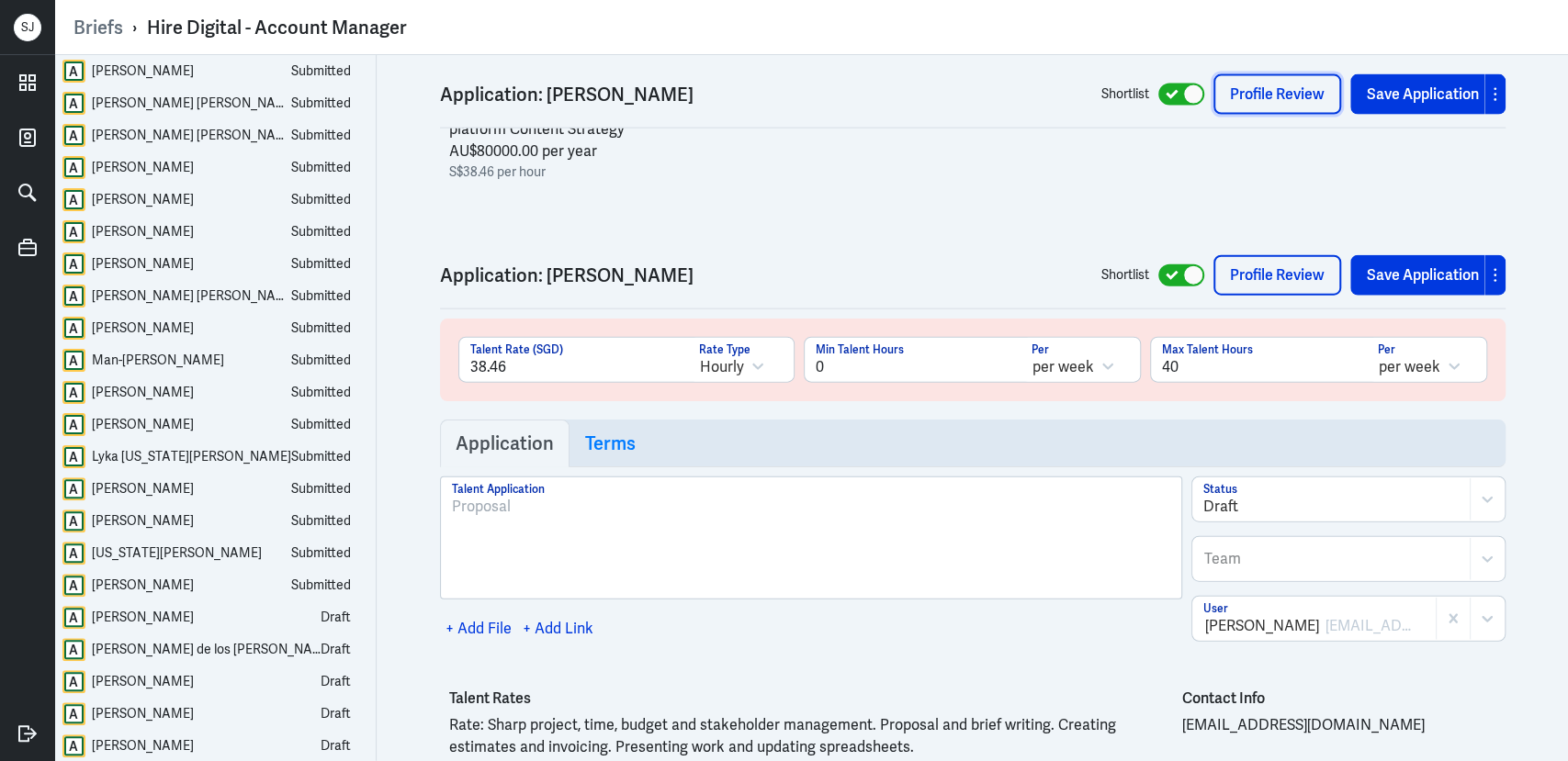
scroll to position [35697, 0]
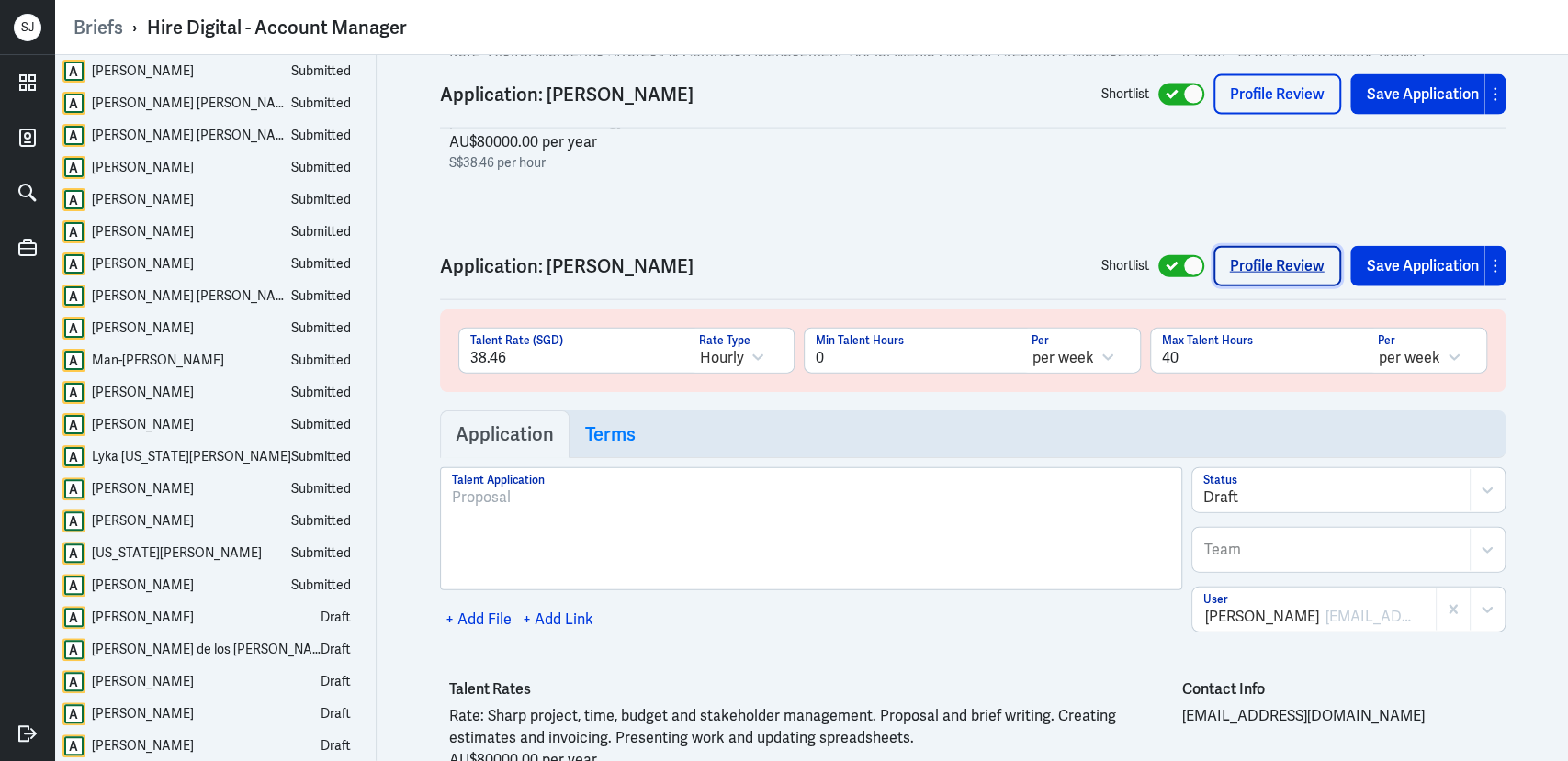
click at [1271, 246] on link "Profile Review" at bounding box center [1277, 266] width 128 height 40
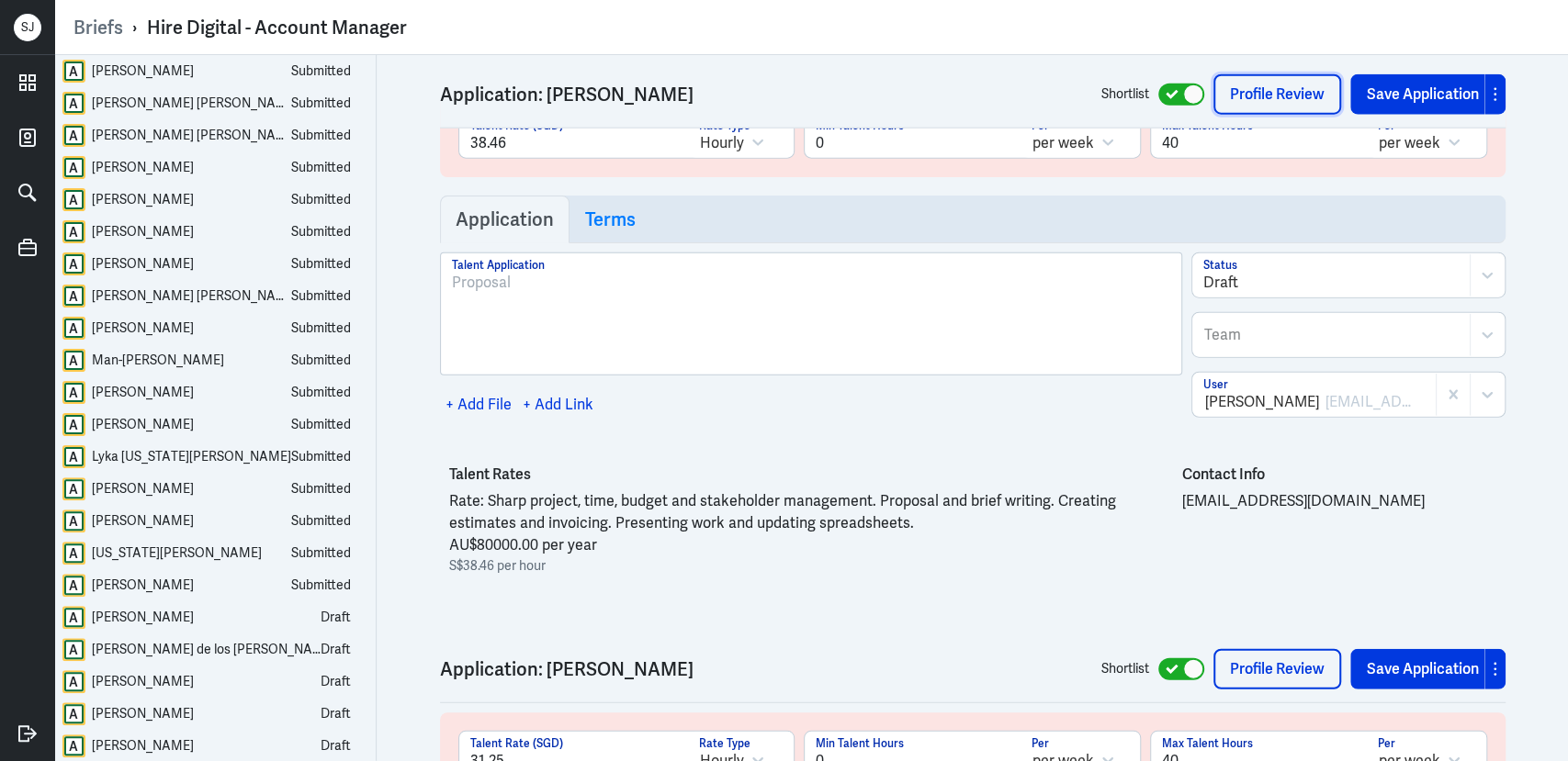
scroll to position [36338, 0]
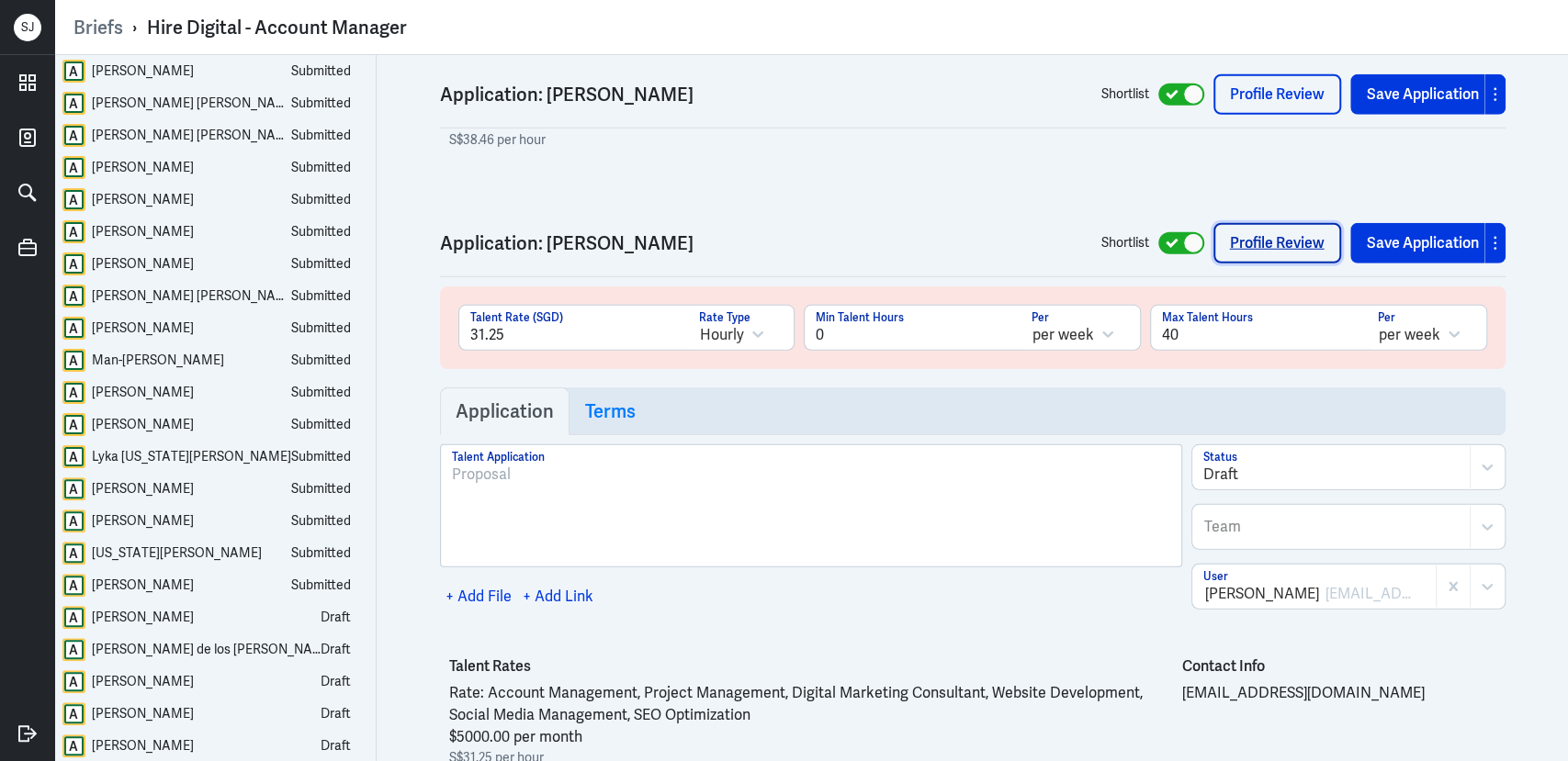
click at [1248, 223] on link "Profile Review" at bounding box center [1277, 243] width 128 height 40
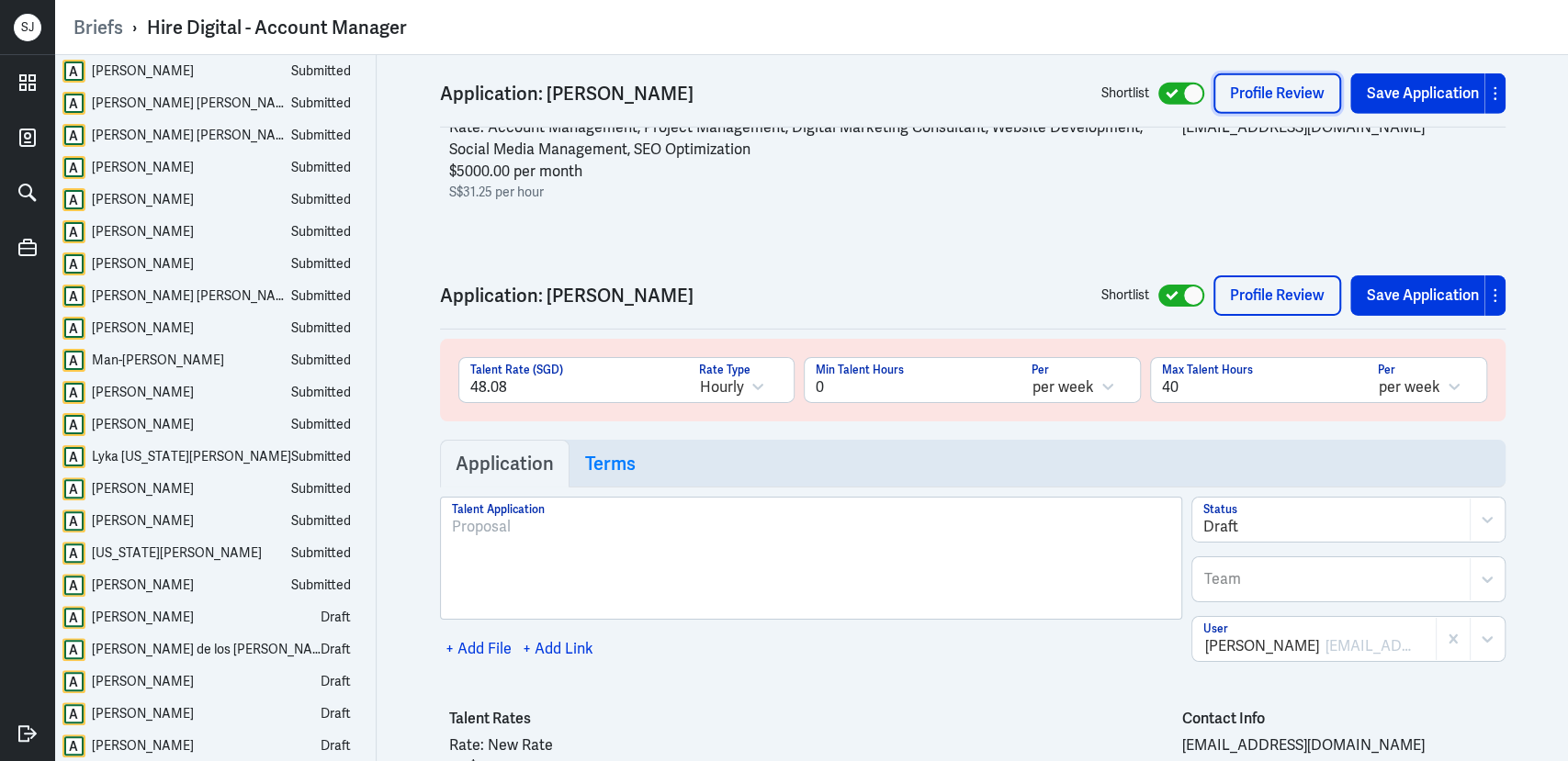
scroll to position [37092, 0]
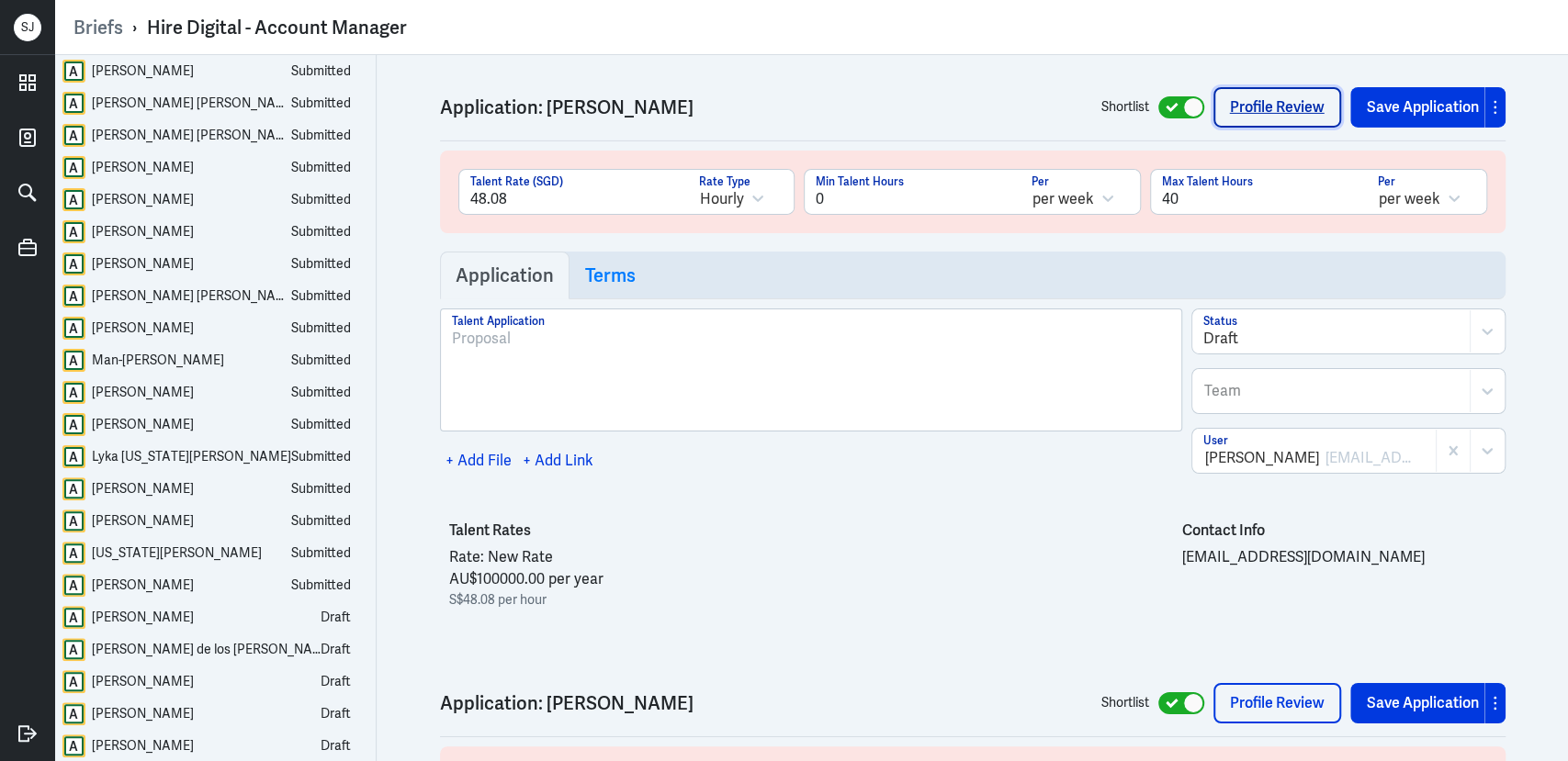
click at [1263, 100] on link "Profile Review" at bounding box center [1277, 107] width 128 height 40
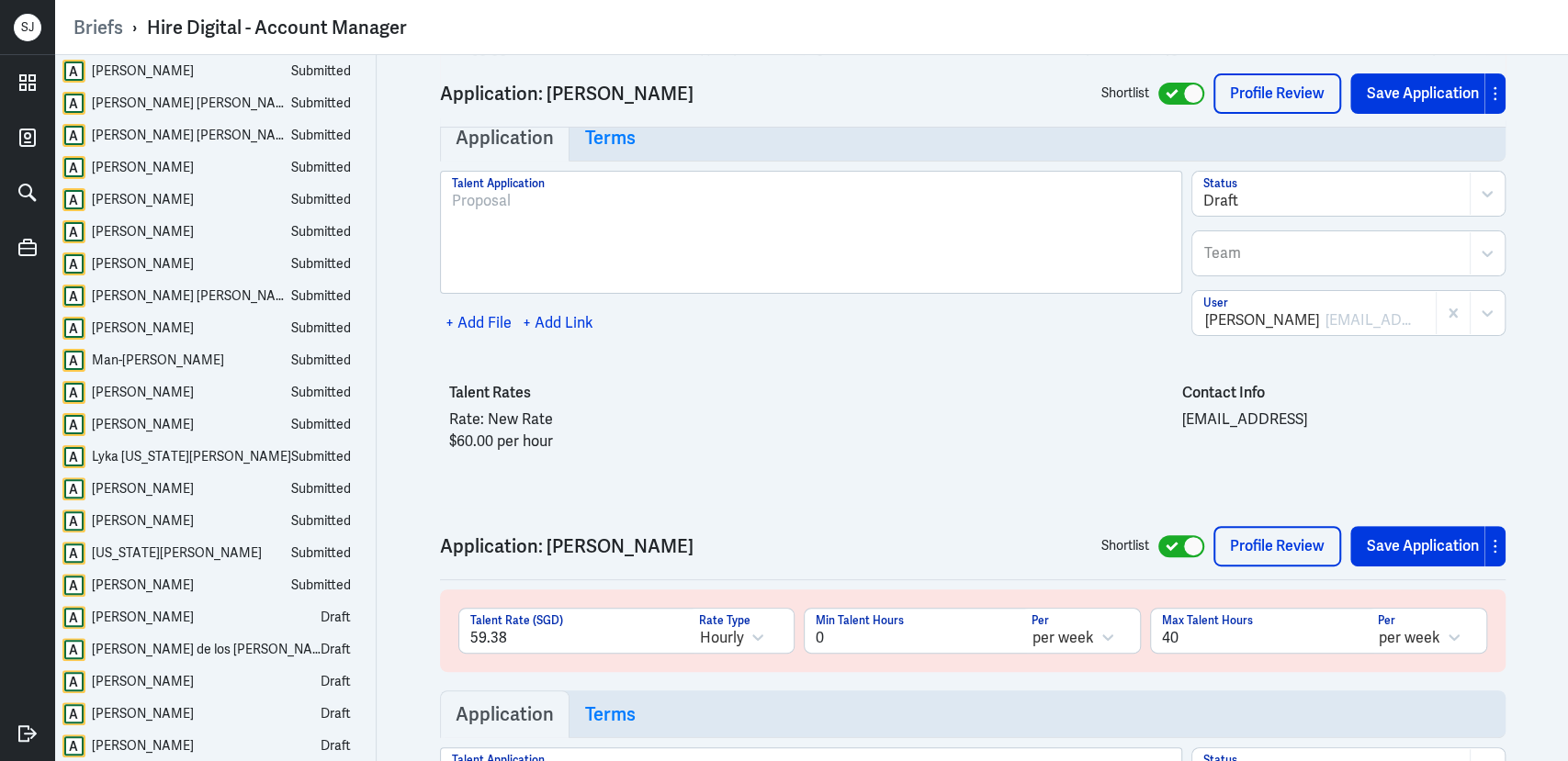
scroll to position [37840, 0]
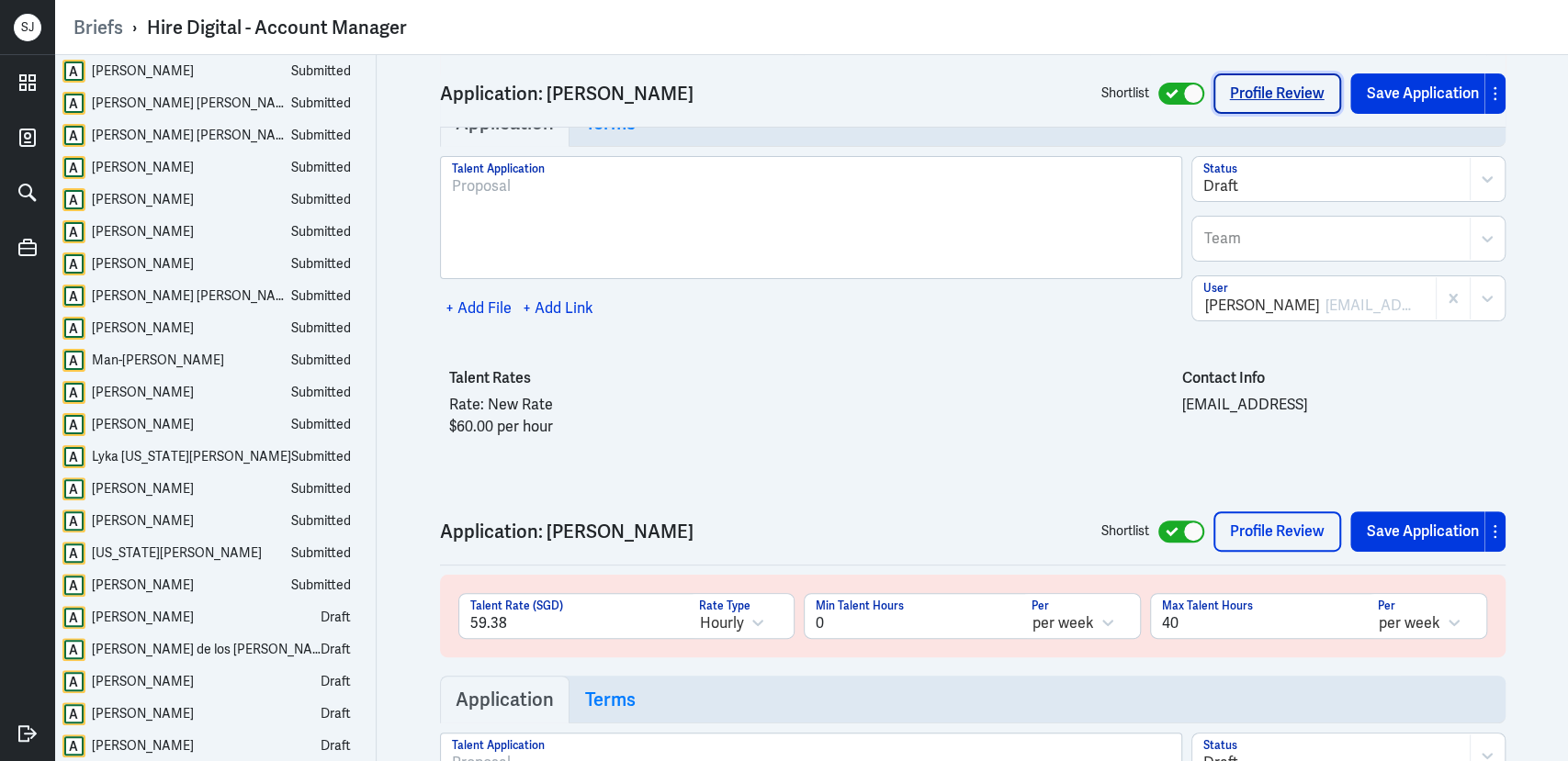
click at [1270, 97] on link "Profile Review" at bounding box center [1277, 94] width 128 height 40
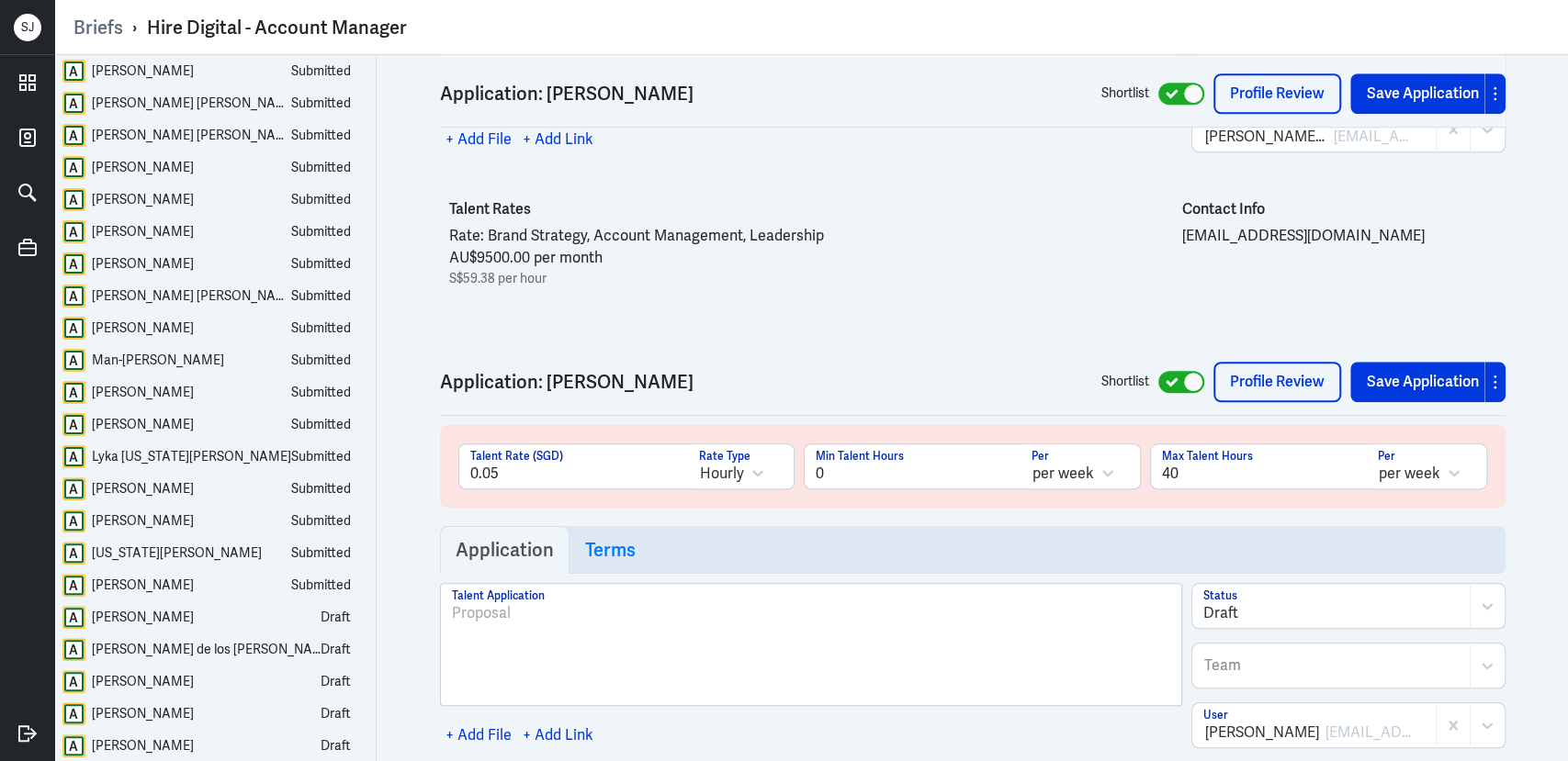
scroll to position [38404, 0]
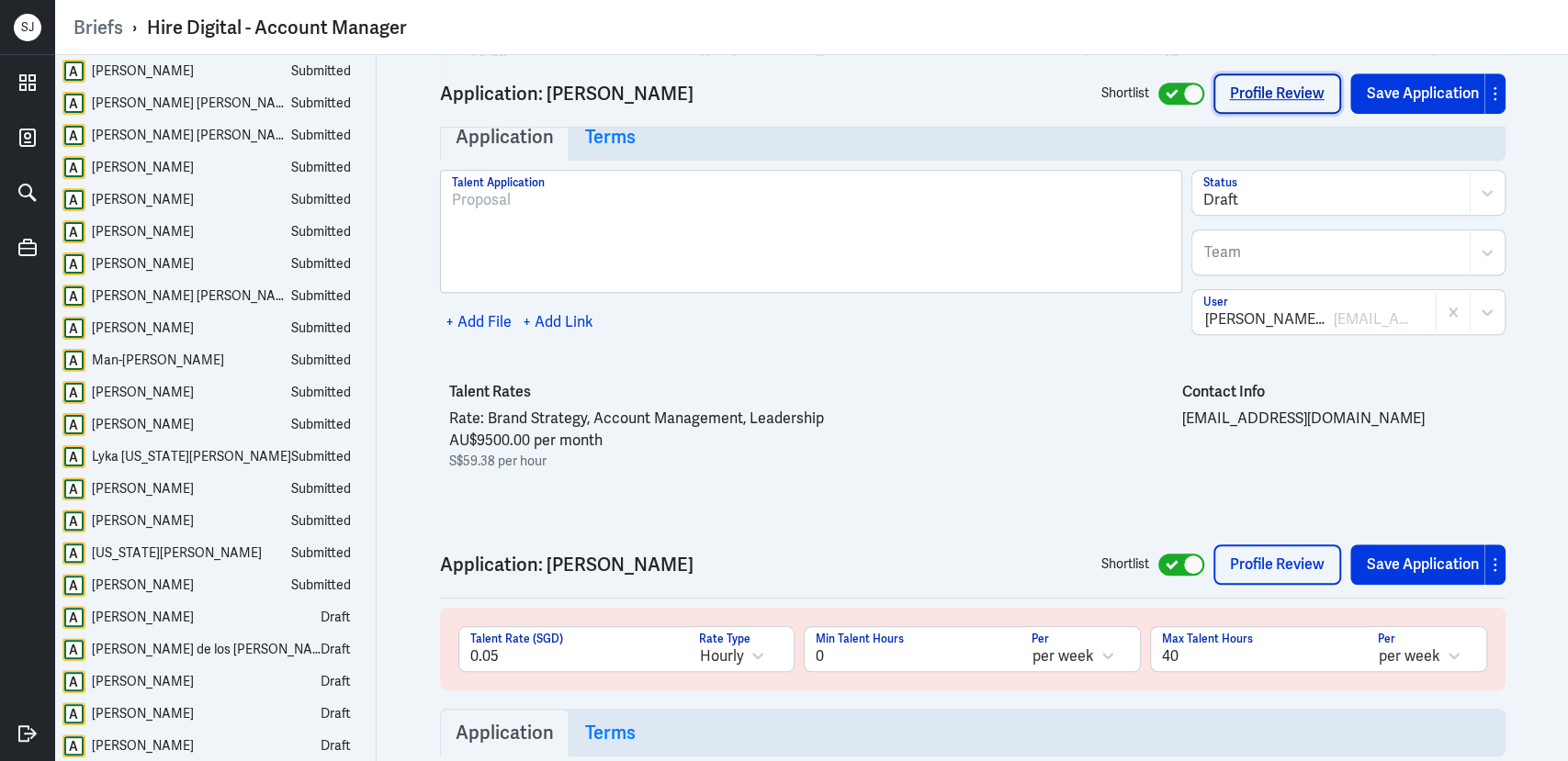
click at [1247, 91] on link "Profile Review" at bounding box center [1277, 94] width 128 height 40
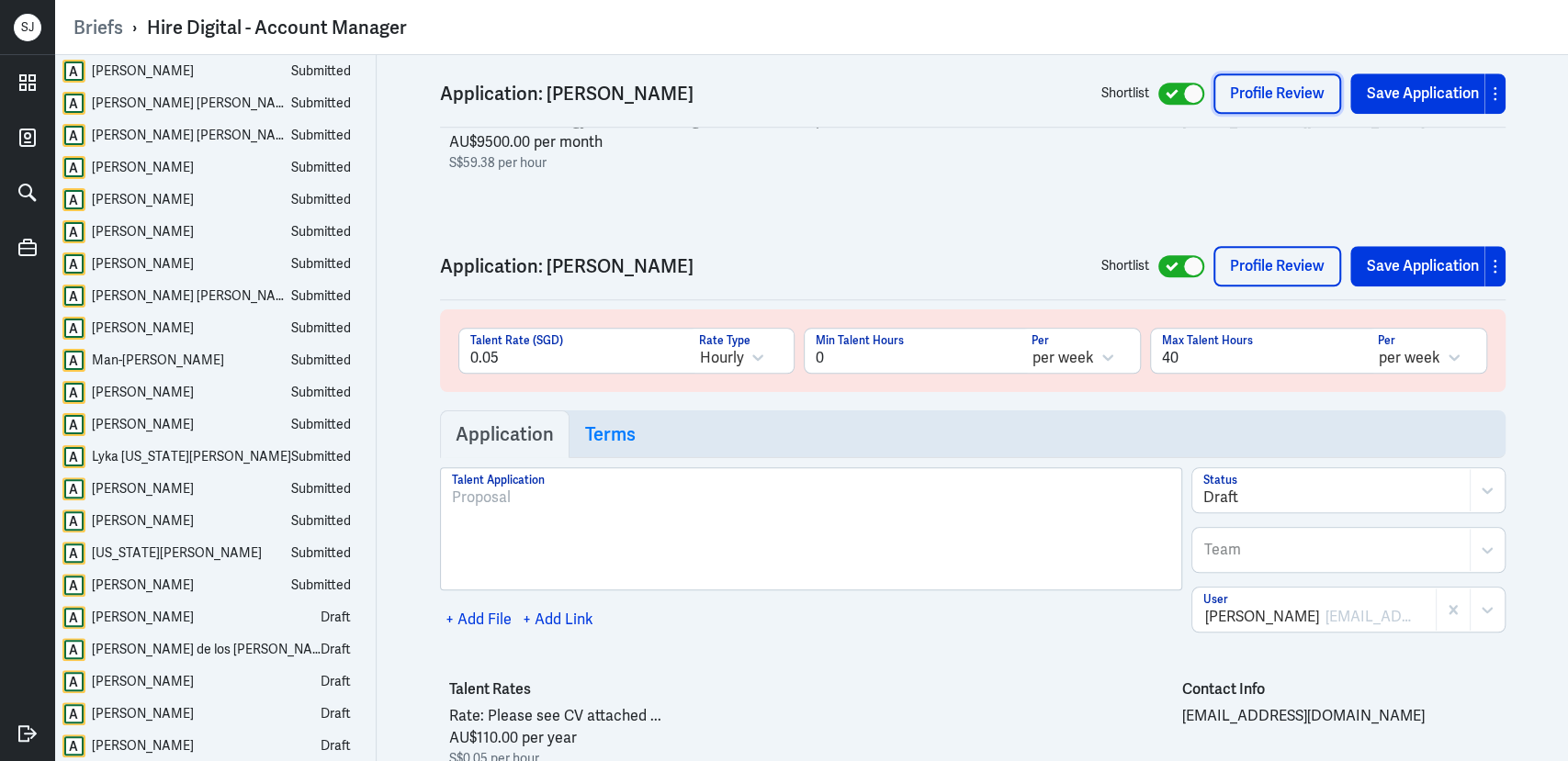
scroll to position [39061, 0]
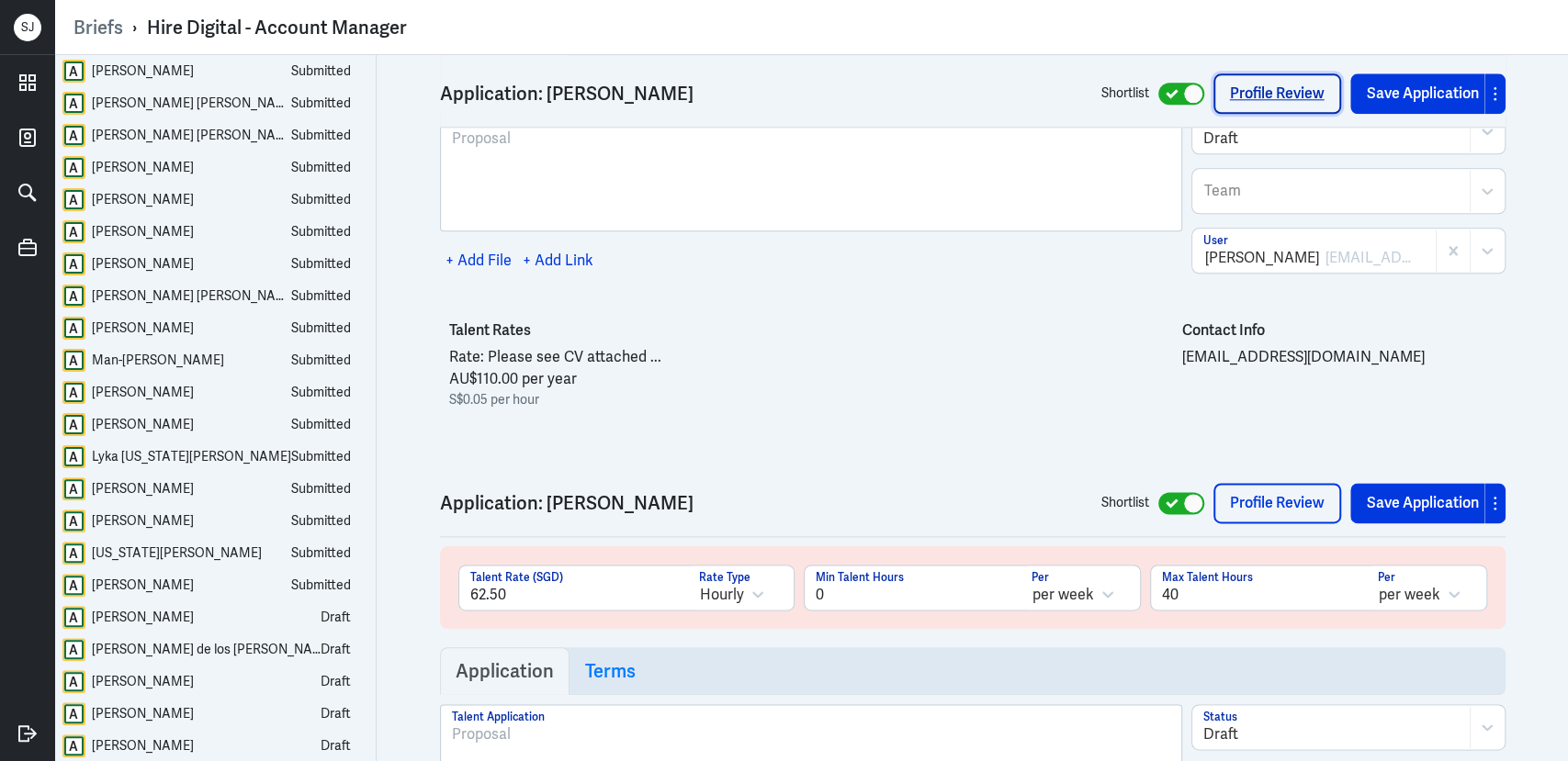
click at [1226, 92] on link "Profile Review" at bounding box center [1277, 94] width 128 height 40
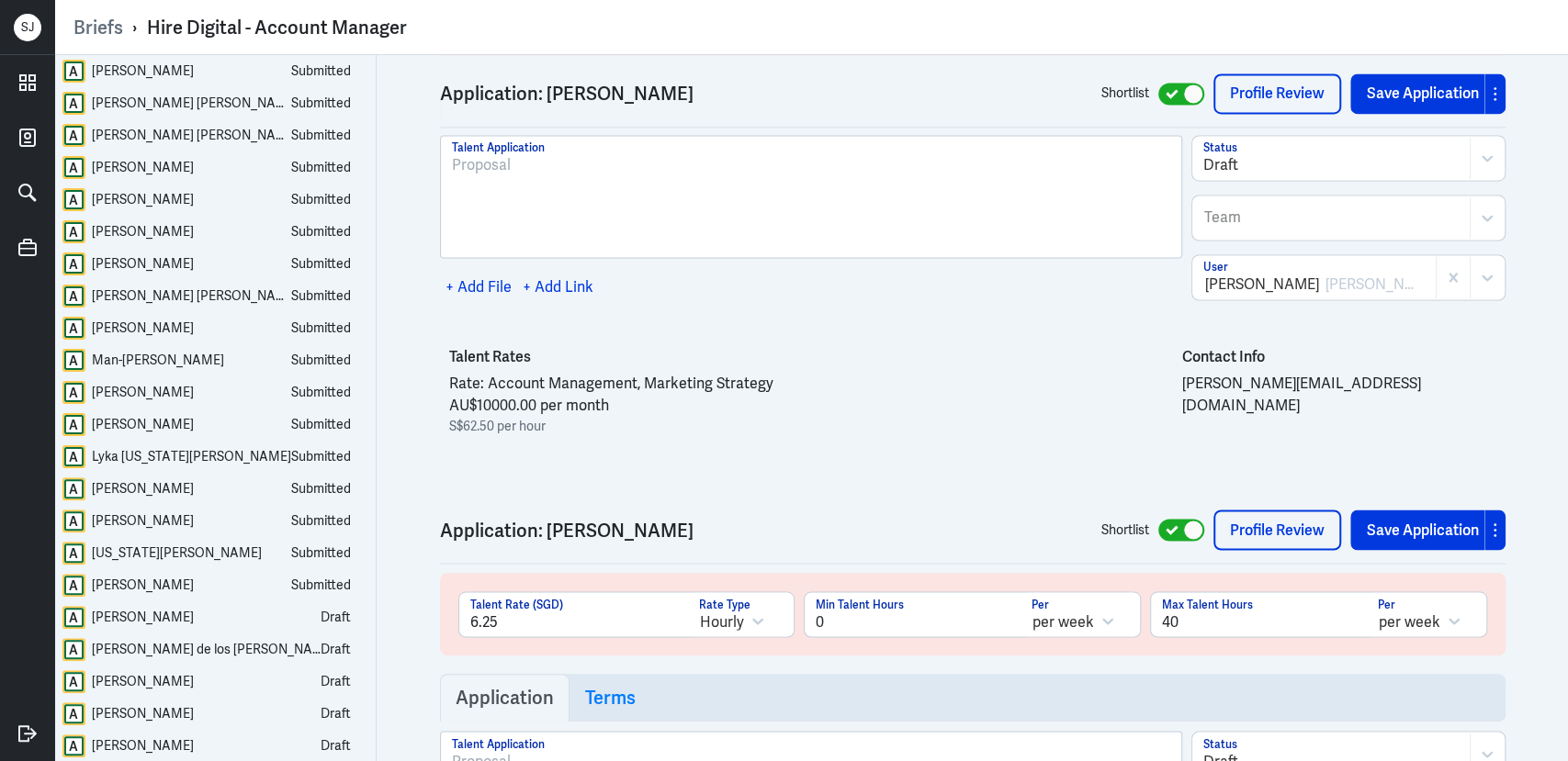
scroll to position [39351, 0]
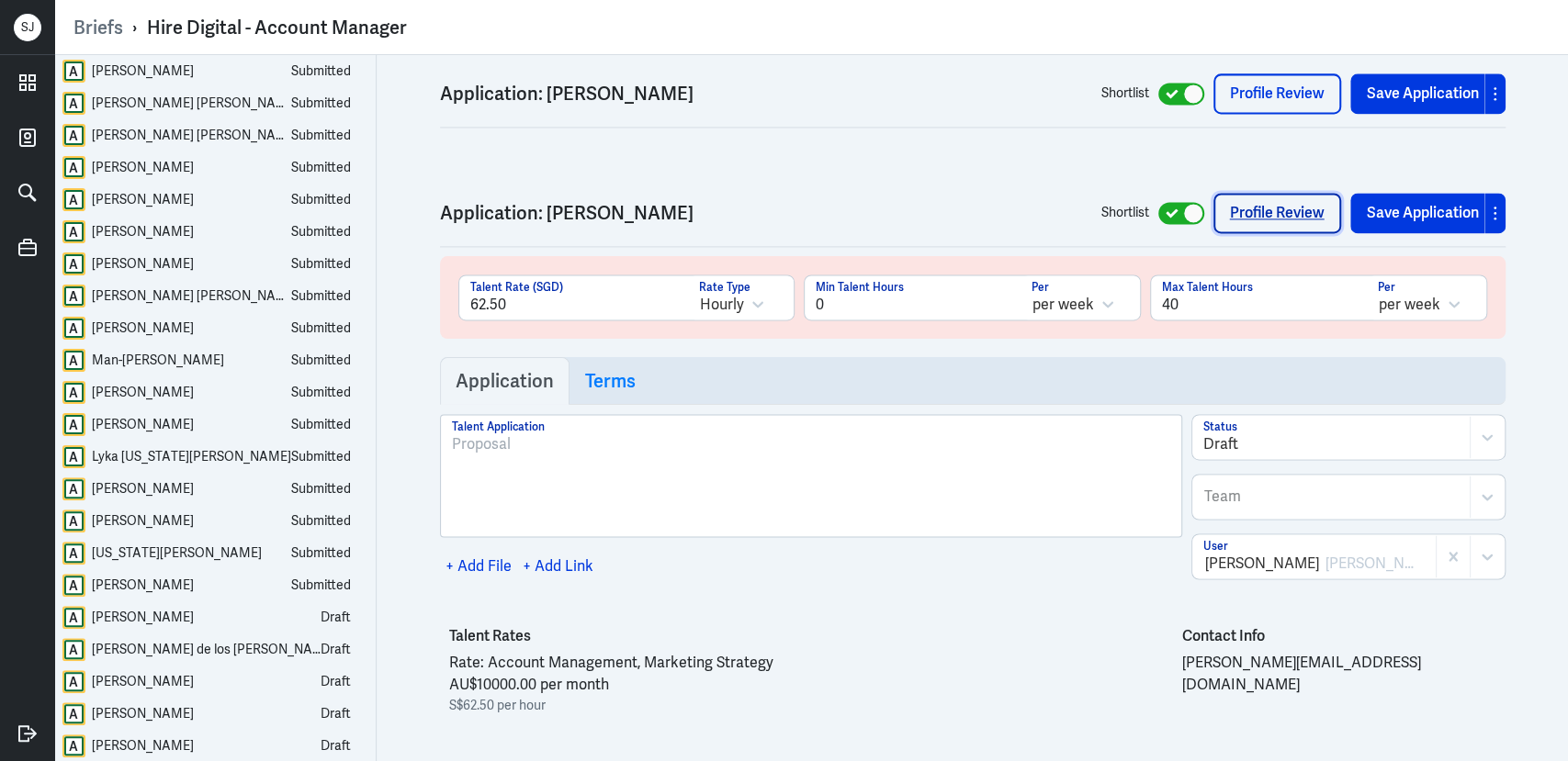
click at [1266, 193] on link "Profile Review" at bounding box center [1277, 213] width 128 height 40
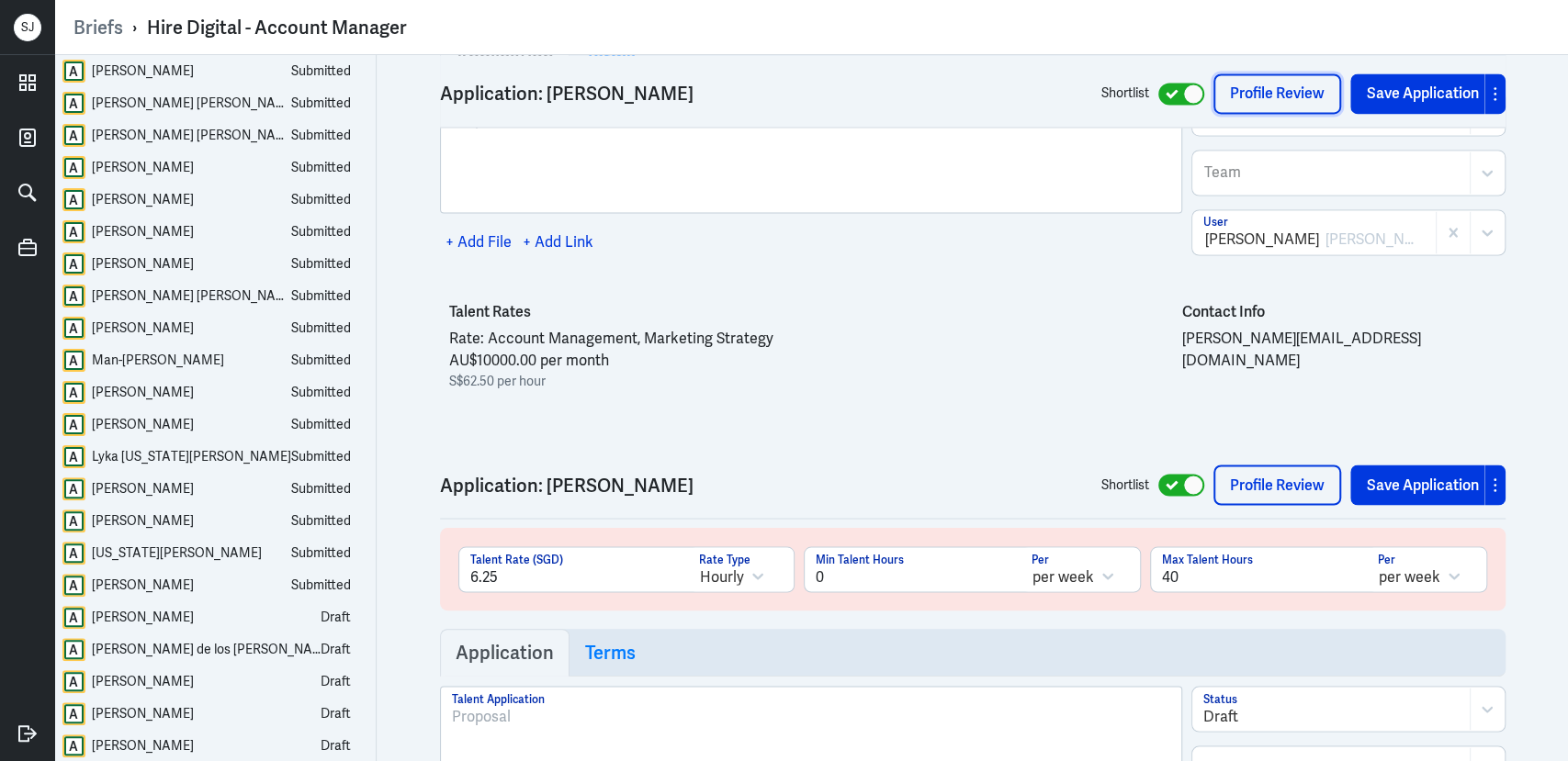
scroll to position [40168, 0]
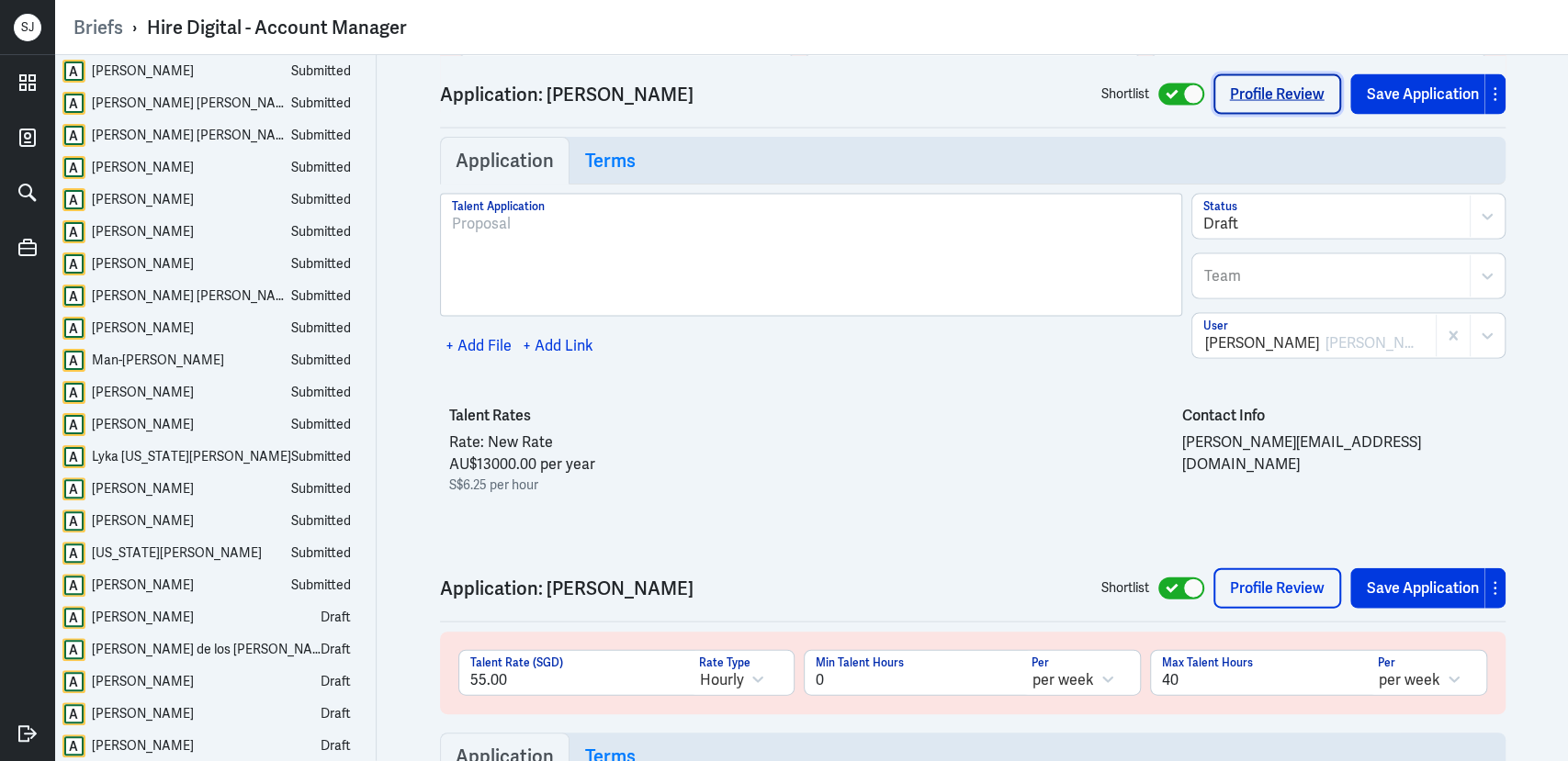
click at [1286, 97] on link "Profile Review" at bounding box center [1277, 94] width 128 height 40
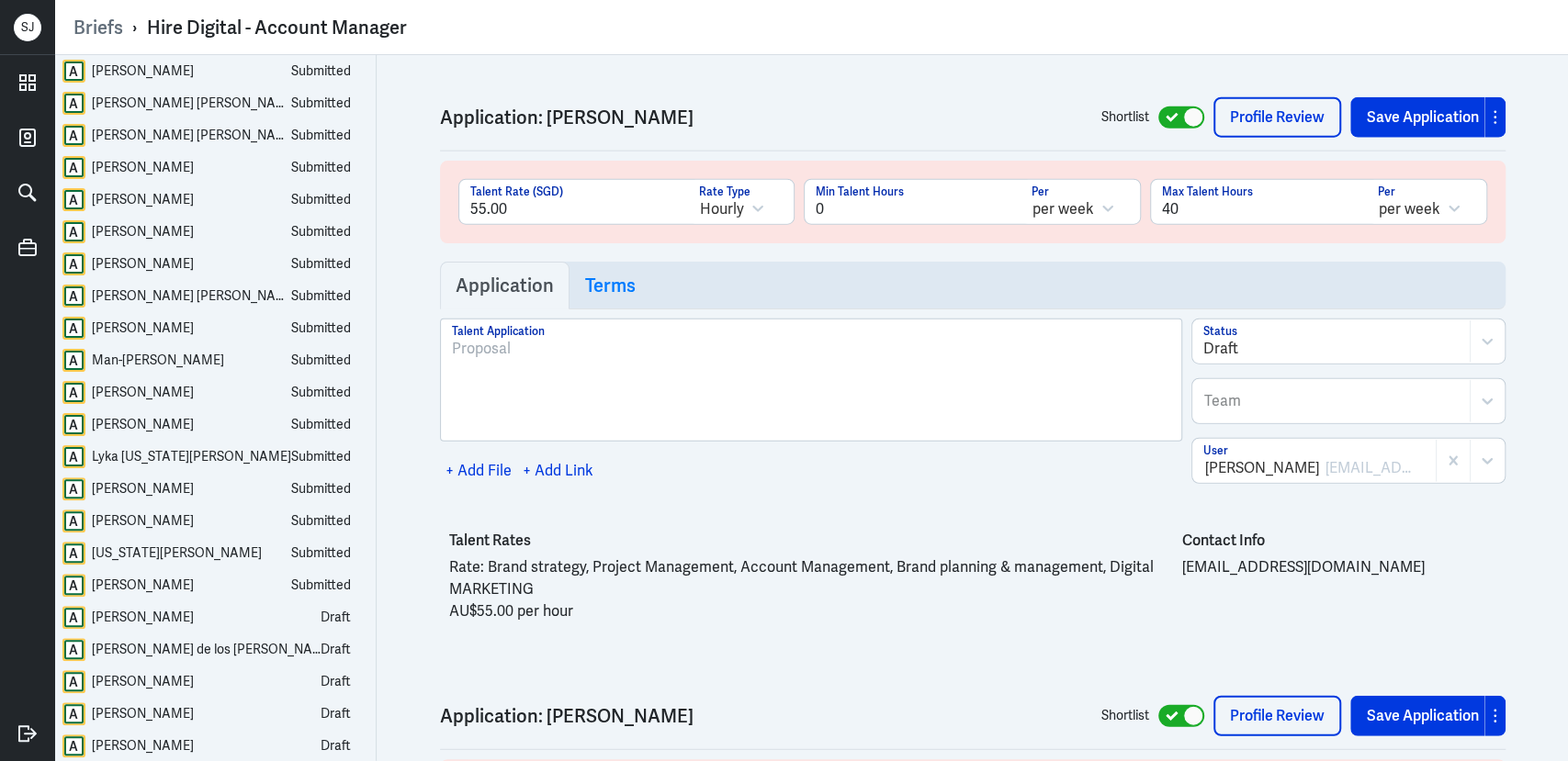
scroll to position [40968, 0]
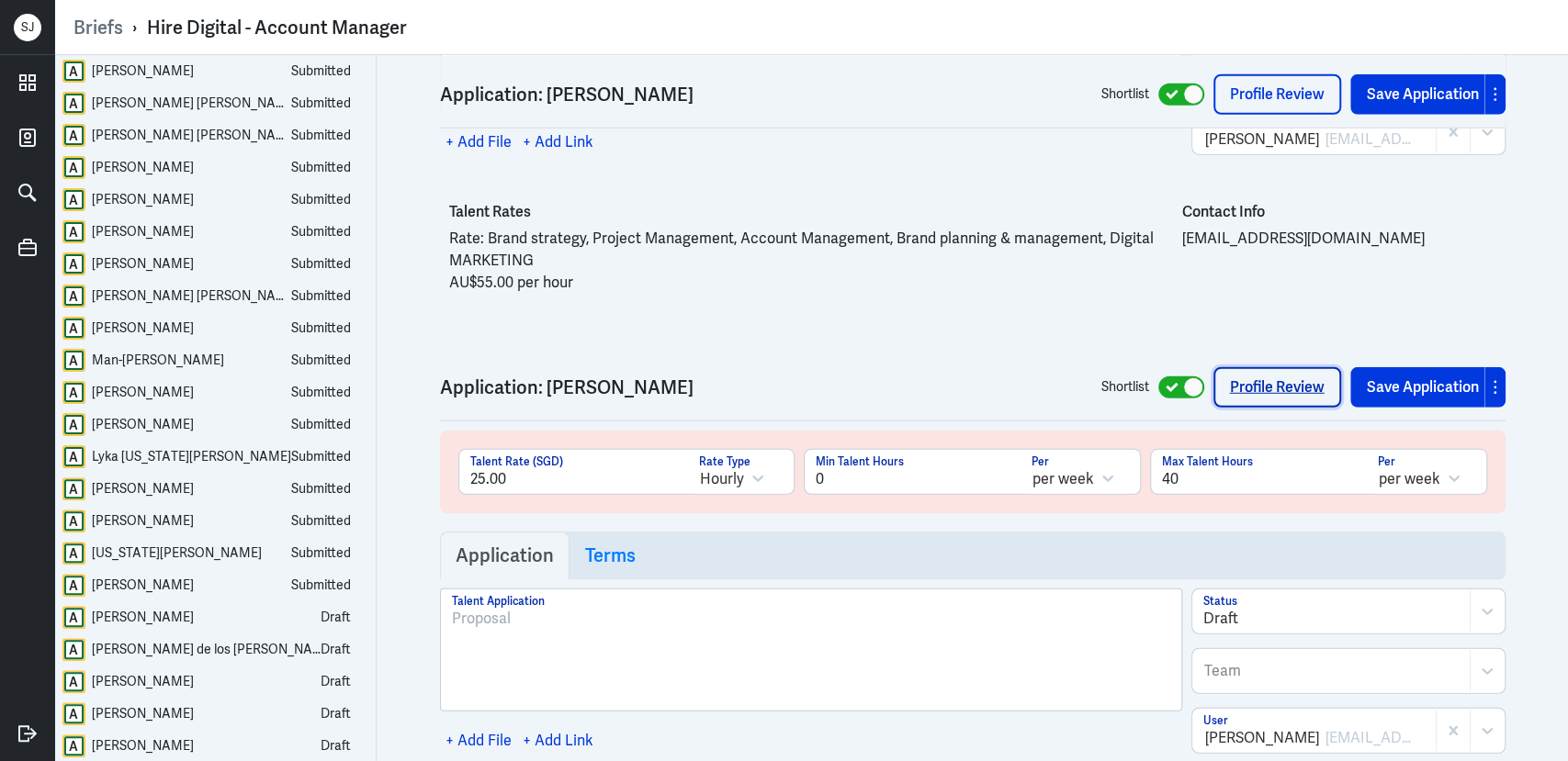
click at [1291, 368] on link "Profile Review" at bounding box center [1277, 387] width 128 height 40
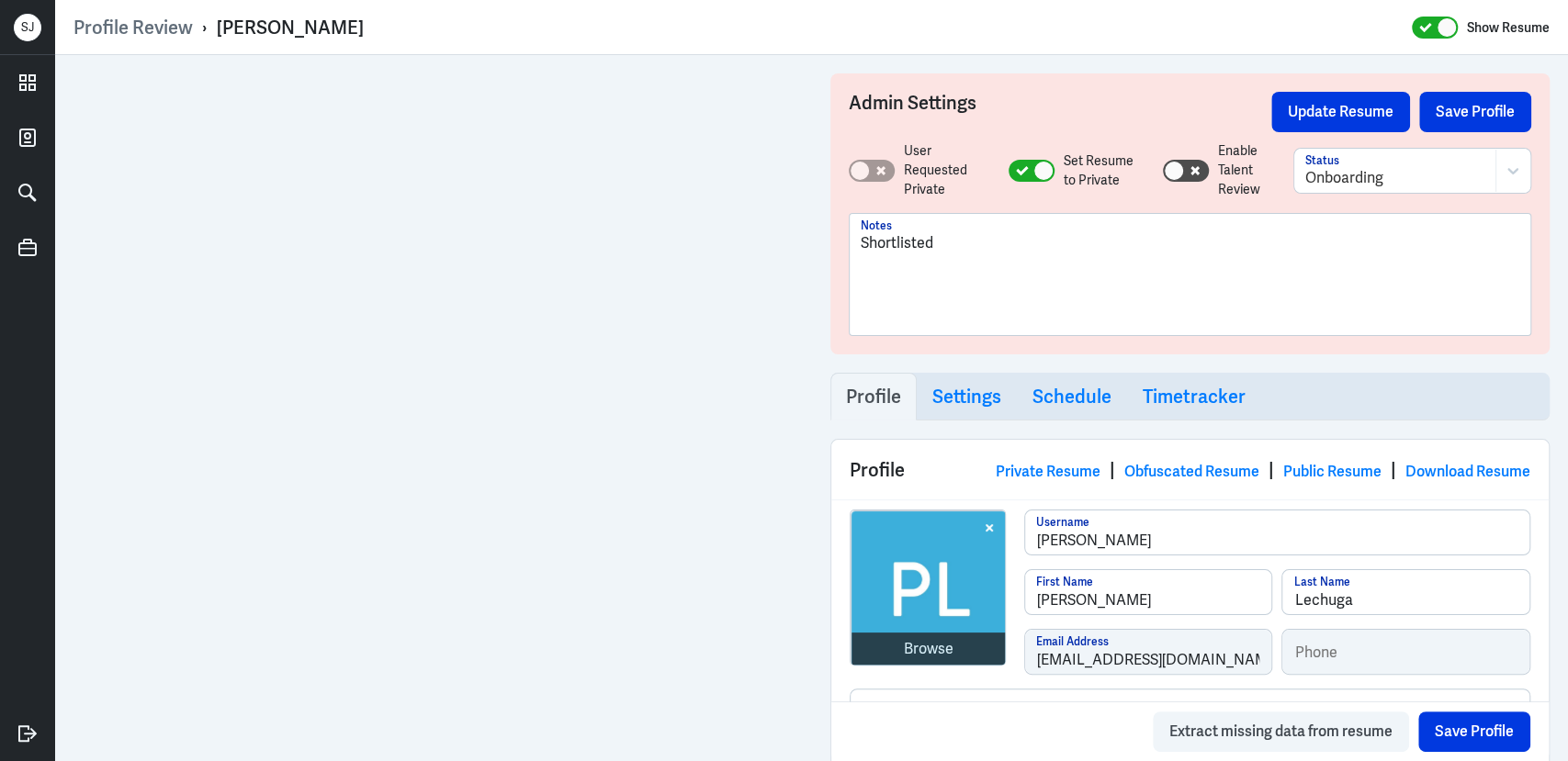
click at [329, 26] on div "[PERSON_NAME]" at bounding box center [290, 28] width 147 height 24
click at [329, 26] on div "Paulina Lechuga" at bounding box center [290, 28] width 147 height 24
copy div "Paulina Lechuga"
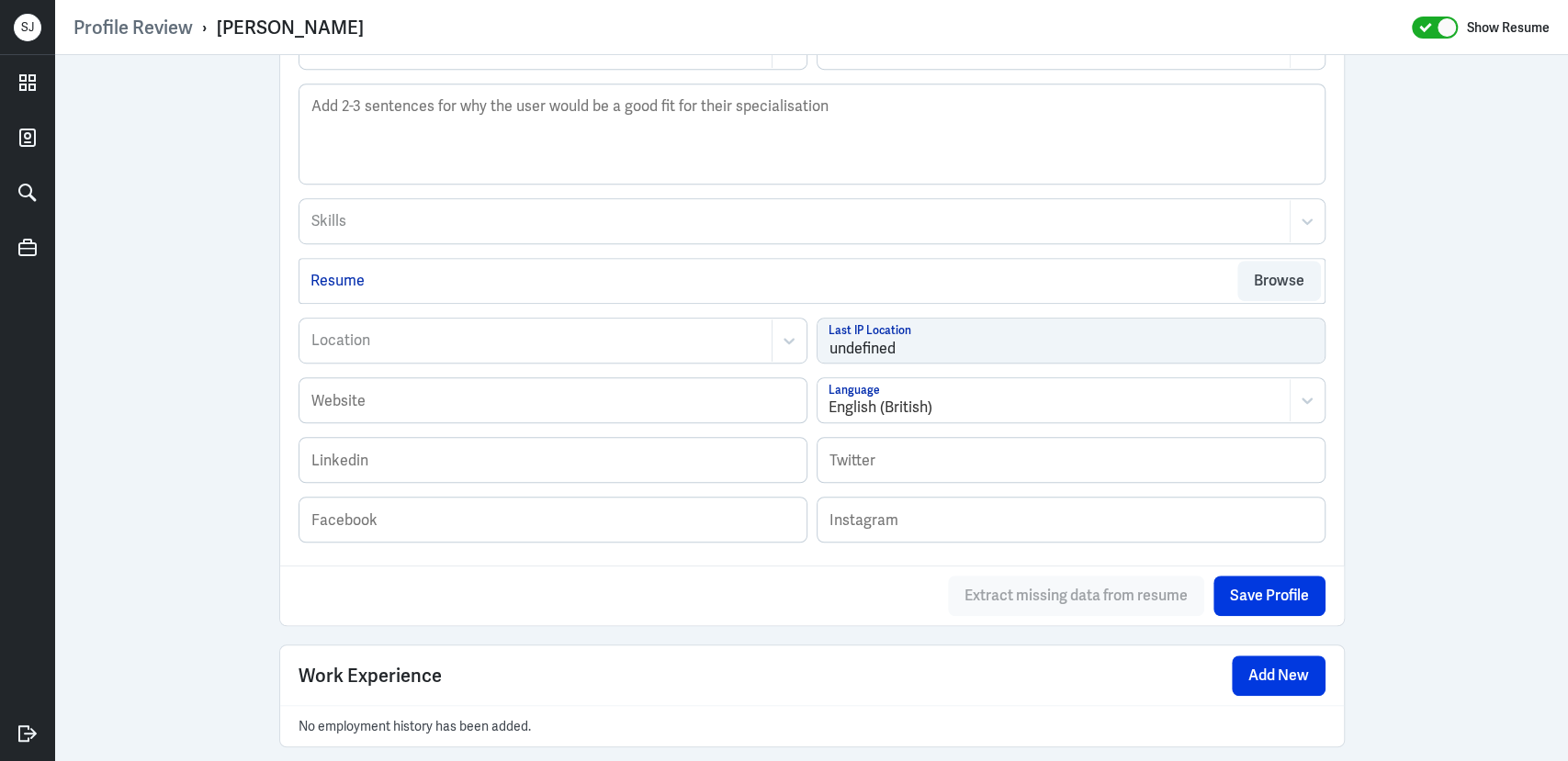
scroll to position [1173, 0]
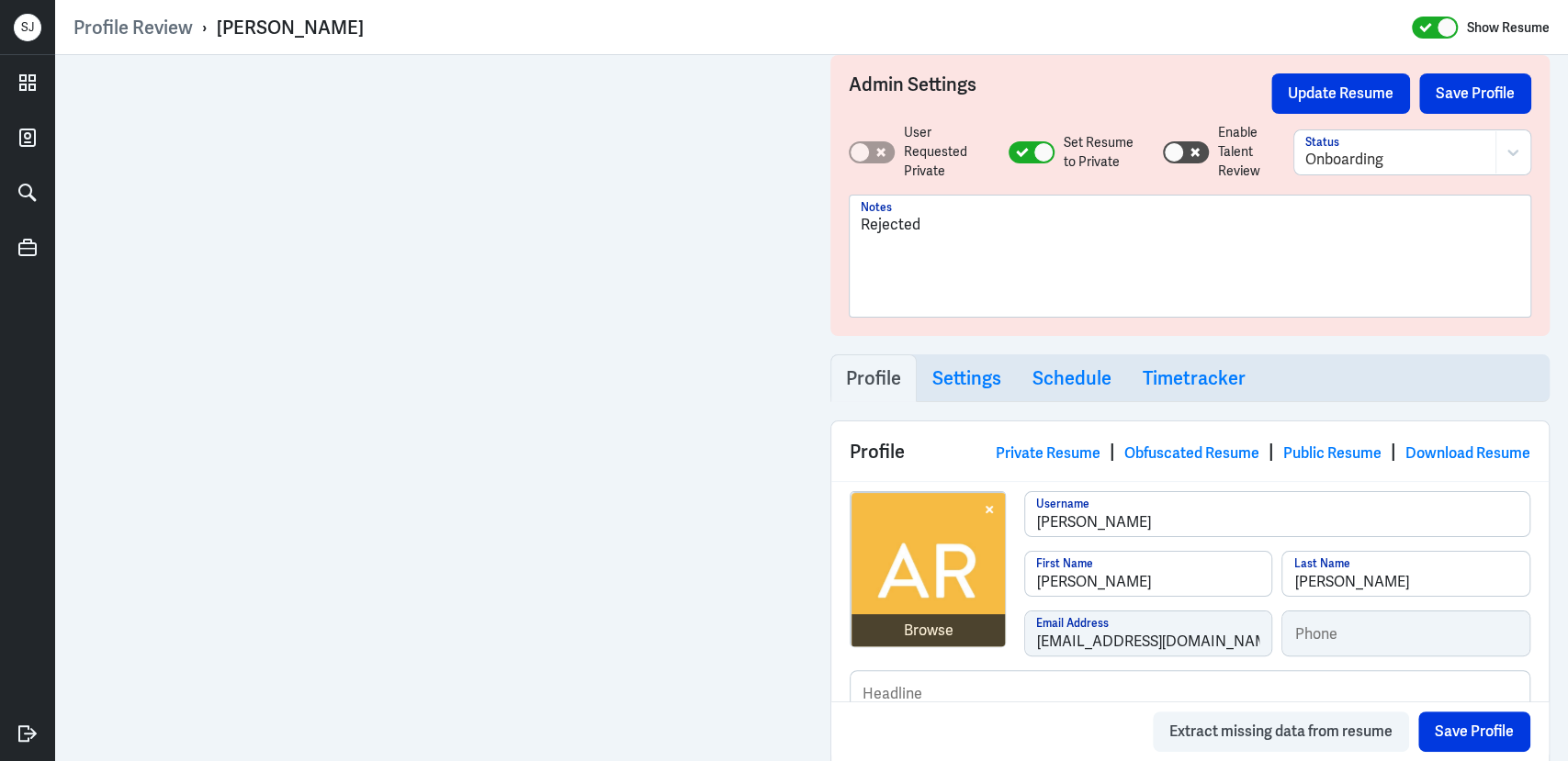
scroll to position [54, 0]
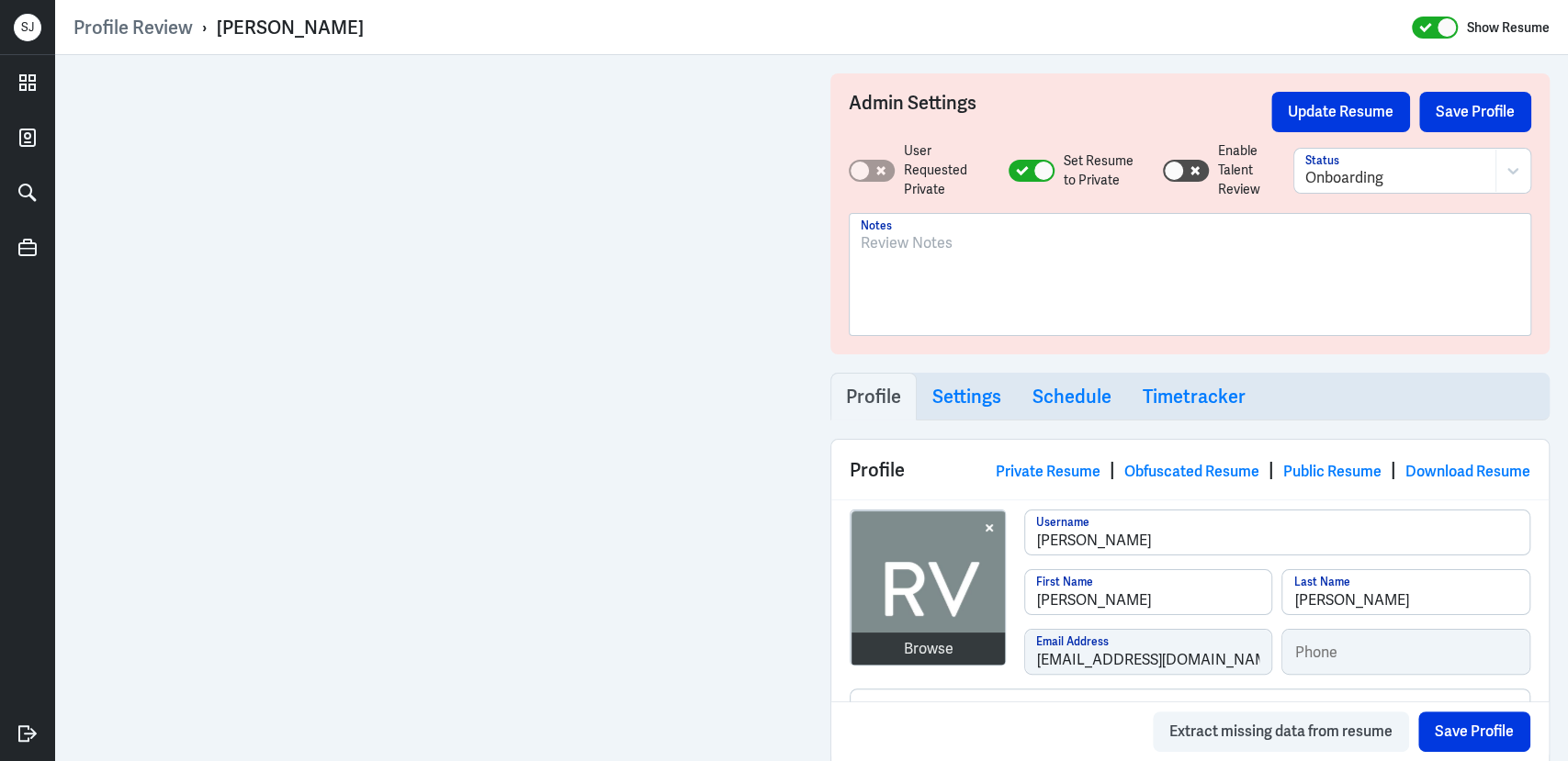
click at [913, 264] on div at bounding box center [1190, 282] width 659 height 99
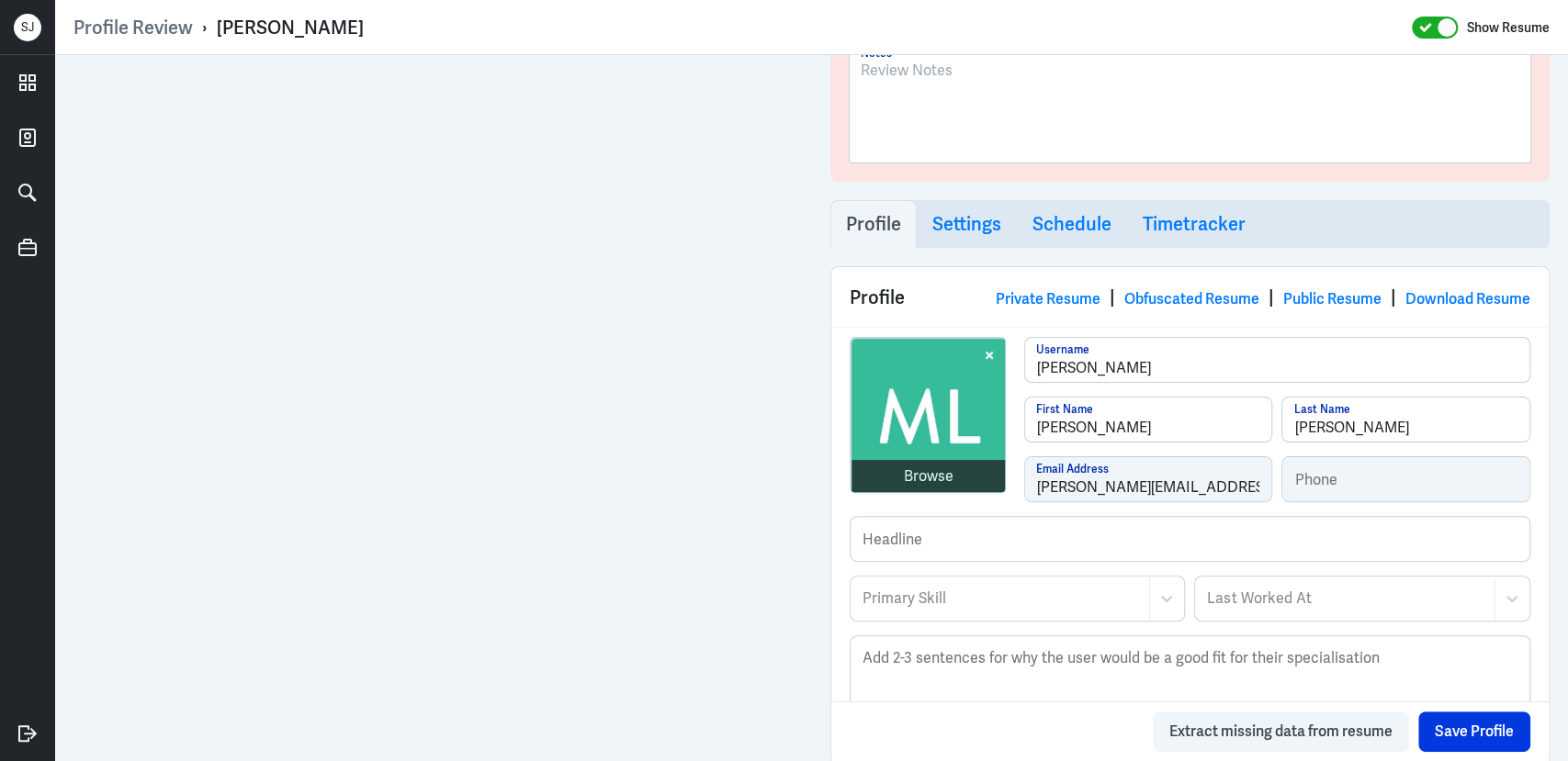
scroll to position [178, 0]
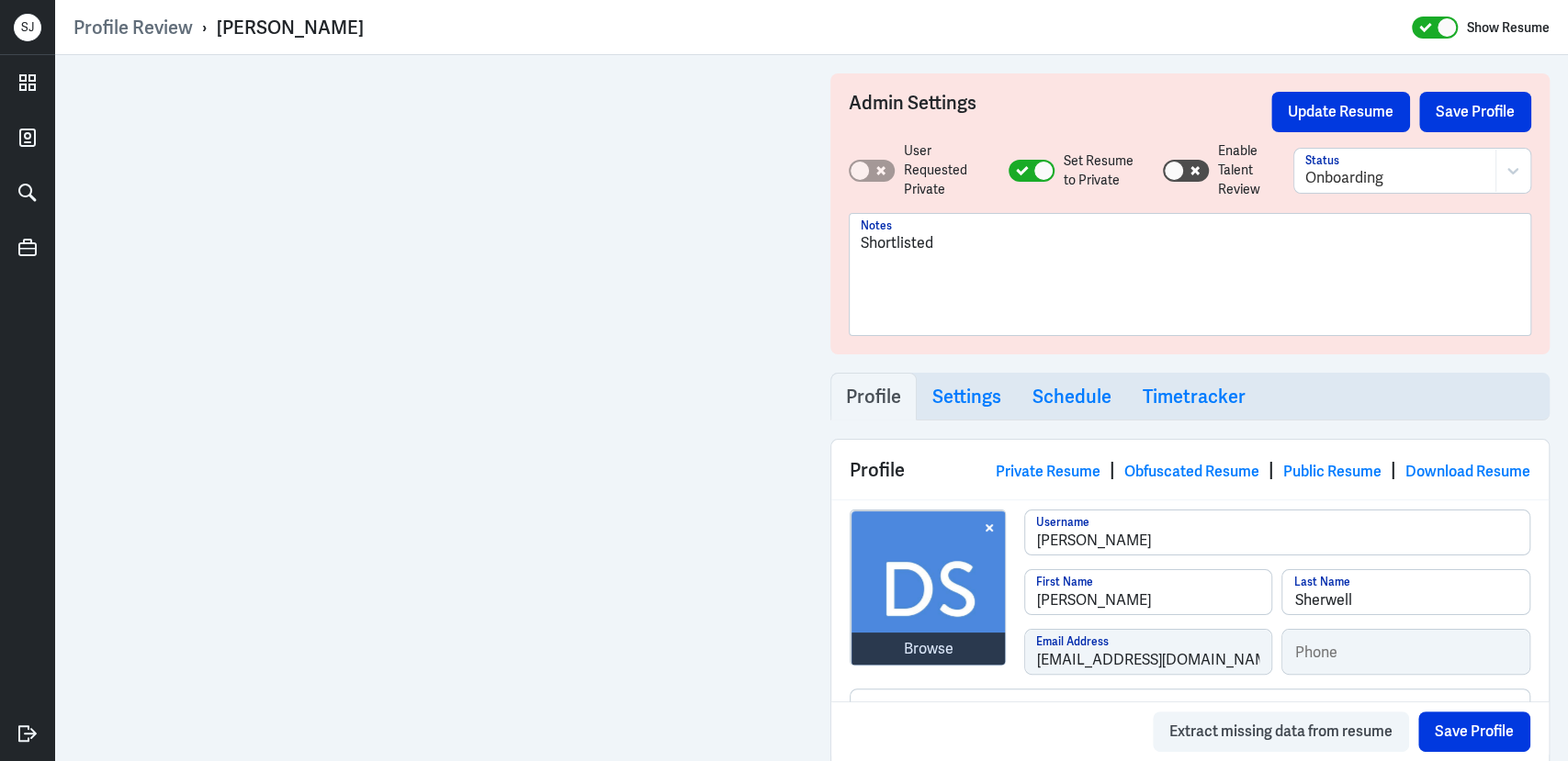
click at [313, 28] on div "[PERSON_NAME]" at bounding box center [290, 28] width 147 height 24
click at [313, 28] on div "David Sherwell" at bounding box center [290, 28] width 147 height 24
copy div "David Sherwell"
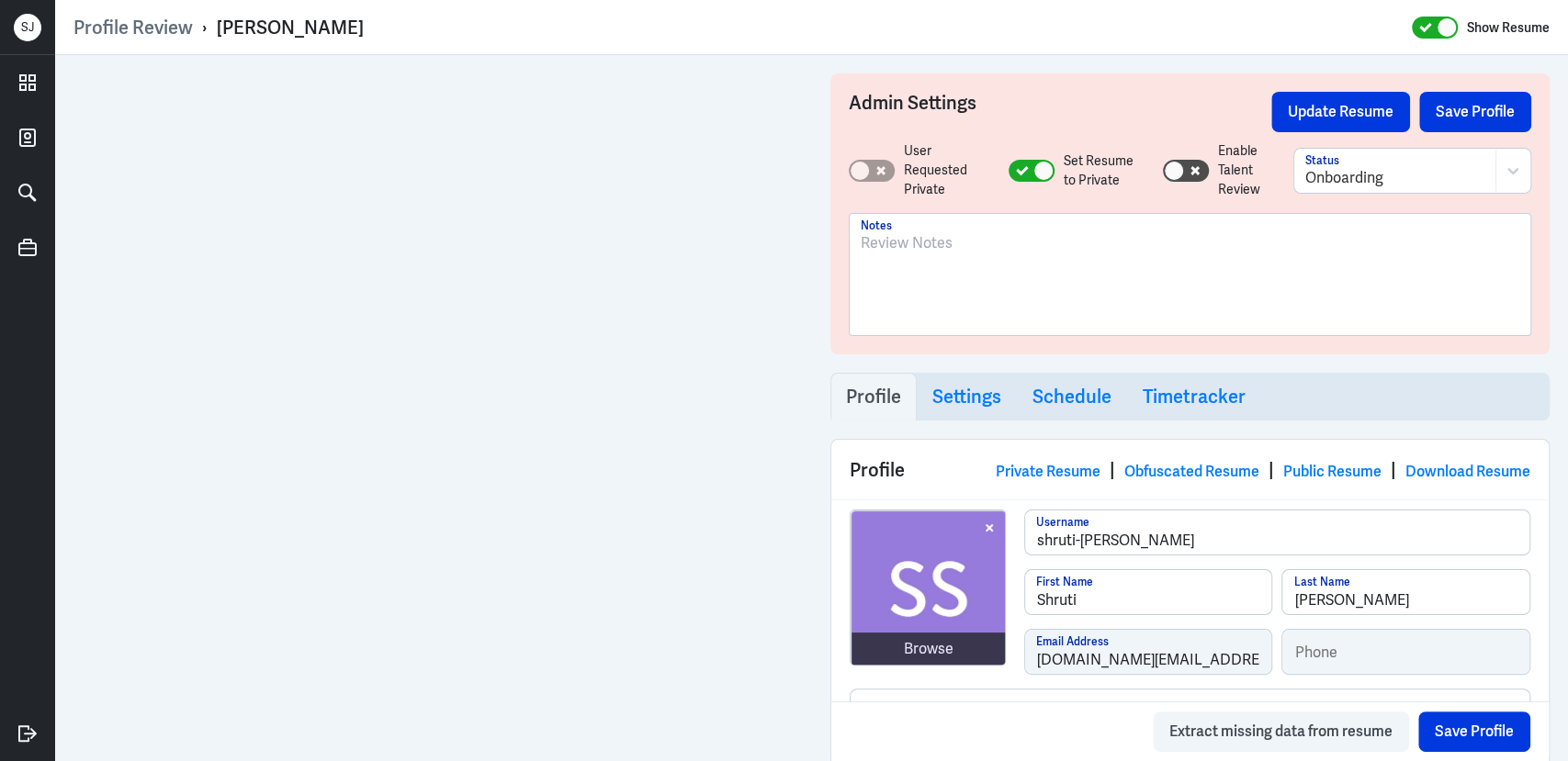
click at [283, 31] on div "[PERSON_NAME]" at bounding box center [290, 28] width 147 height 24
copy div "[PERSON_NAME]"
click at [280, 26] on div "[PERSON_NAME]" at bounding box center [290, 28] width 147 height 24
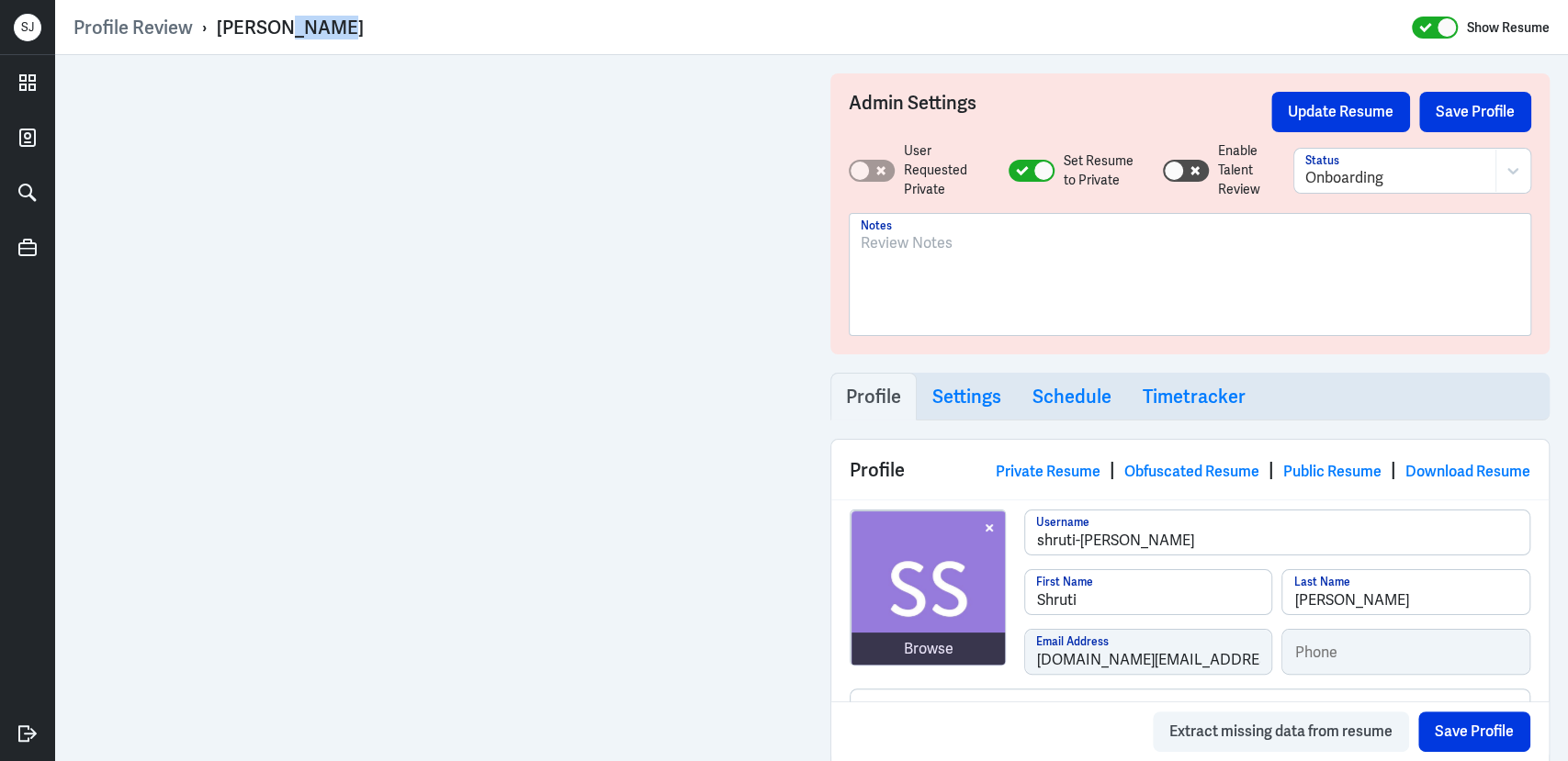
click at [280, 26] on div "[PERSON_NAME]" at bounding box center [290, 28] width 147 height 24
click at [890, 246] on p at bounding box center [1190, 244] width 659 height 22
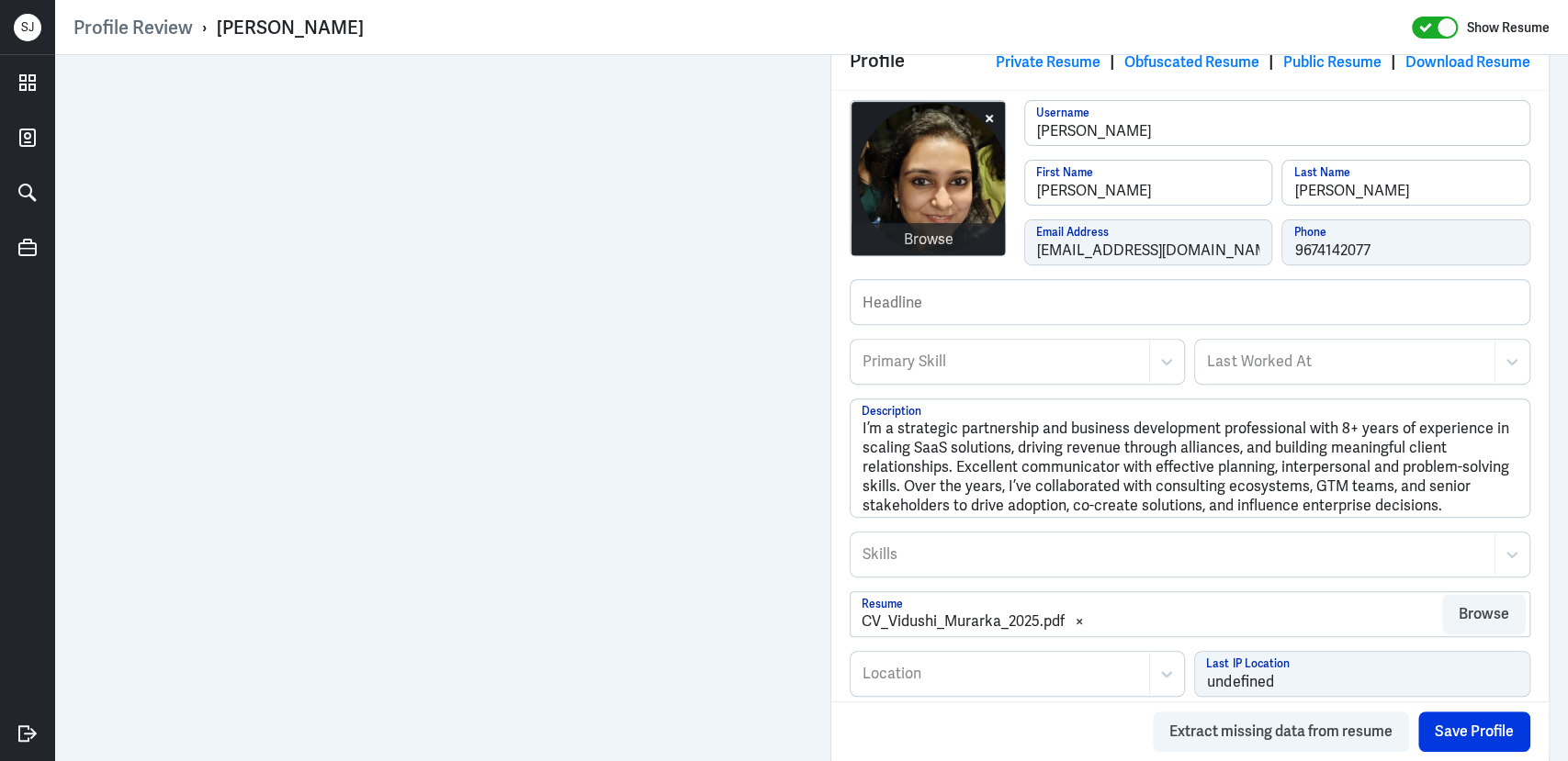
scroll to position [606, 0]
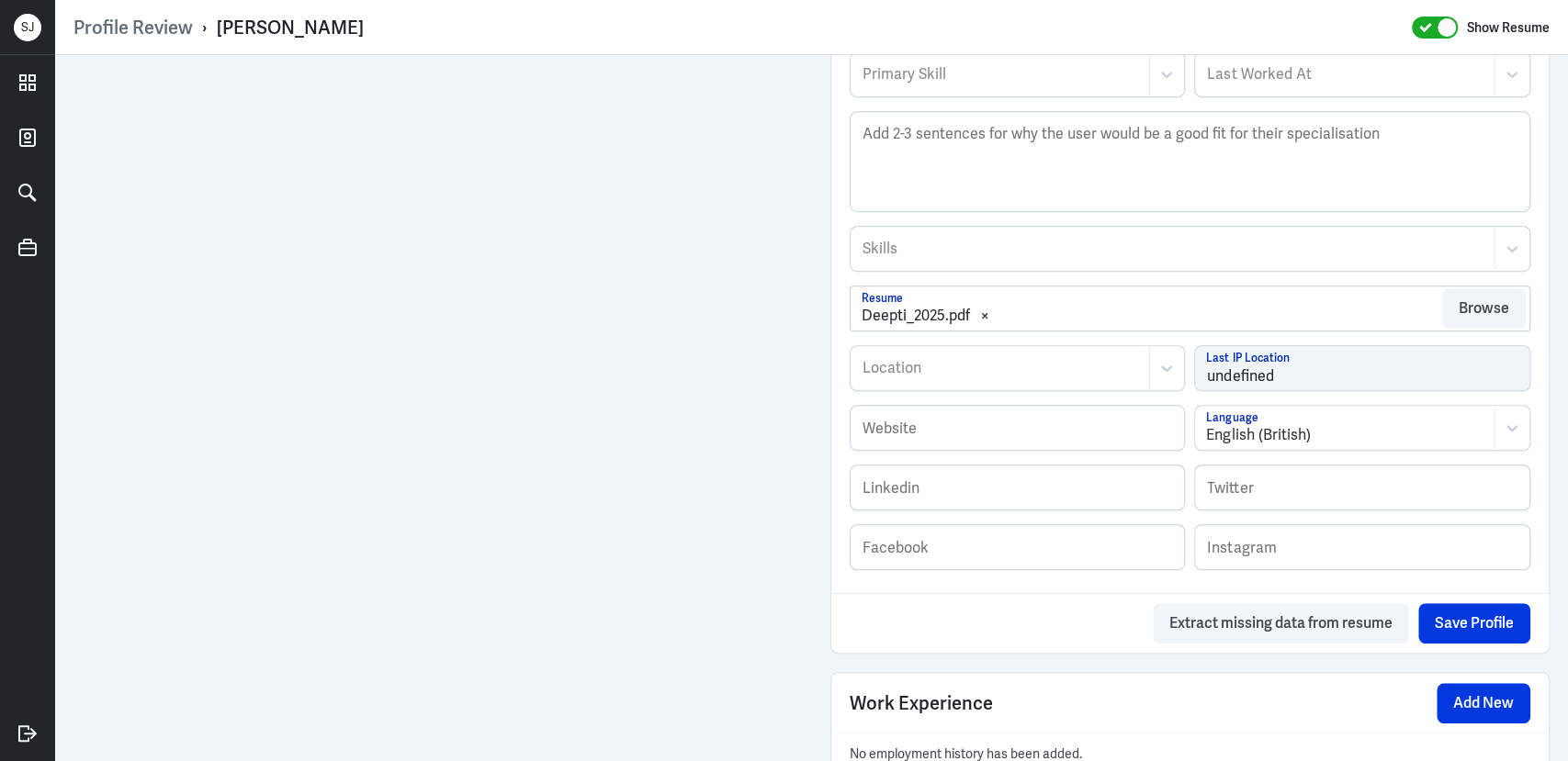
scroll to position [817, 0]
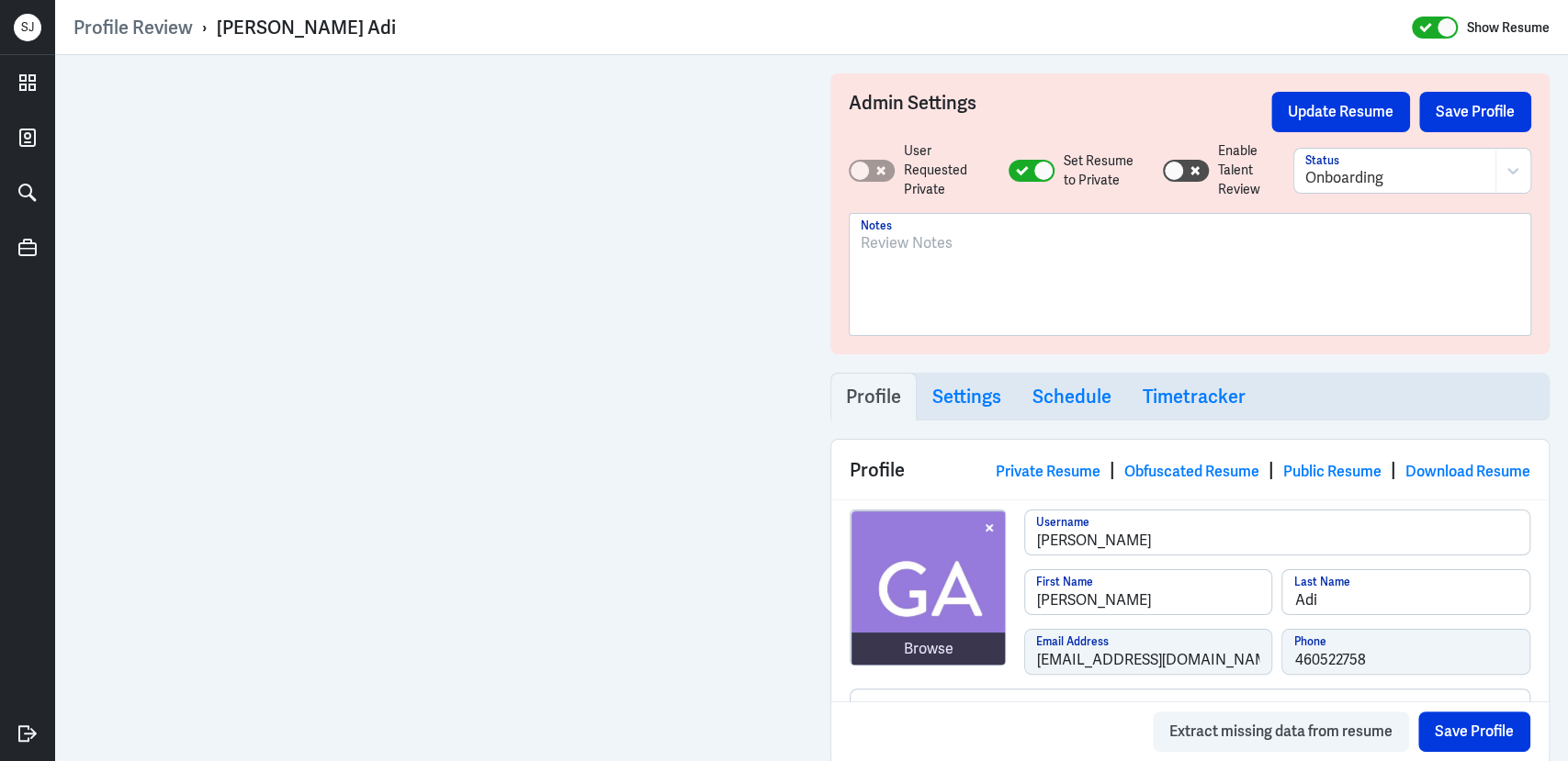
scroll to position [445, 0]
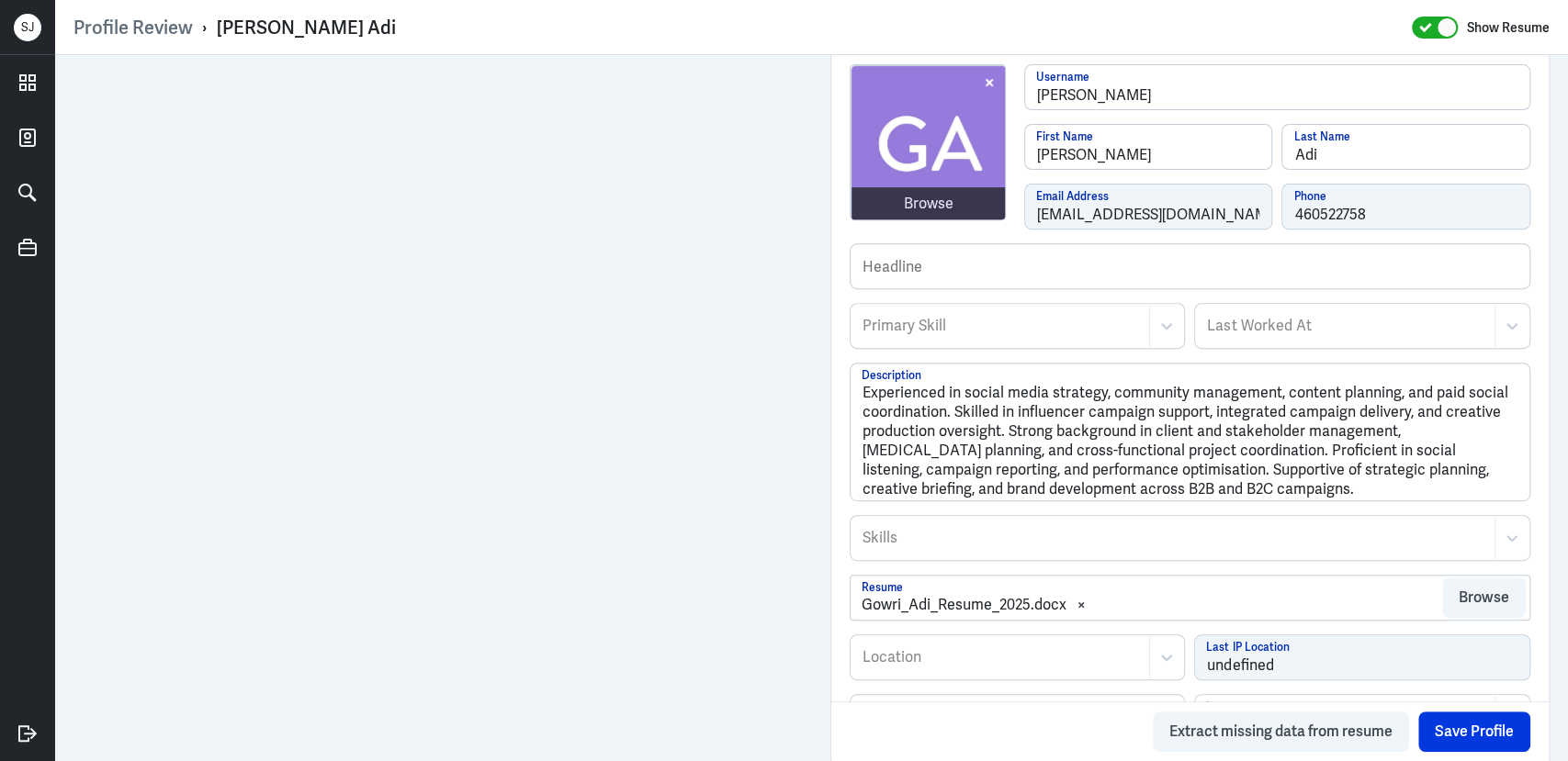
click at [256, 23] on div "Gowri Adi" at bounding box center [306, 28] width 179 height 24
copy div "Gowri Adi"
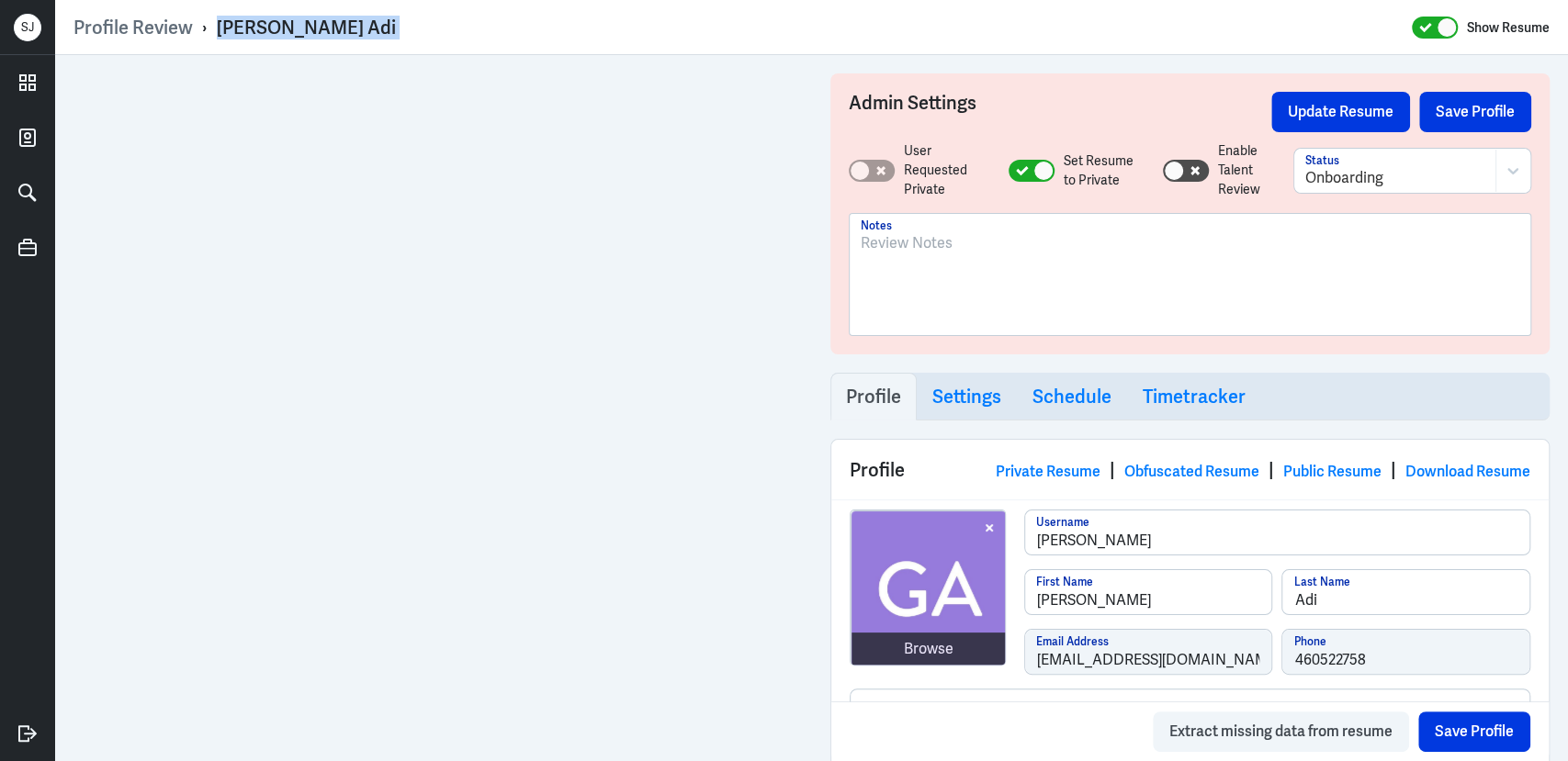
click at [908, 257] on div at bounding box center [1190, 282] width 659 height 99
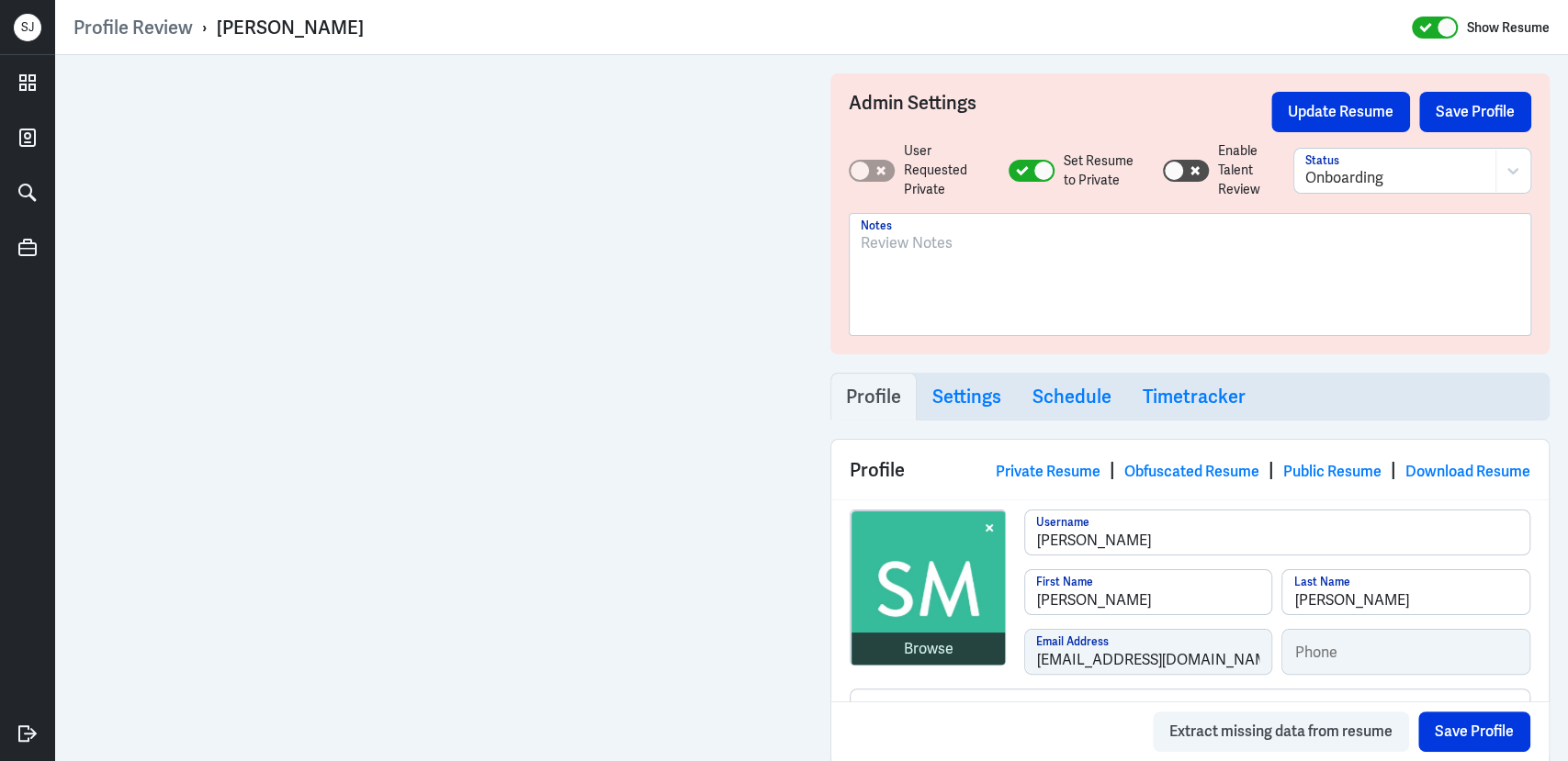
click at [346, 17] on div "[PERSON_NAME]" at bounding box center [290, 28] width 147 height 24
click at [346, 17] on div "Santiago Maldonado" at bounding box center [290, 28] width 147 height 24
copy div "Santiago Maldonado"
click at [512, 38] on div "Profile Review › Santiago Maldonado Show Resume" at bounding box center [812, 28] width 1476 height 24
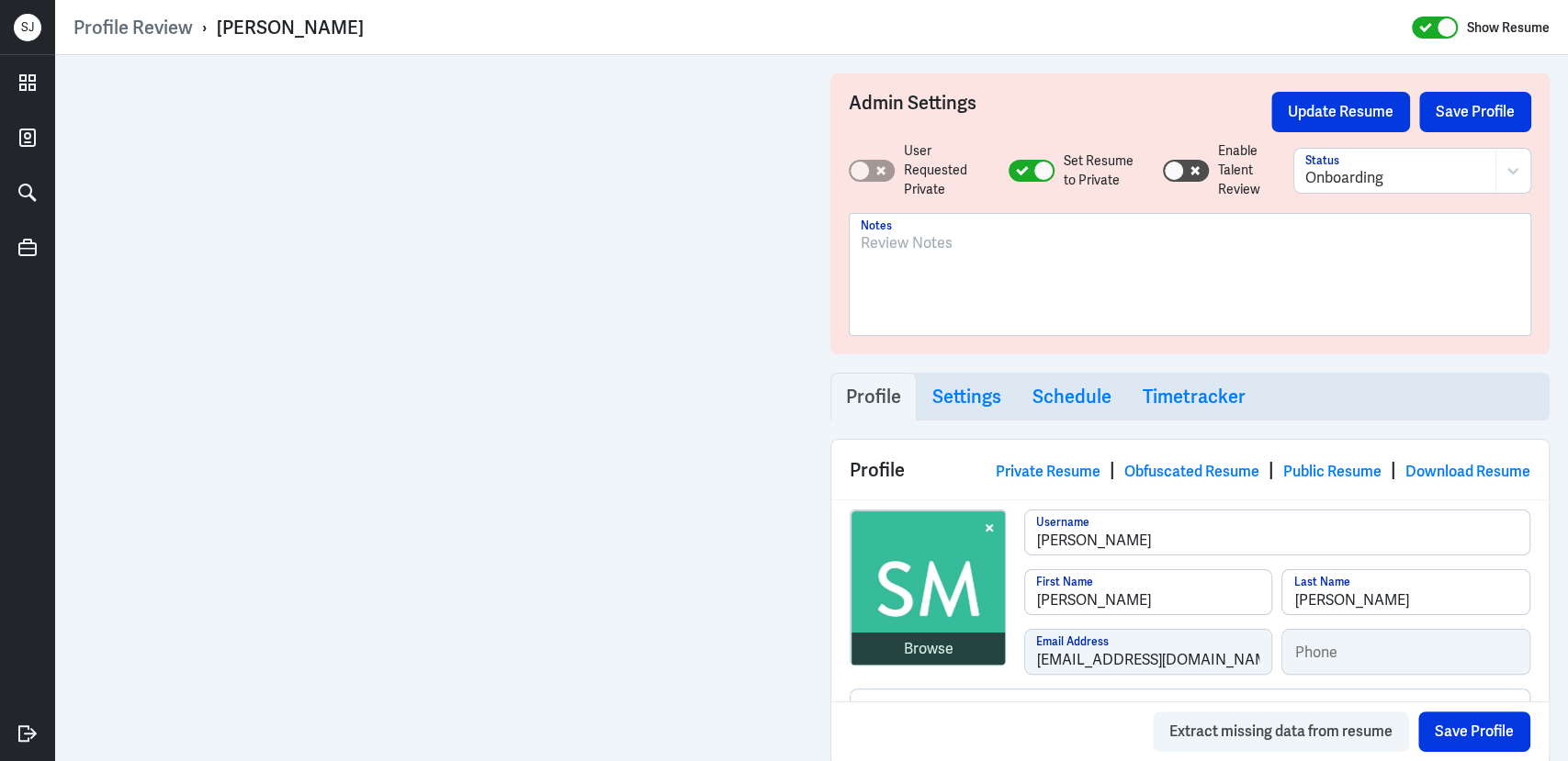
click at [907, 250] on p at bounding box center [1190, 244] width 659 height 22
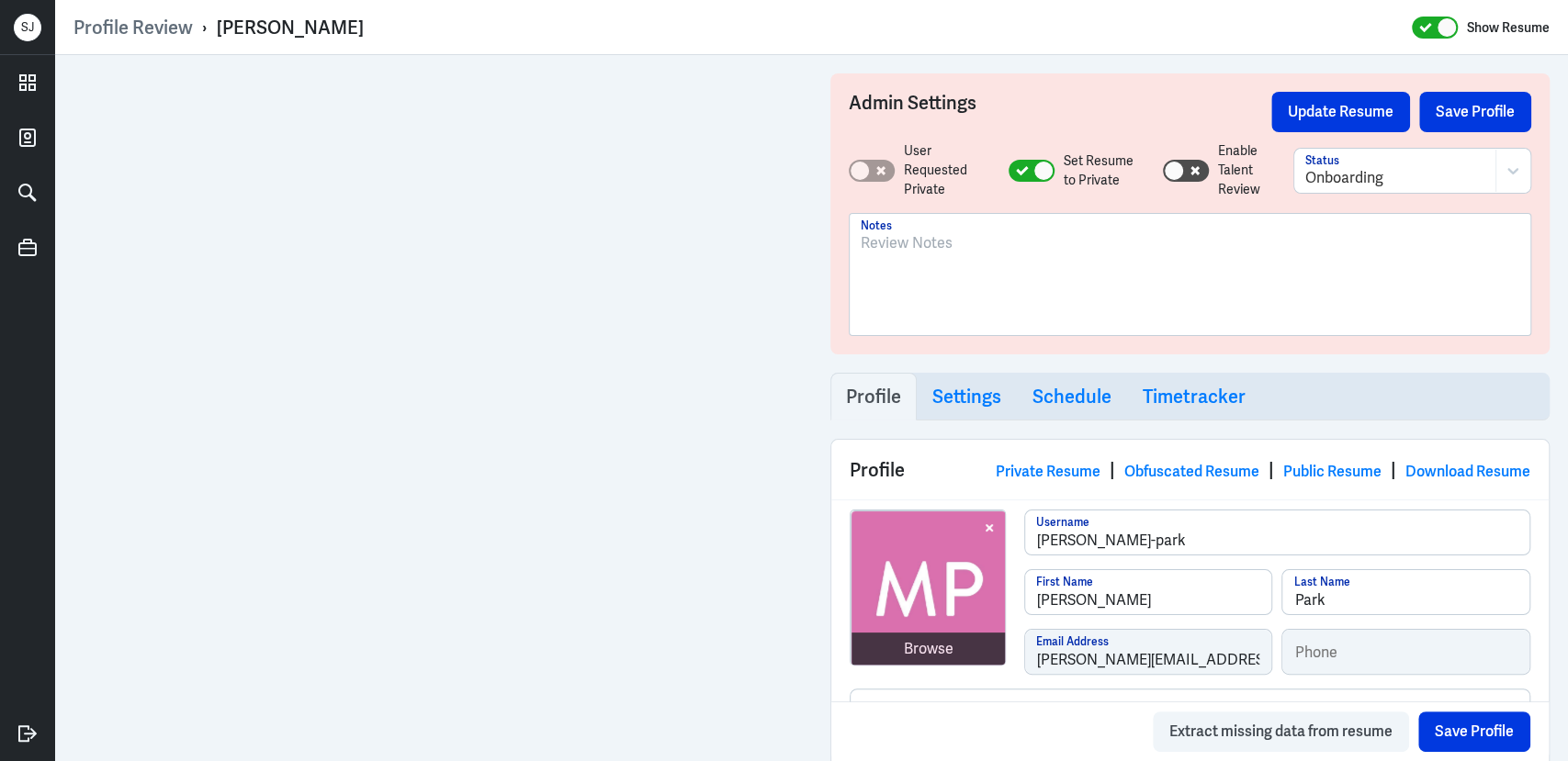
click at [299, 28] on div "Matthew Park" at bounding box center [290, 28] width 147 height 24
copy div "Matthew Park"
click at [939, 252] on p at bounding box center [1190, 244] width 659 height 22
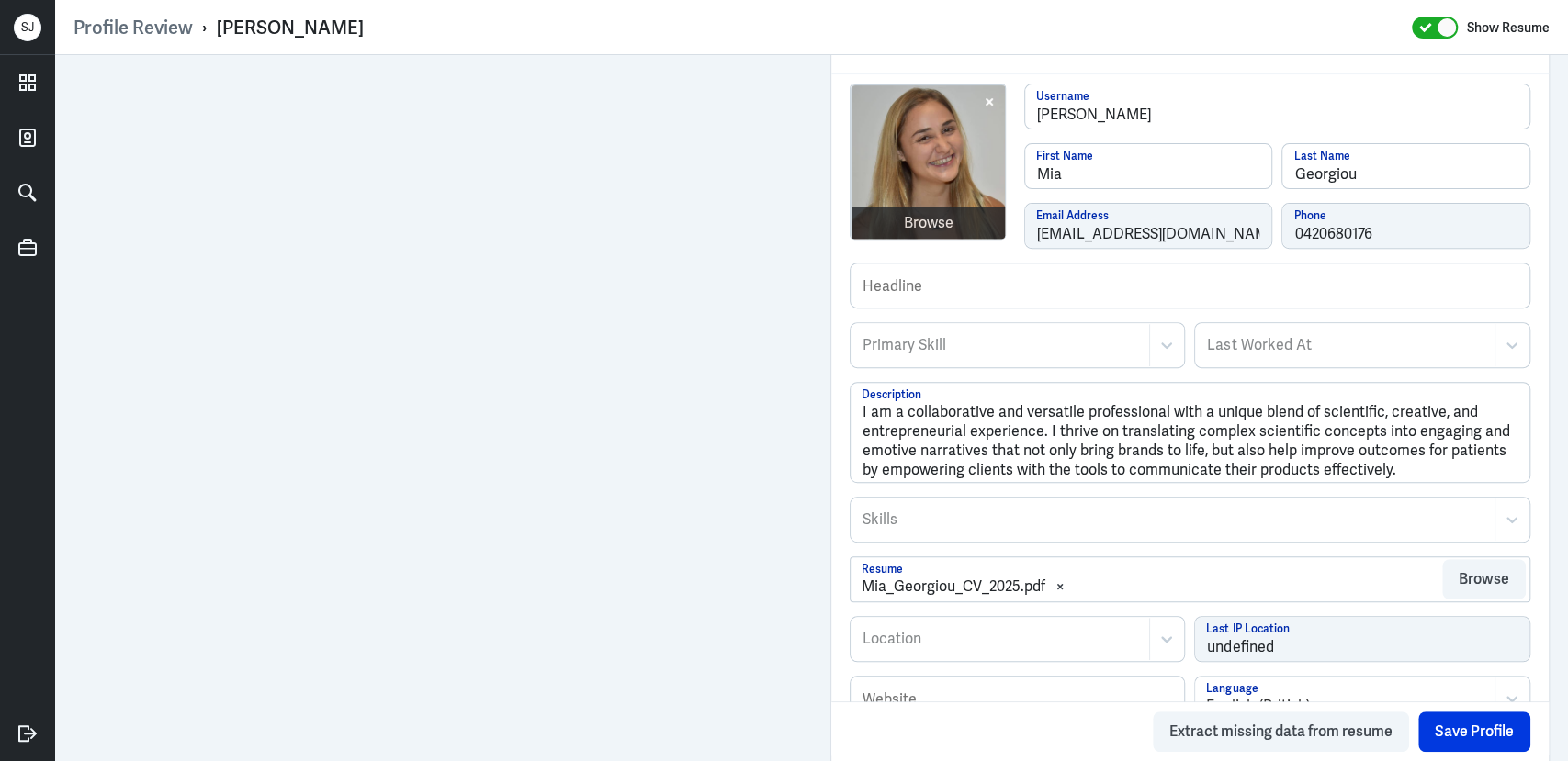
scroll to position [2237, 0]
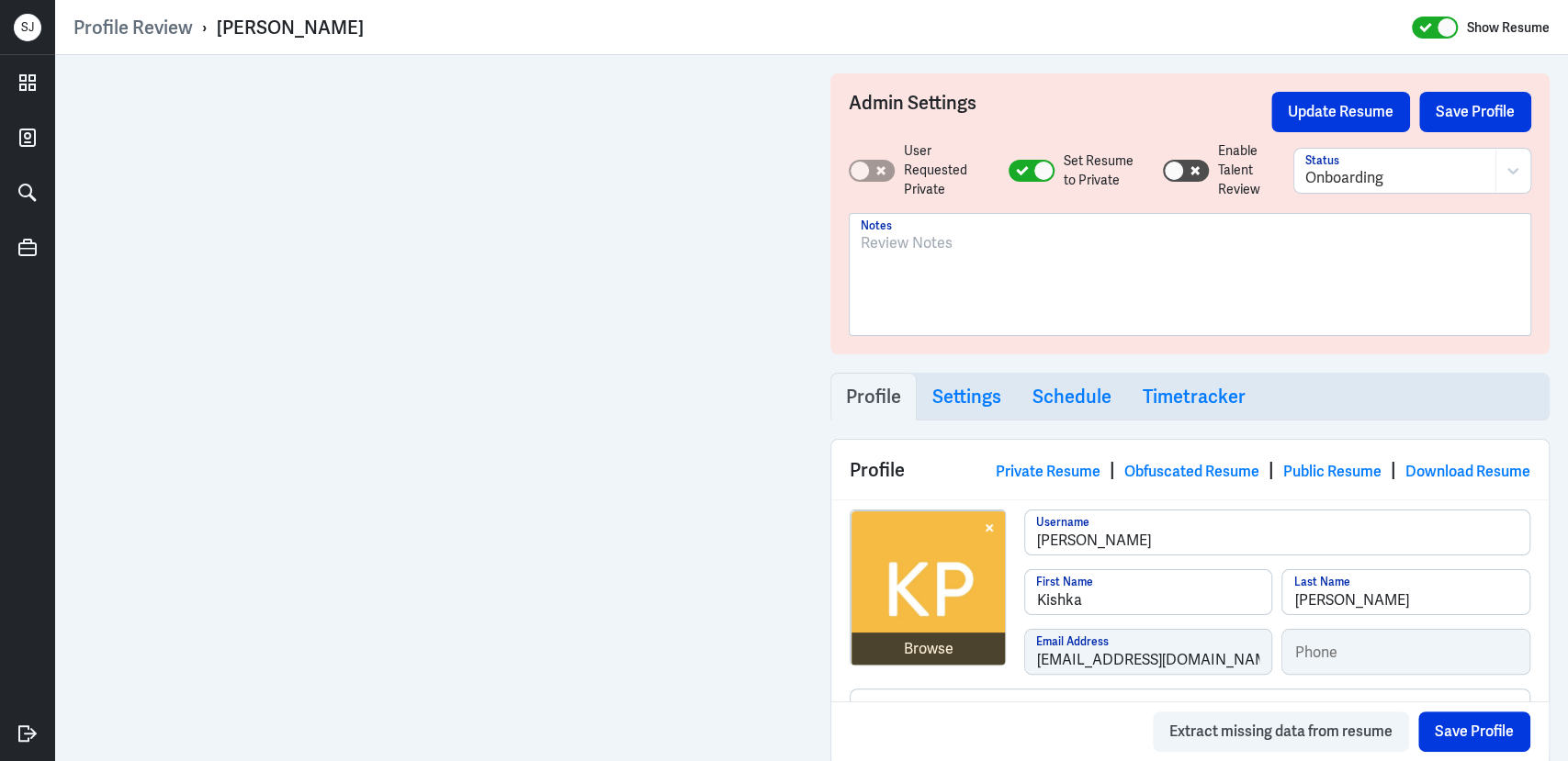
click at [286, 19] on div "[PERSON_NAME]" at bounding box center [290, 28] width 147 height 24
click at [286, 19] on div "Kishka Phillips" at bounding box center [290, 28] width 147 height 24
copy div "Kishka Phillips"
click at [901, 255] on div at bounding box center [1190, 282] width 659 height 99
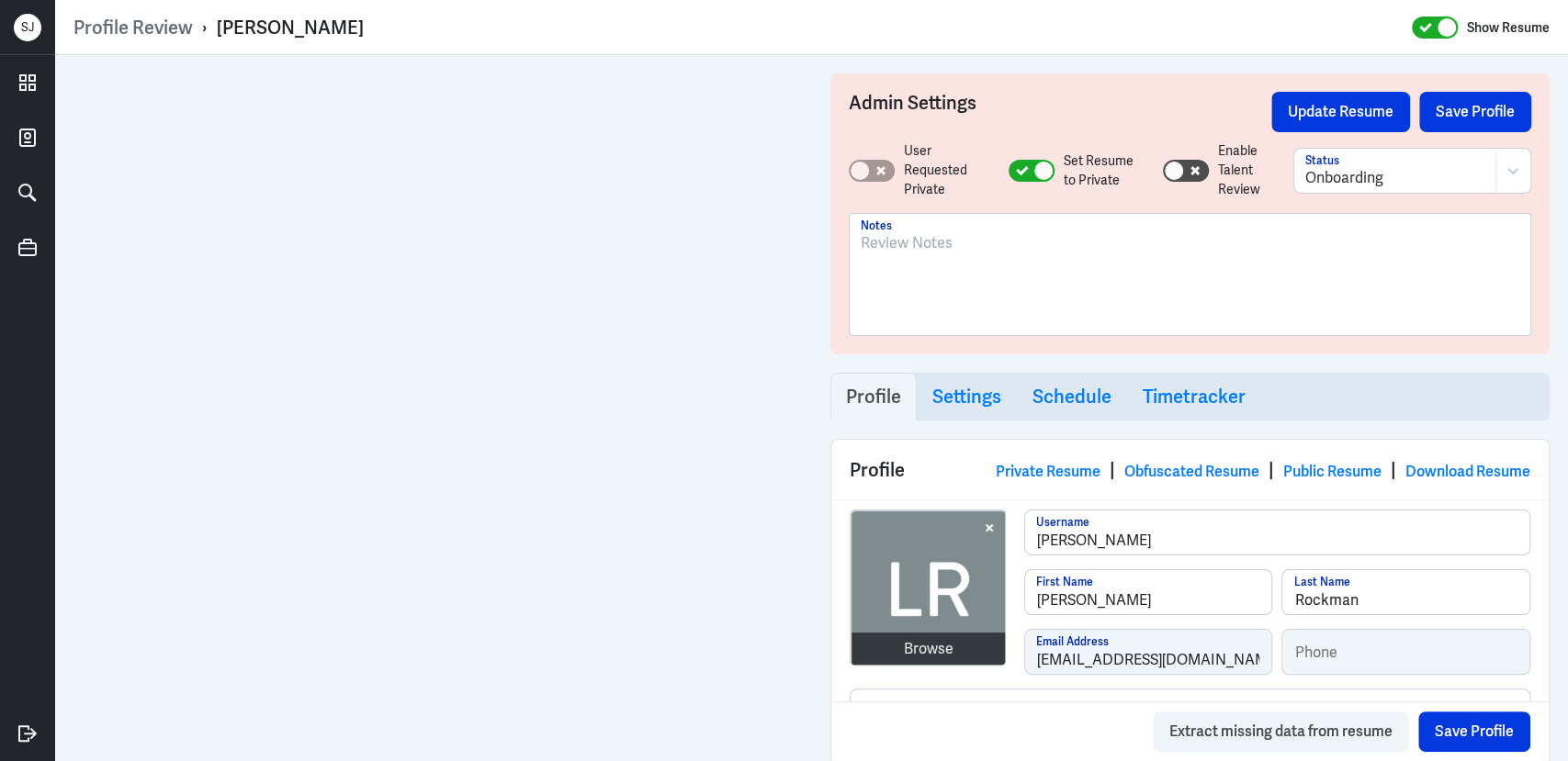
click at [295, 29] on div "Luke Rockman" at bounding box center [290, 28] width 147 height 24
copy div "Luke Rockman"
click at [942, 258] on div at bounding box center [1190, 282] width 659 height 99
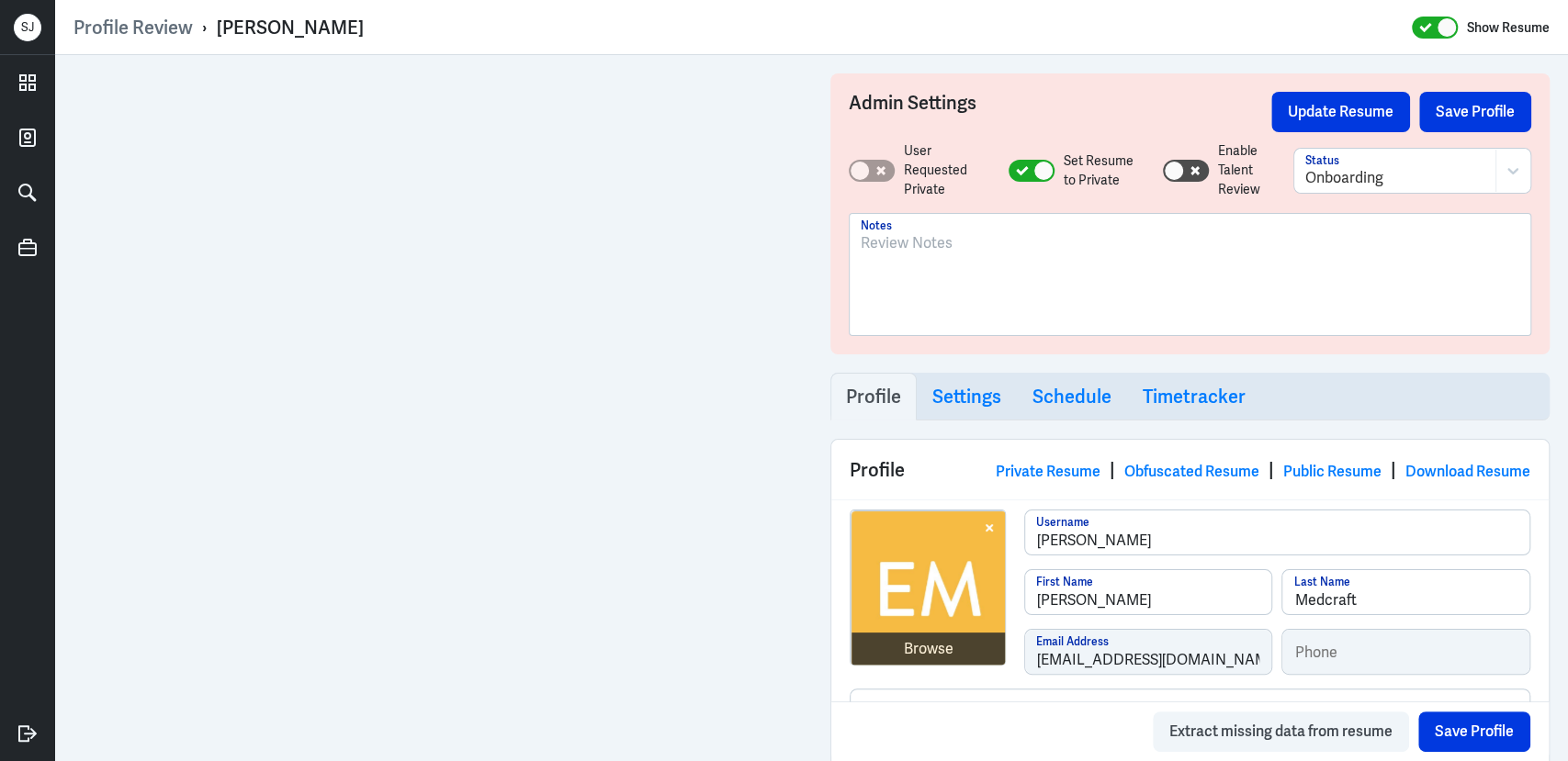
scroll to position [939, 0]
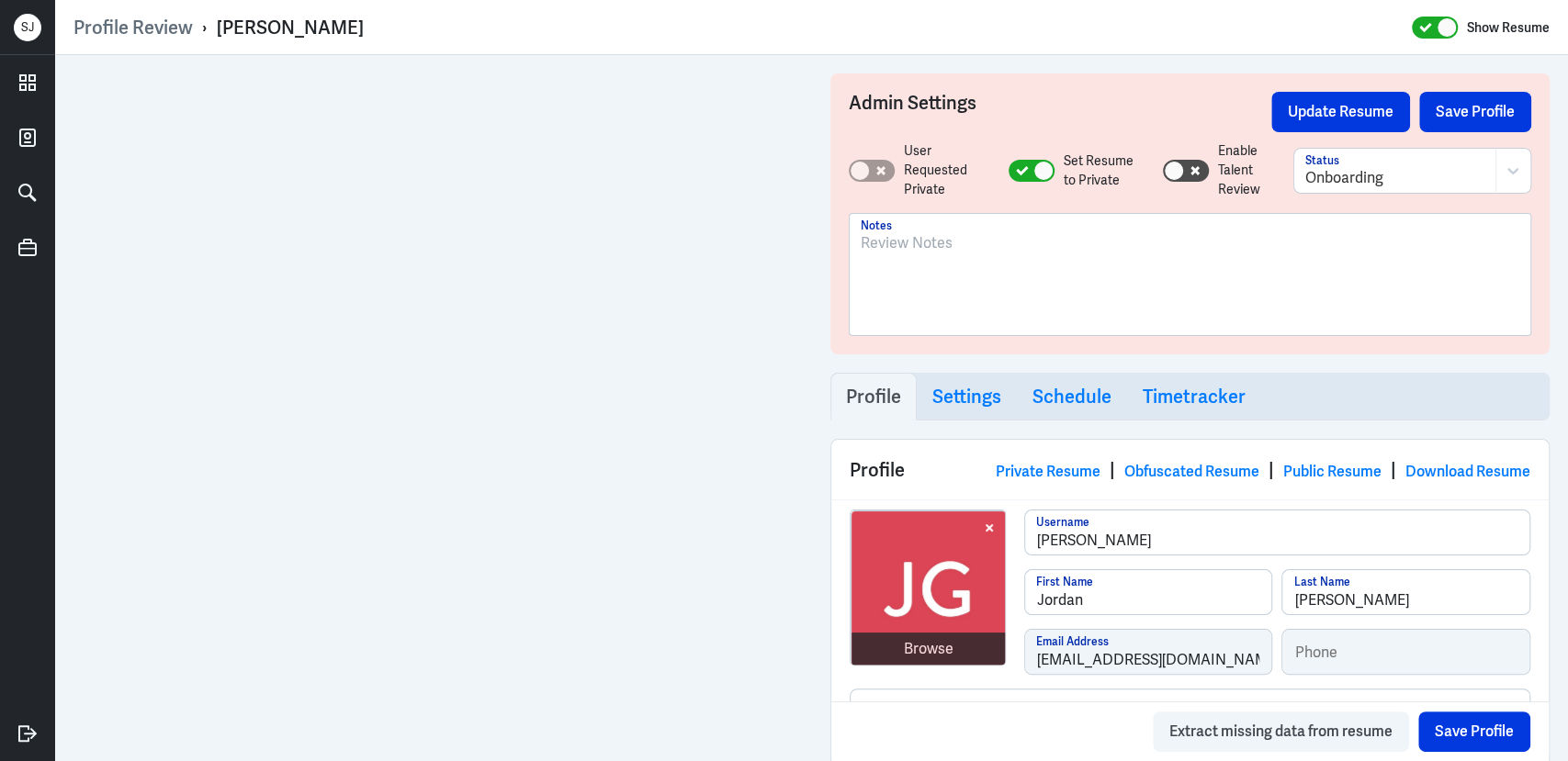
click at [261, 40] on div "Profile Review › Jordan Gunn Show Resume" at bounding box center [812, 27] width 1476 height 36
copy div "Jordan Gunn"
click at [904, 252] on p at bounding box center [1190, 244] width 659 height 22
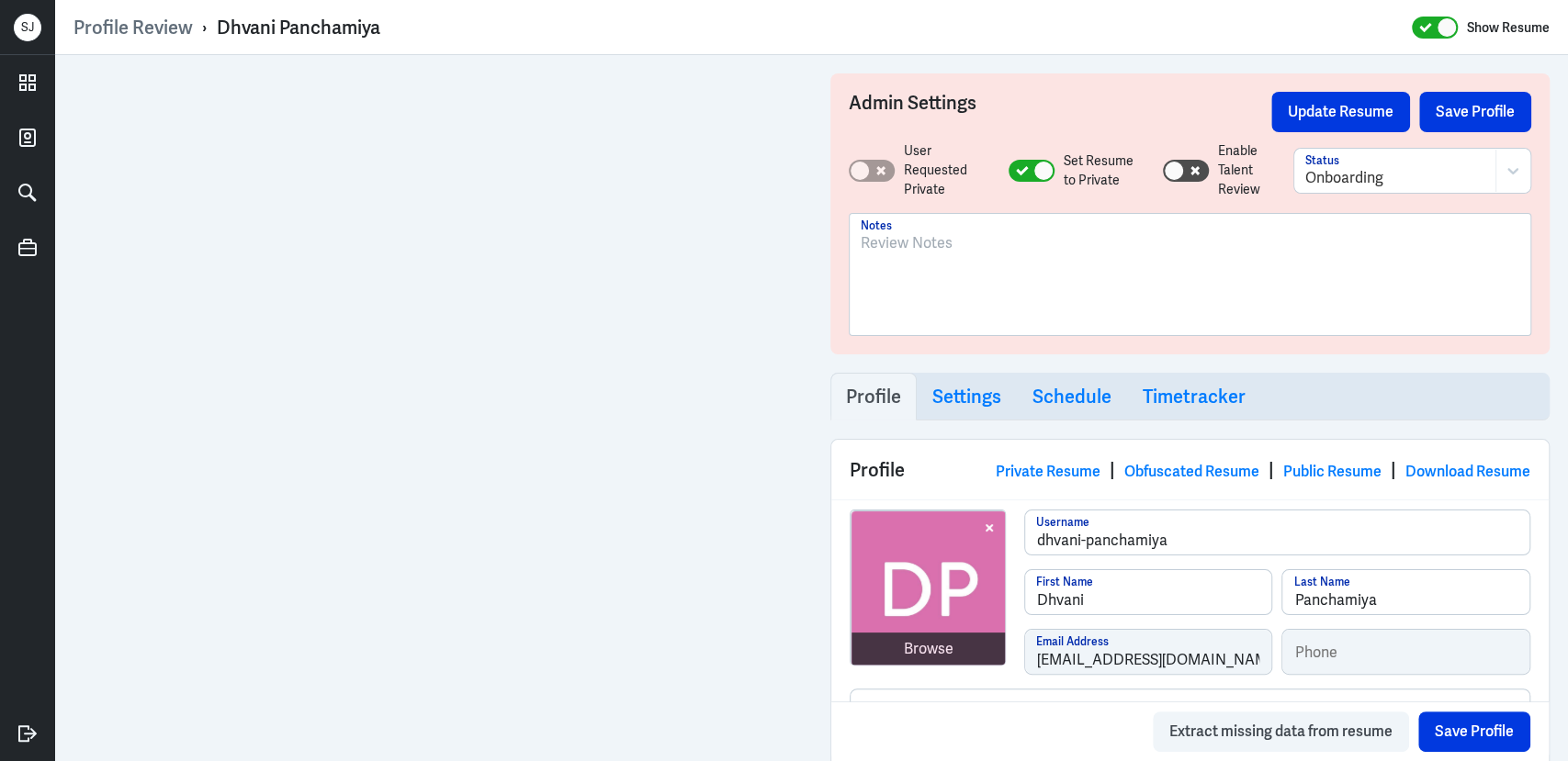
click at [917, 250] on p at bounding box center [1190, 244] width 659 height 22
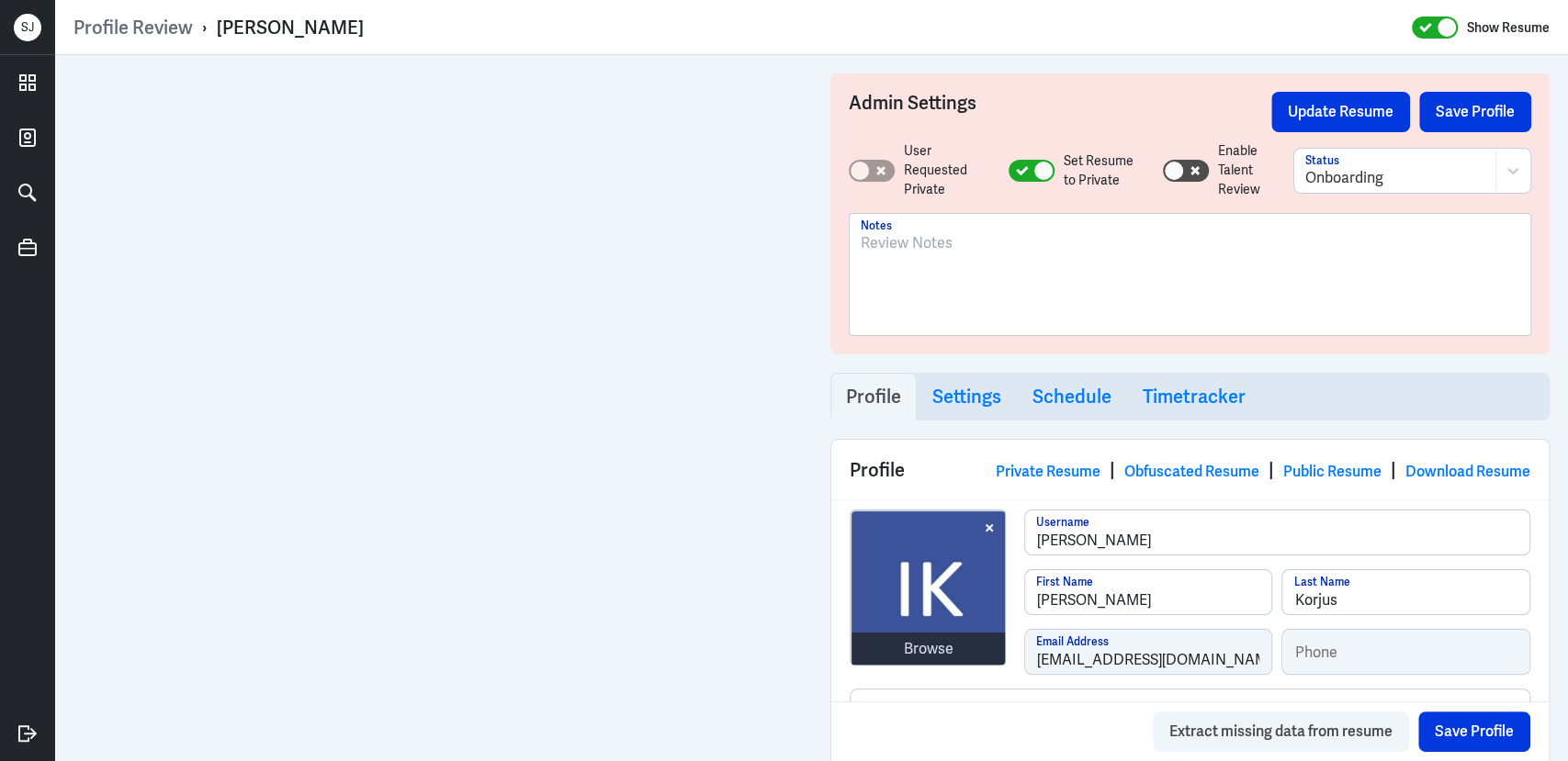
click at [934, 258] on div at bounding box center [1190, 282] width 659 height 99
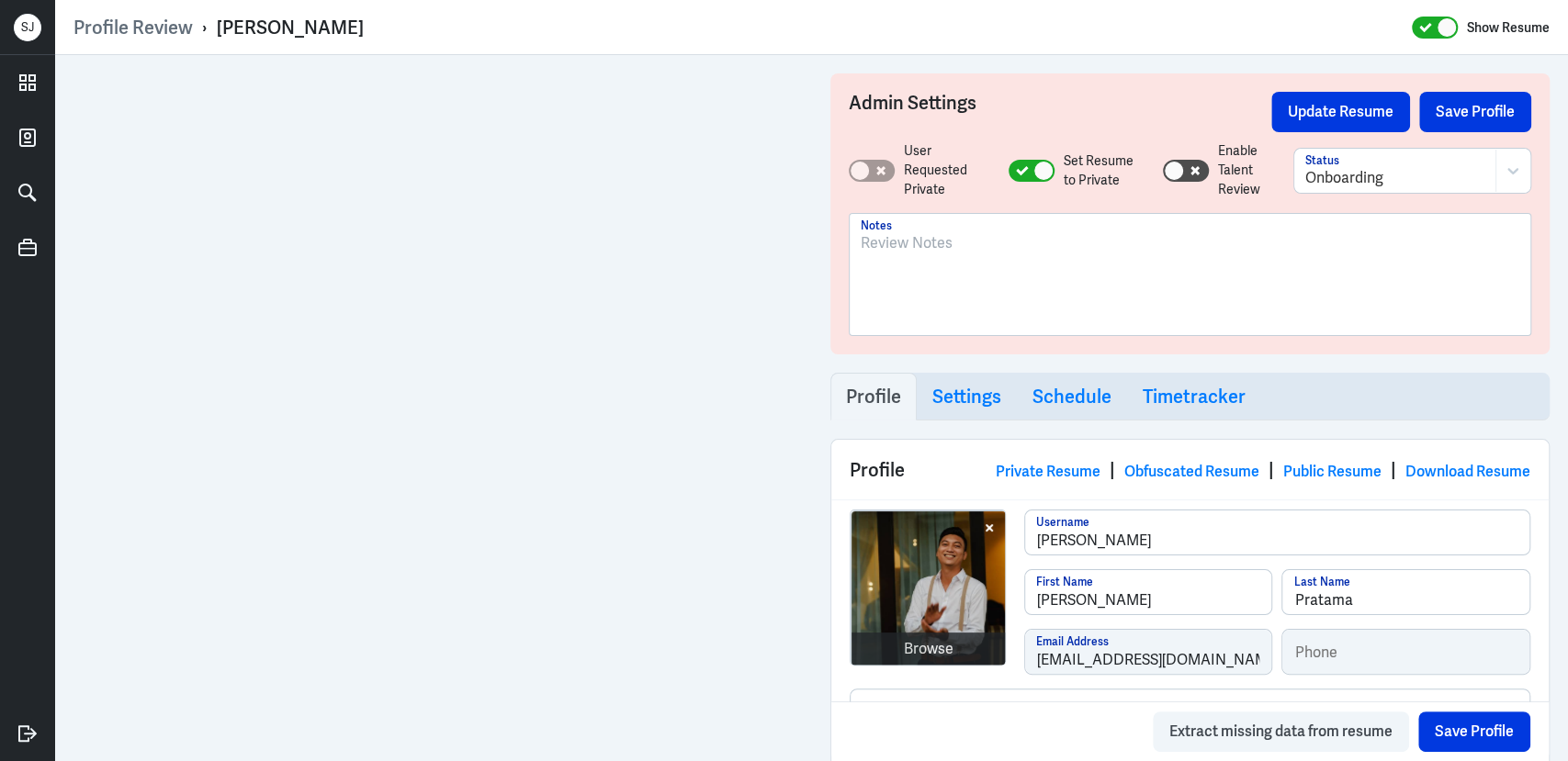
click at [364, 28] on div "Jonathan Adiputra Pratama" at bounding box center [290, 28] width 147 height 24
copy div "Jonathan Adiputra Pratama"
click at [922, 257] on div at bounding box center [1190, 282] width 659 height 99
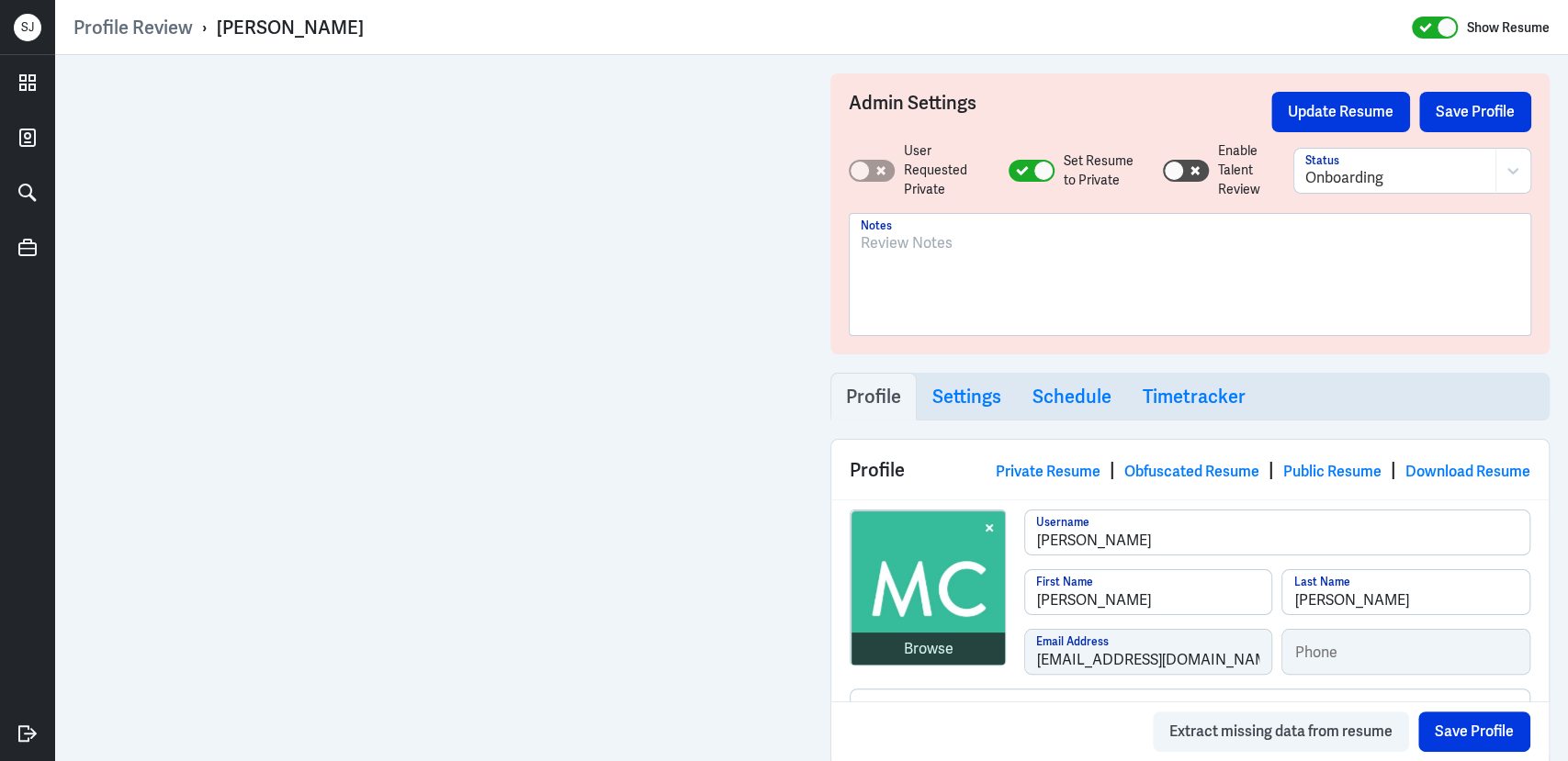
click at [1013, 252] on p at bounding box center [1190, 244] width 659 height 22
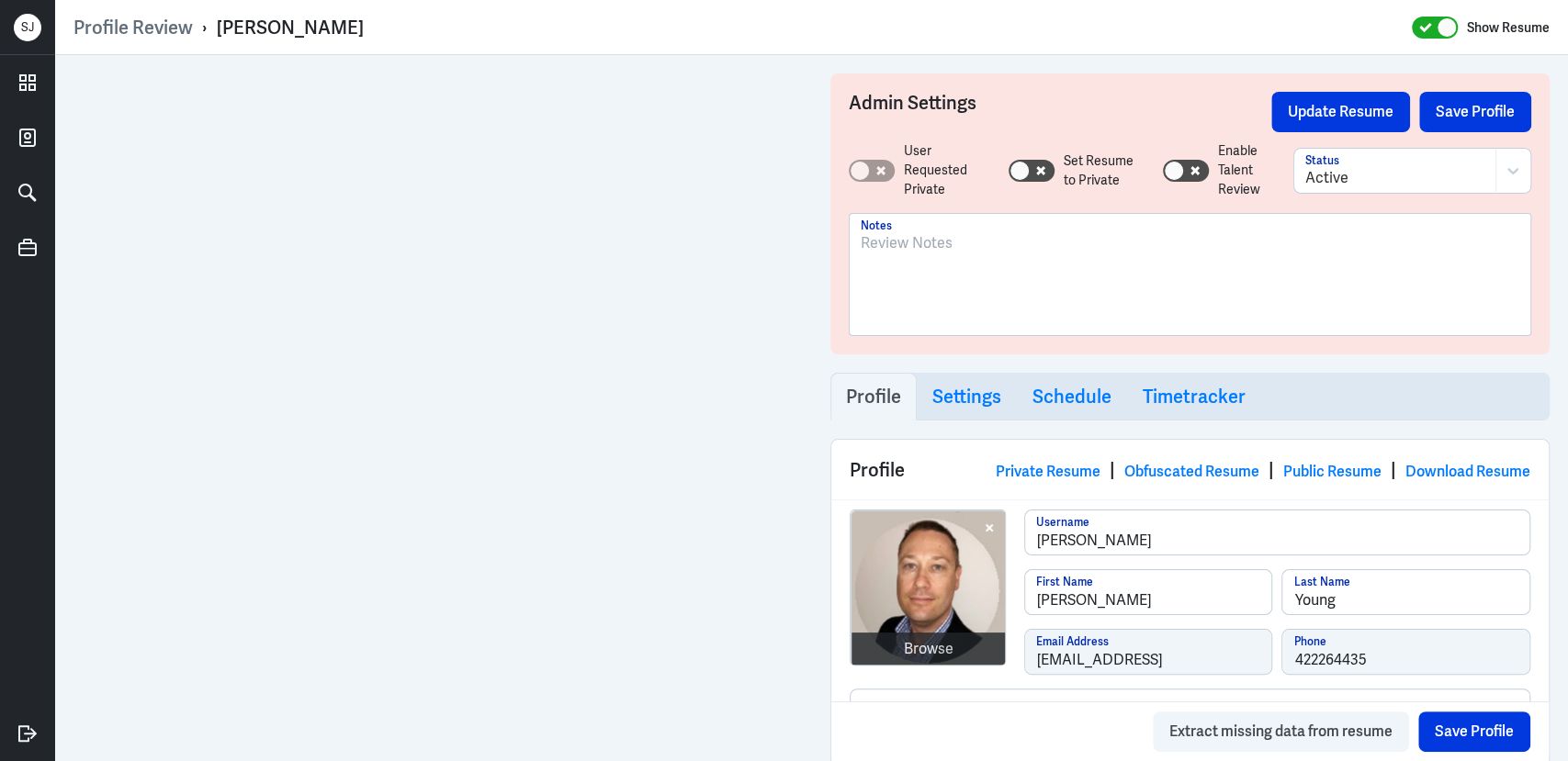
click at [958, 230] on div at bounding box center [1190, 274] width 681 height 121
click at [955, 258] on div at bounding box center [1190, 282] width 659 height 99
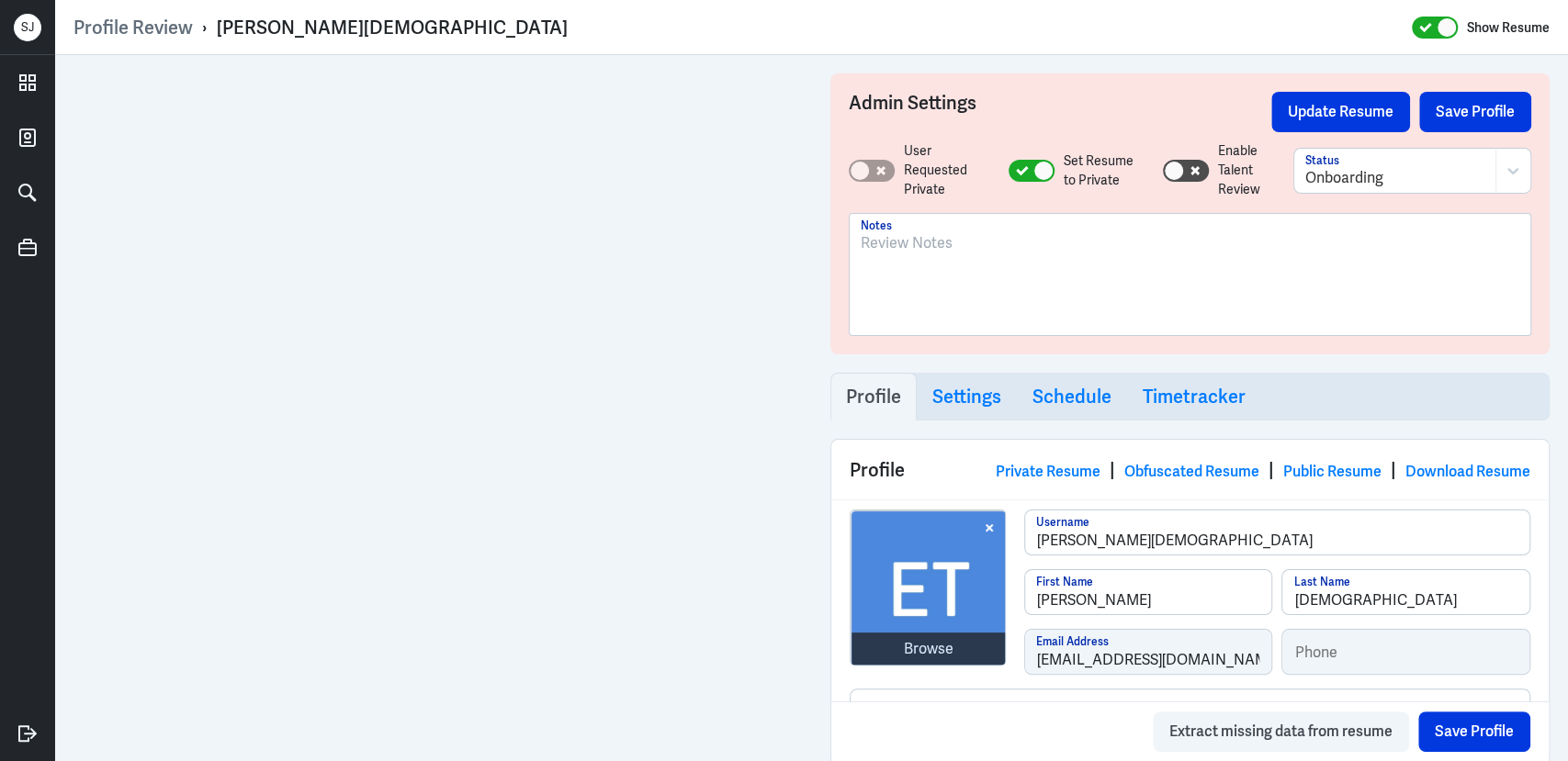
click at [945, 258] on div at bounding box center [1190, 282] width 659 height 99
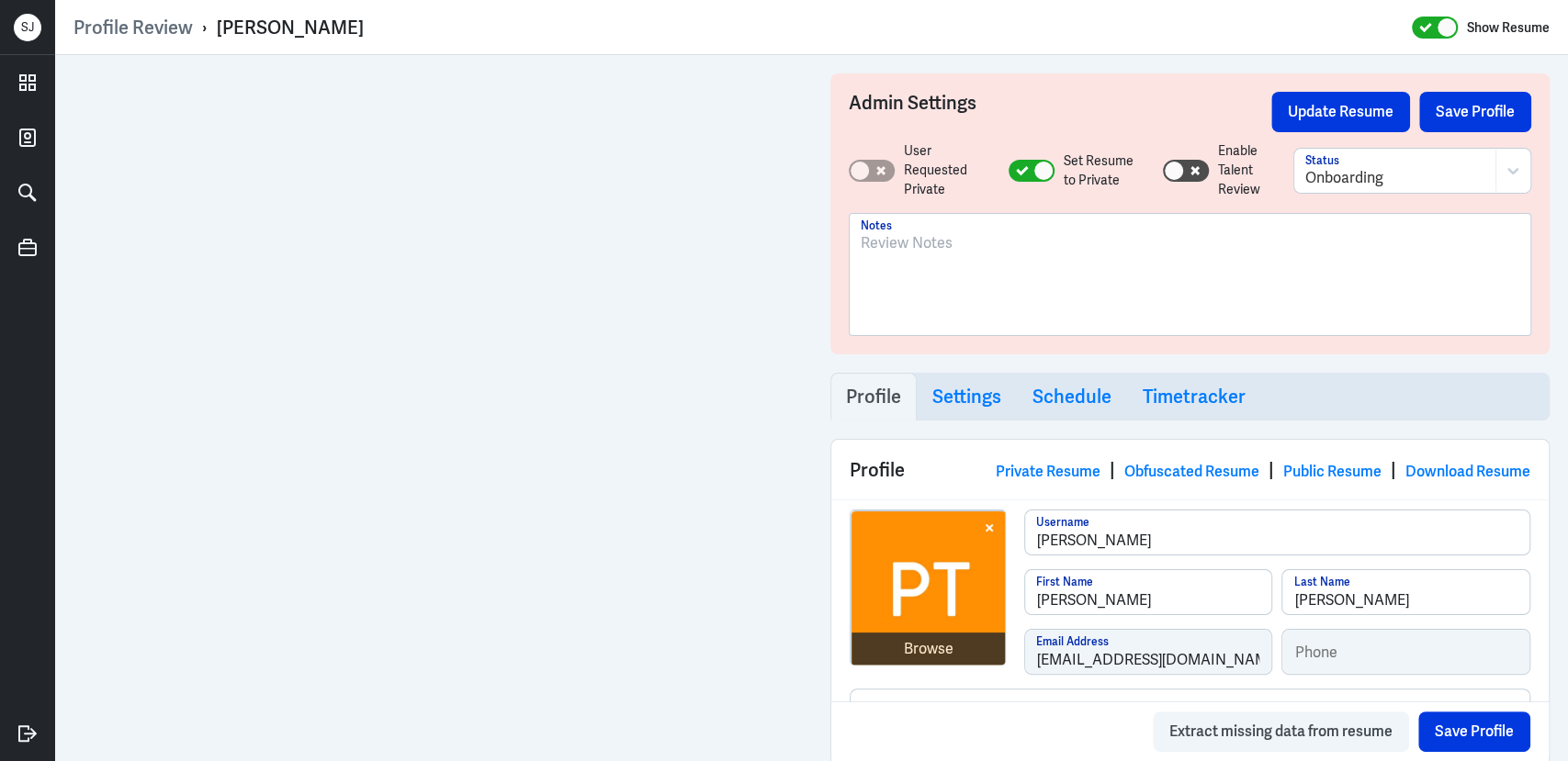
click at [897, 261] on div at bounding box center [1190, 282] width 659 height 99
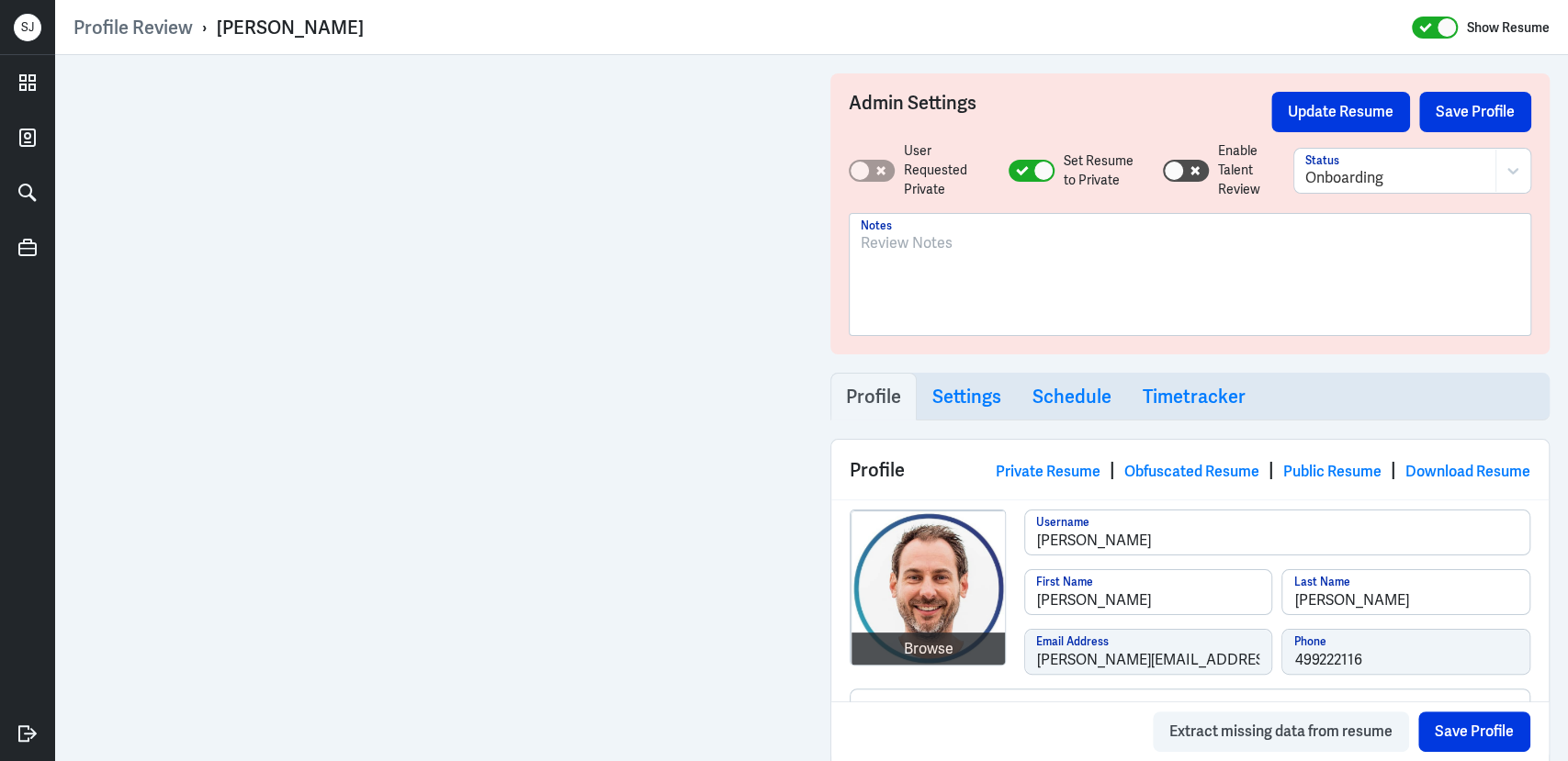
click at [912, 252] on p at bounding box center [1190, 244] width 659 height 22
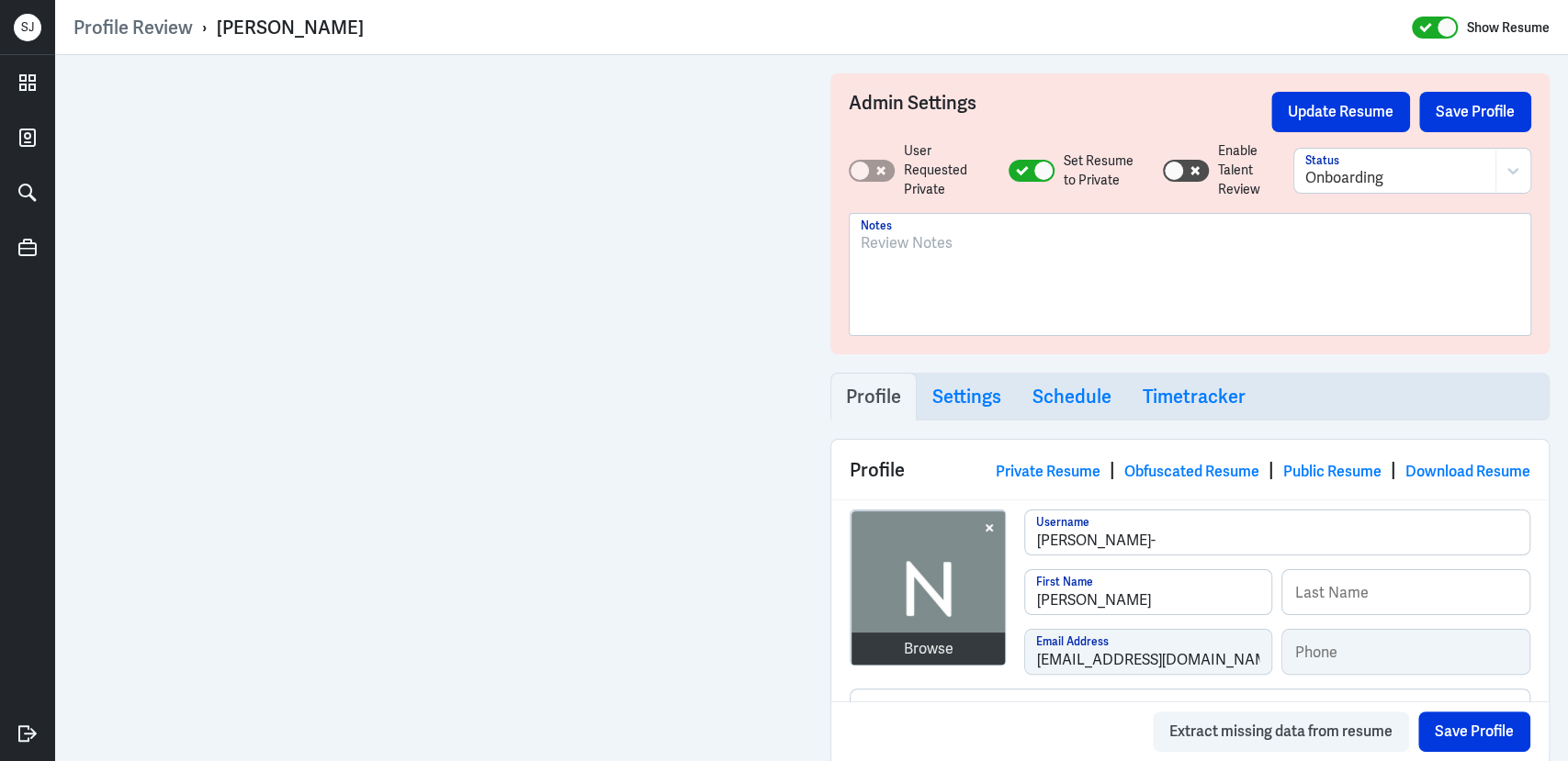
click at [336, 28] on div "[PERSON_NAME]" at bounding box center [290, 28] width 147 height 24
copy div "[PERSON_NAME]"
click at [1011, 281] on div at bounding box center [1190, 282] width 659 height 99
